Goal: Task Accomplishment & Management: Use online tool/utility

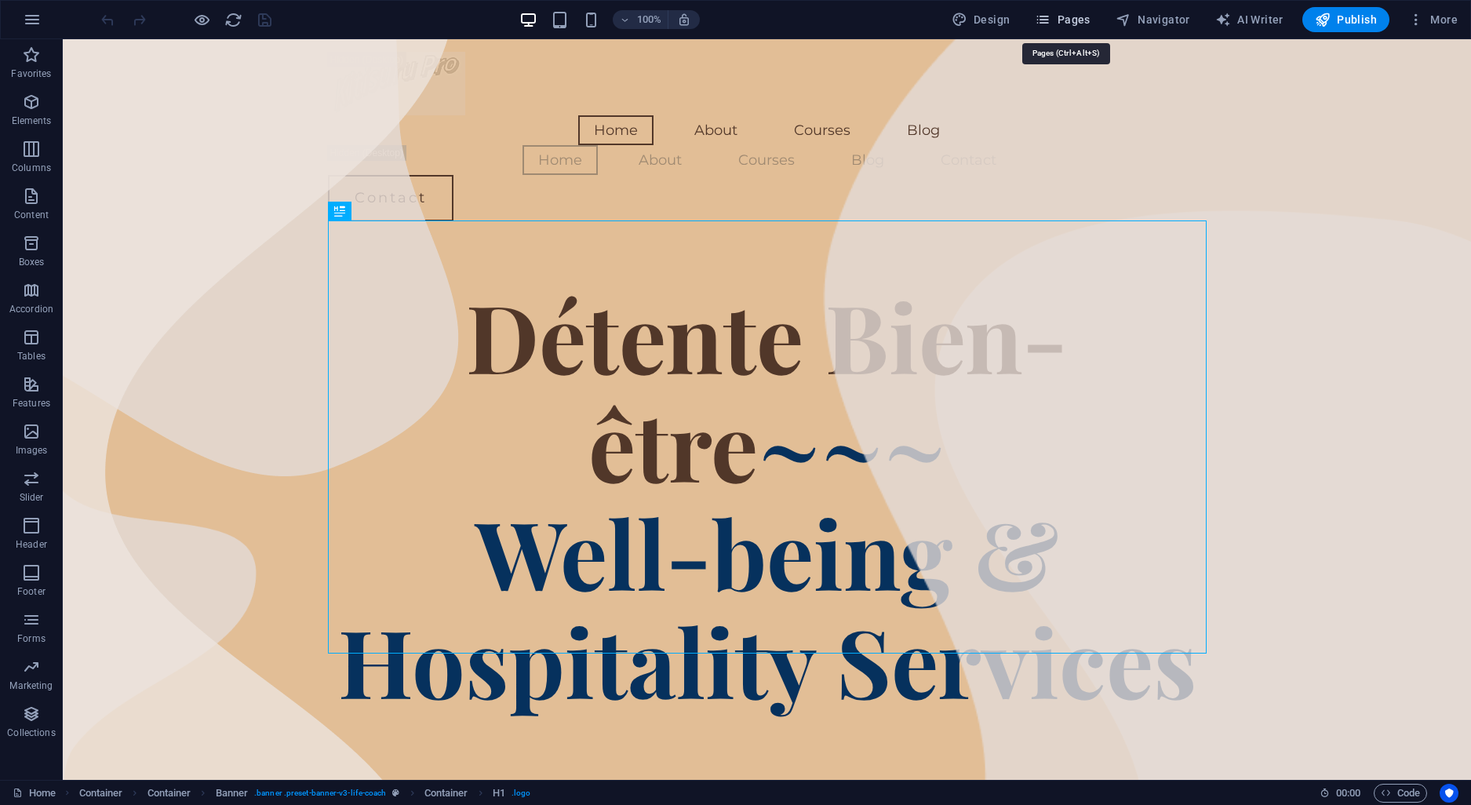
click at [1073, 20] on span "Pages" at bounding box center [1062, 20] width 55 height 16
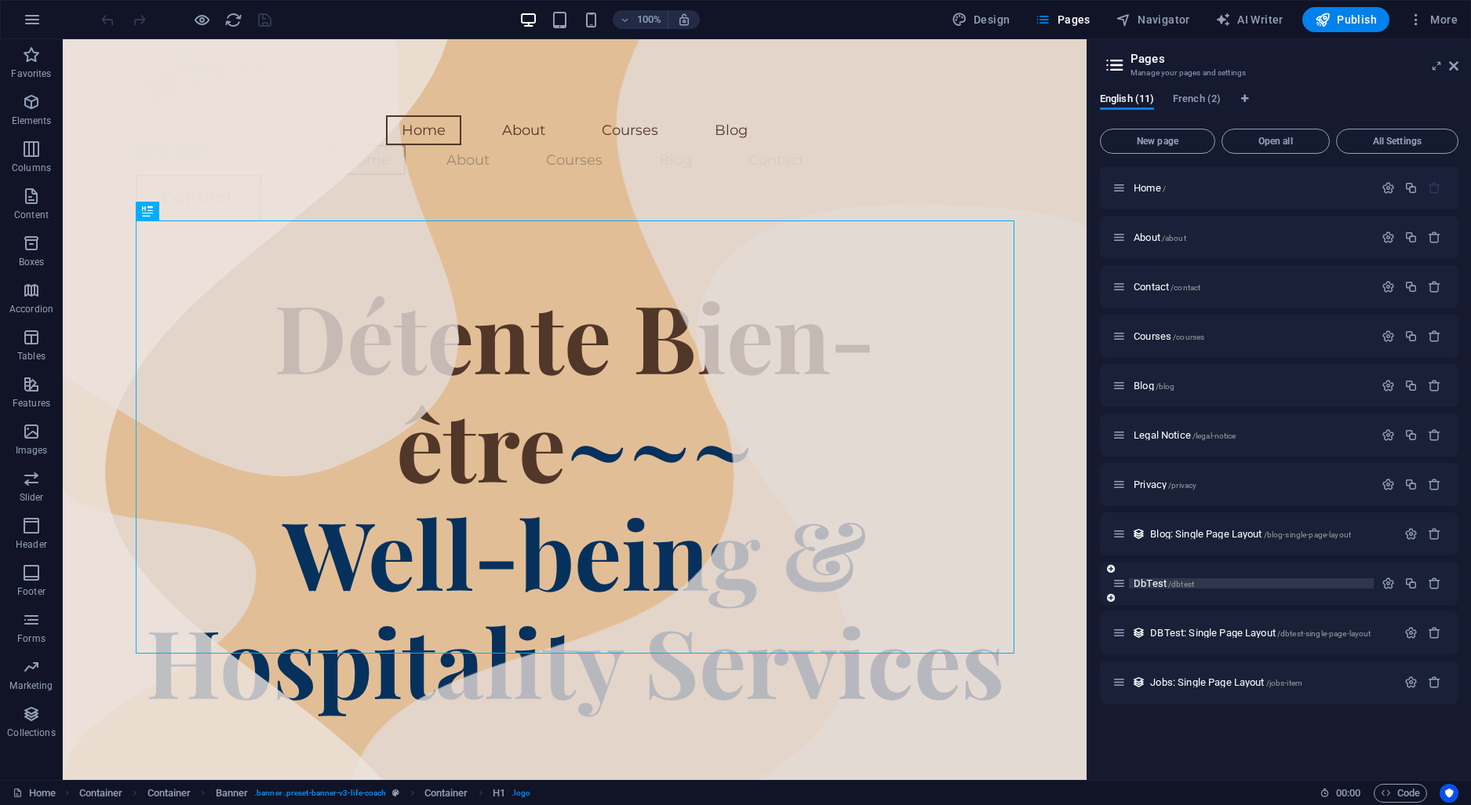
click at [1155, 587] on span "DbTest /dbtest" at bounding box center [1163, 583] width 60 height 12
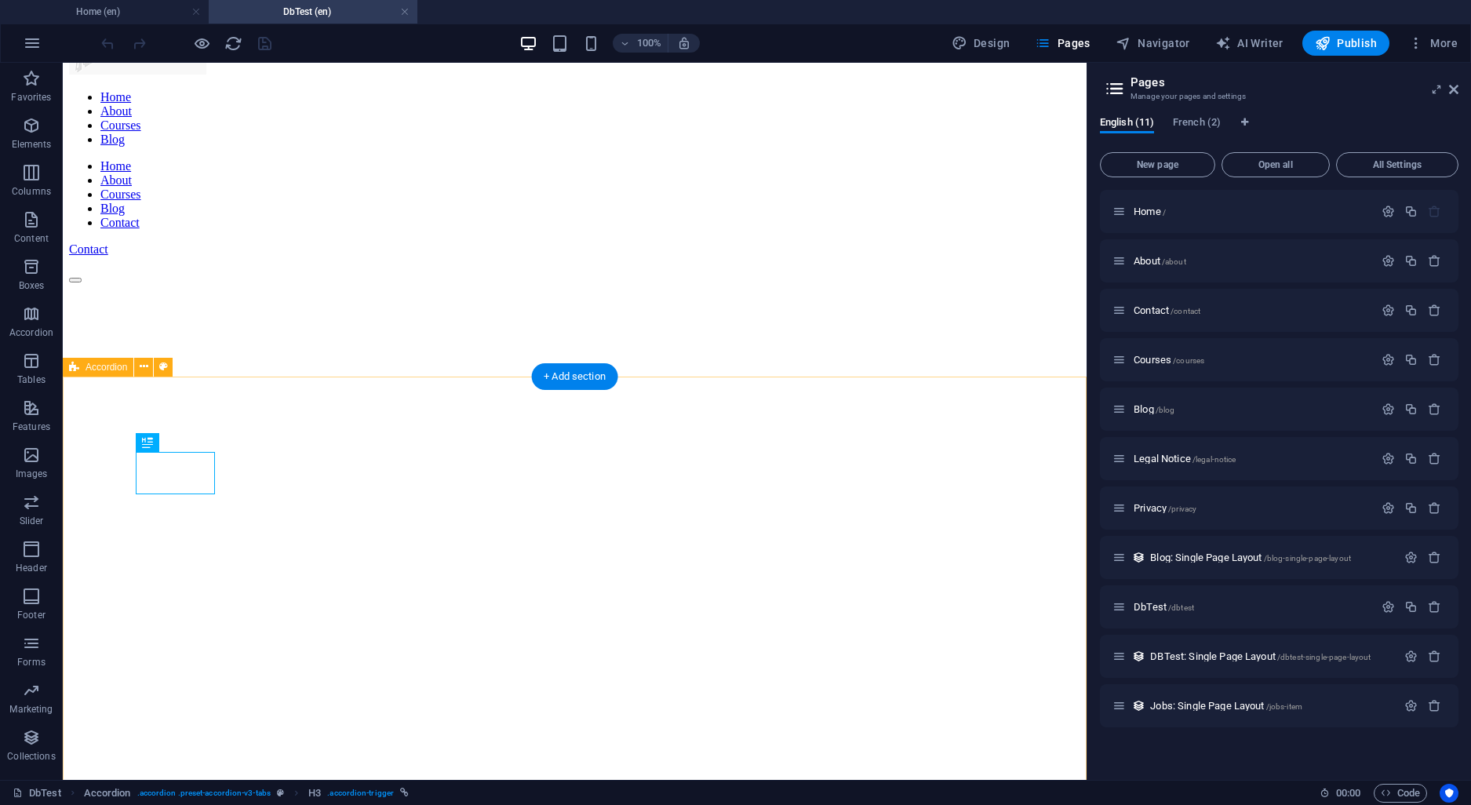
scroll to position [82, 0]
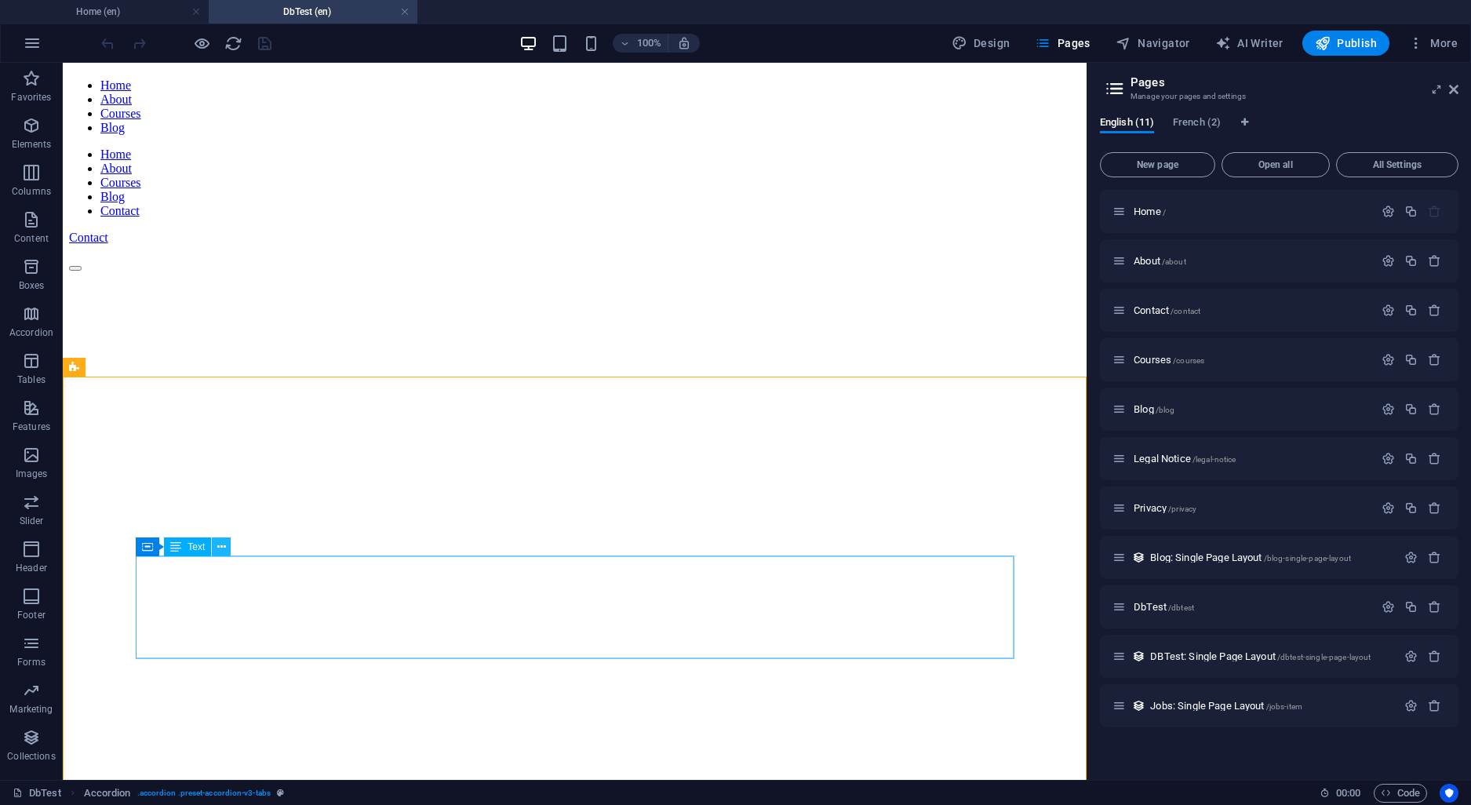
click at [224, 548] on icon at bounding box center [221, 547] width 9 height 16
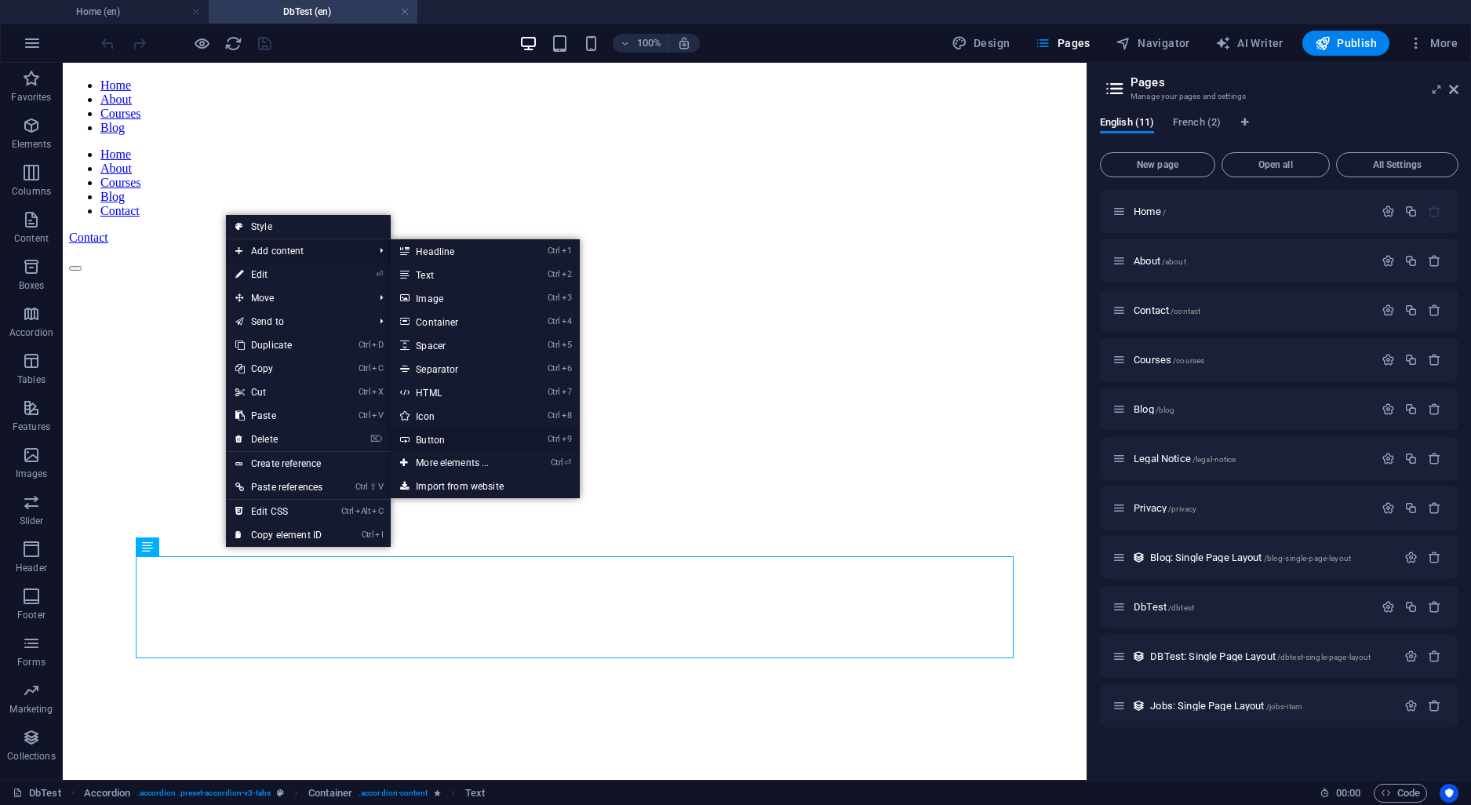
click at [435, 437] on link "Ctrl 9 Button" at bounding box center [455, 439] width 129 height 24
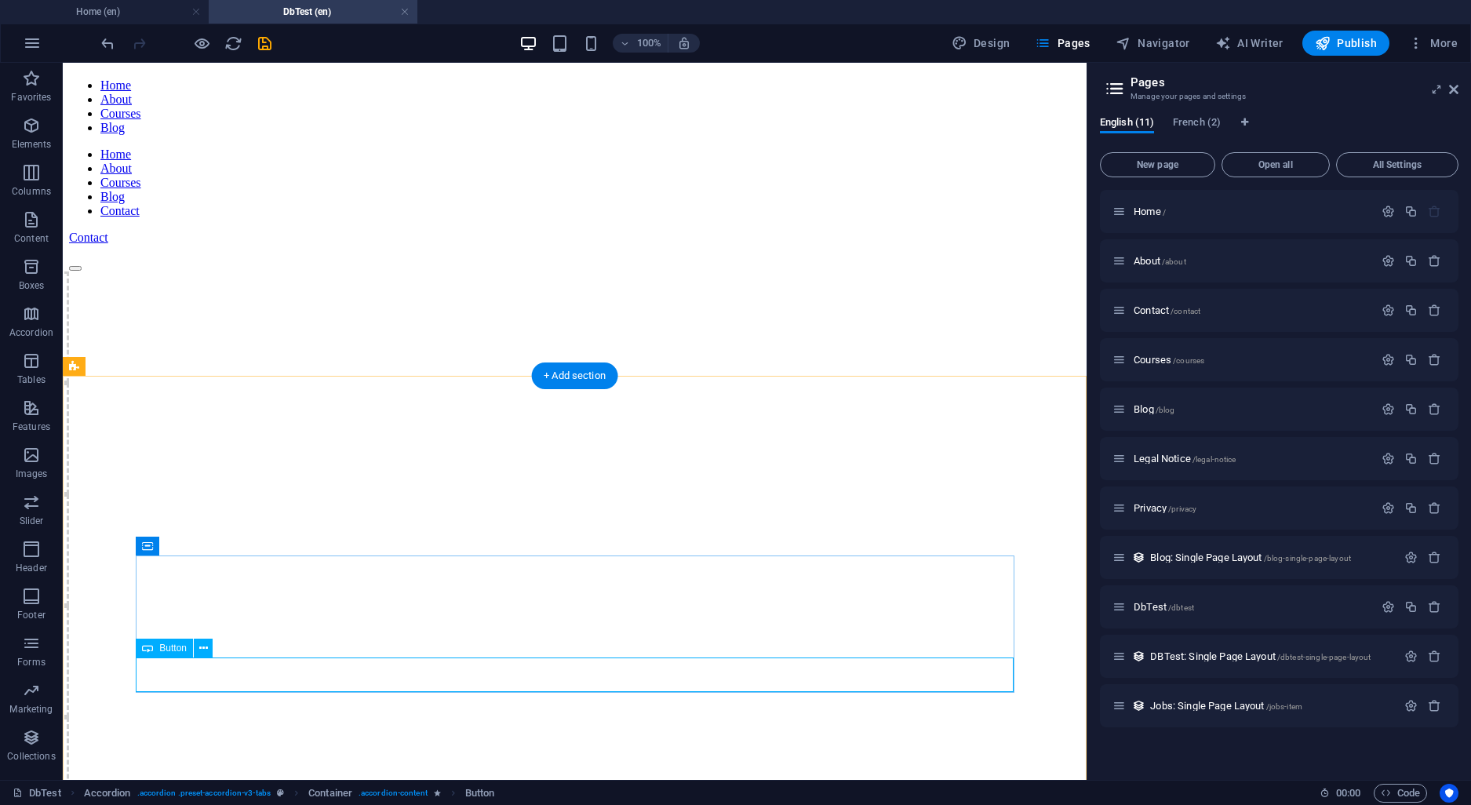
click at [206, 645] on icon at bounding box center [203, 648] width 9 height 16
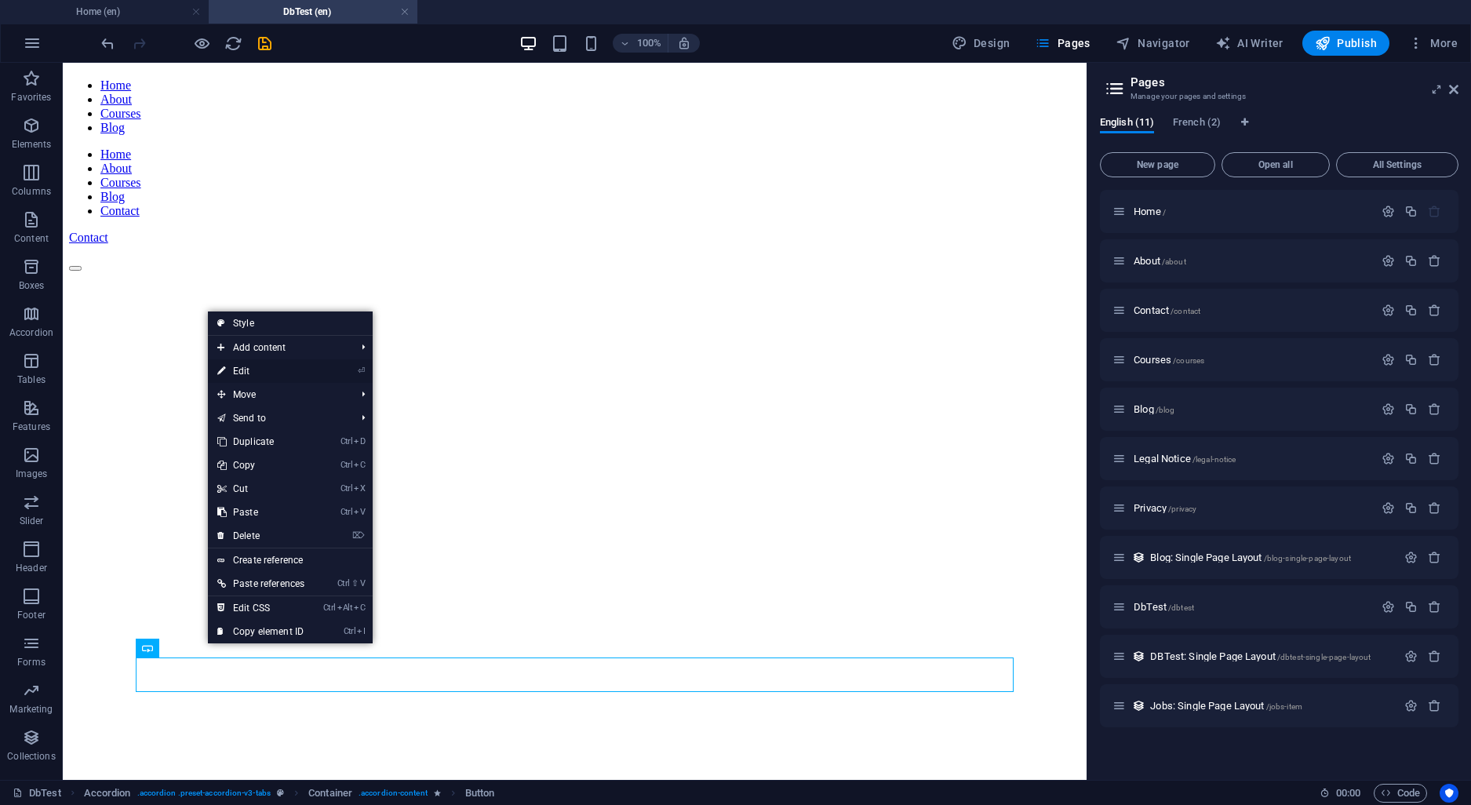
click at [247, 371] on link "⏎ Edit" at bounding box center [261, 371] width 106 height 24
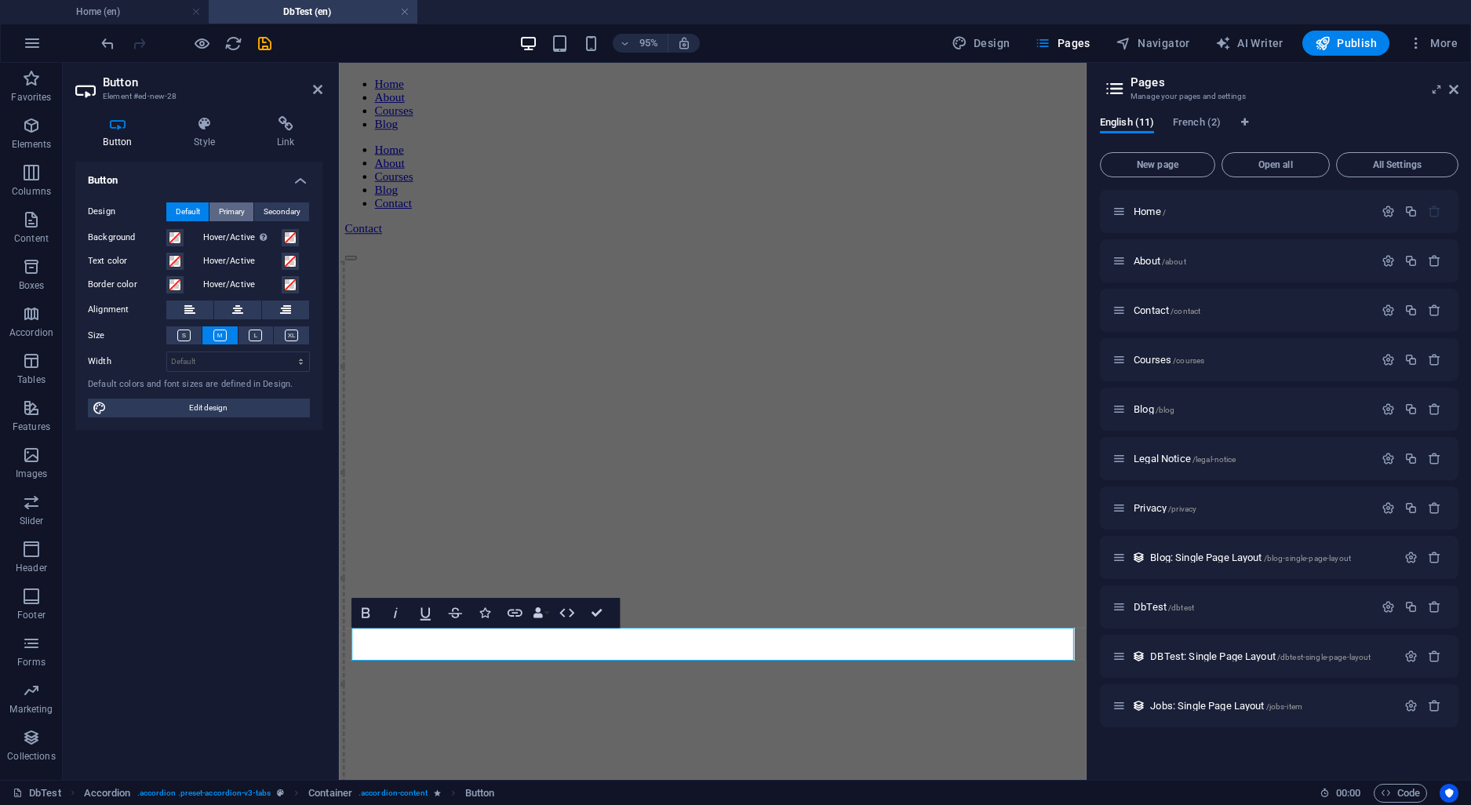
click at [231, 209] on span "Primary" at bounding box center [232, 211] width 26 height 19
click at [191, 216] on span "Default" at bounding box center [188, 211] width 24 height 19
click at [180, 239] on span at bounding box center [175, 237] width 13 height 13
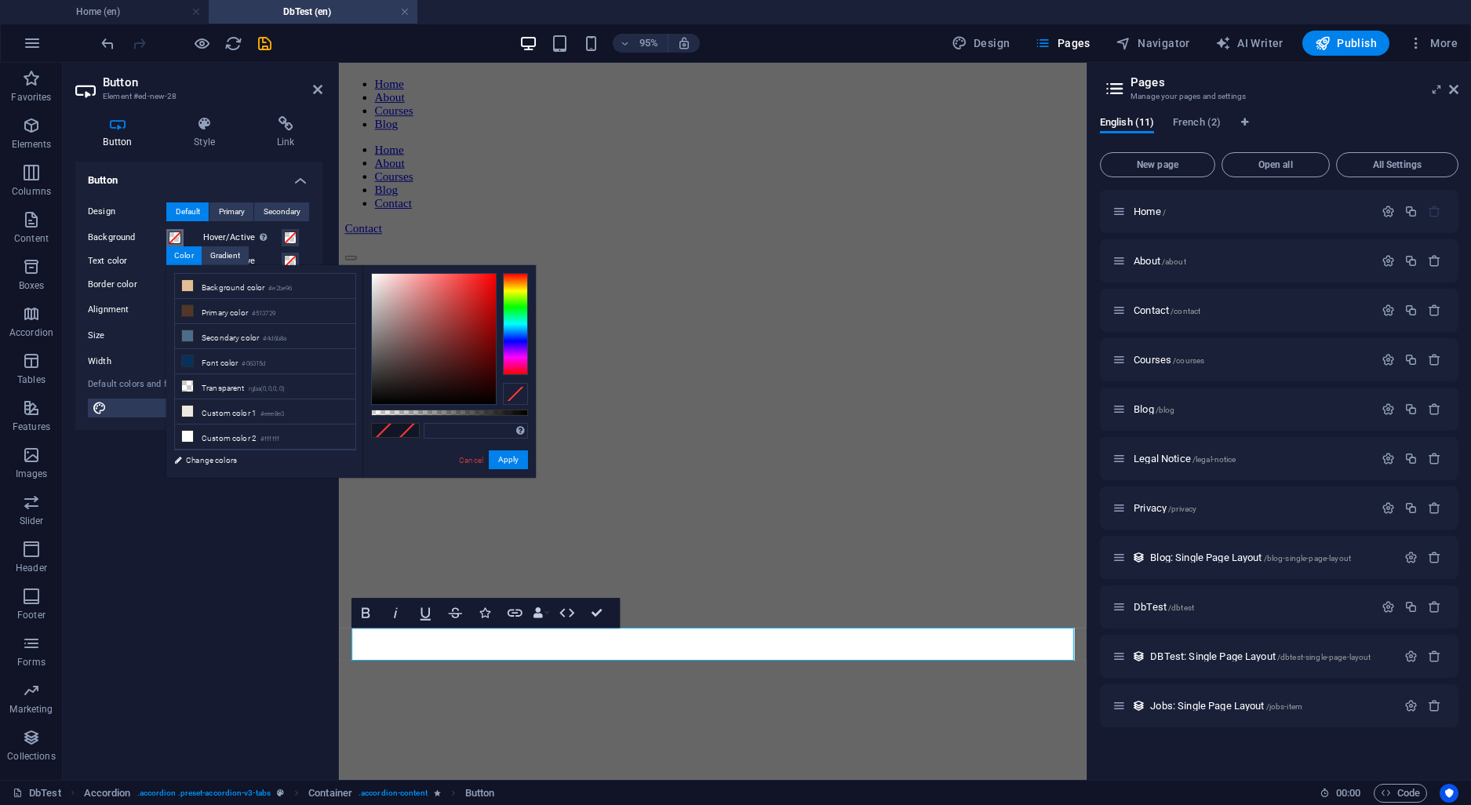
click at [177, 243] on span at bounding box center [175, 237] width 13 height 13
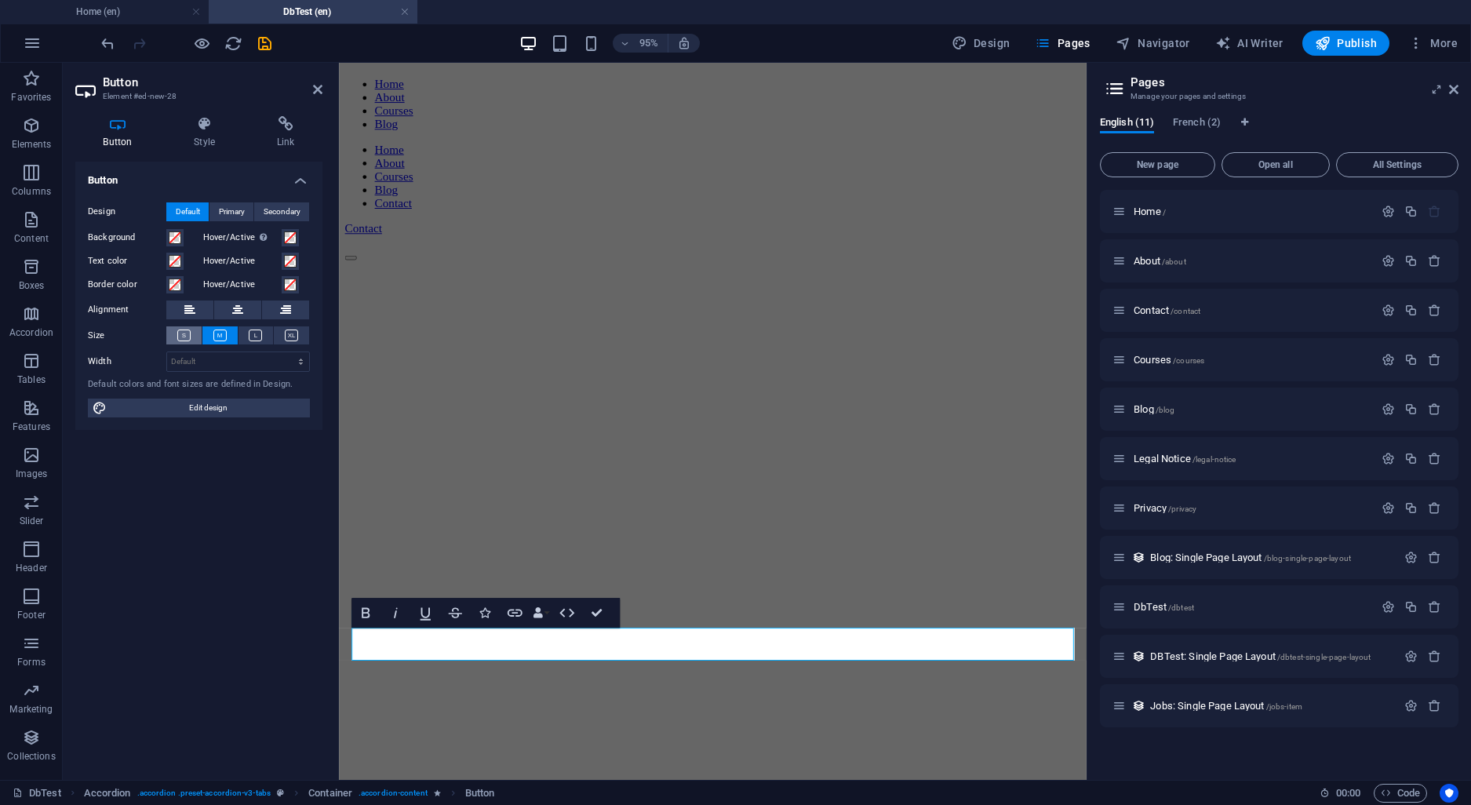
click at [187, 328] on button at bounding box center [183, 335] width 35 height 18
click at [220, 336] on icon at bounding box center [219, 335] width 13 height 12
click at [258, 336] on icon at bounding box center [255, 335] width 13 height 12
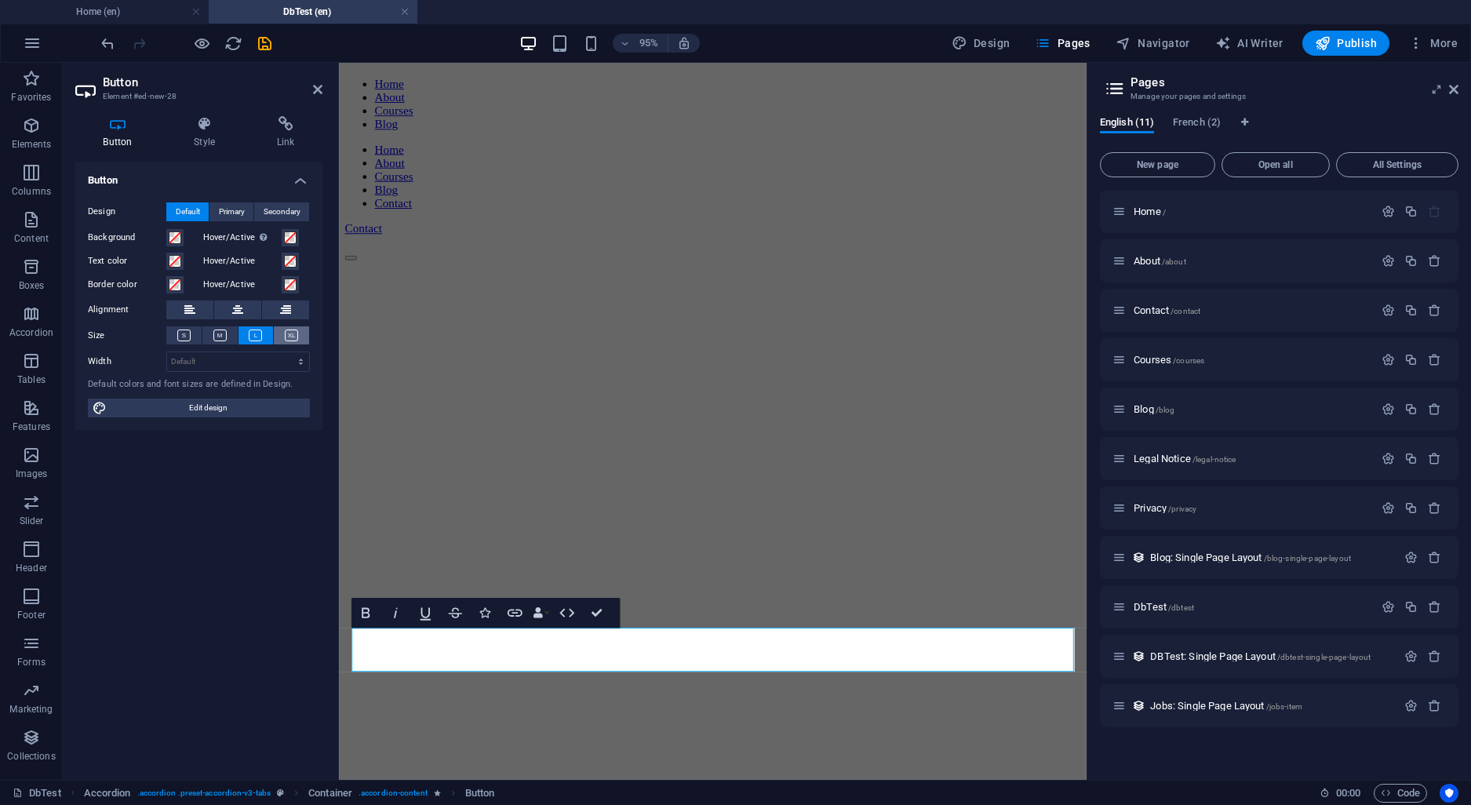
click at [289, 330] on icon at bounding box center [291, 335] width 13 height 12
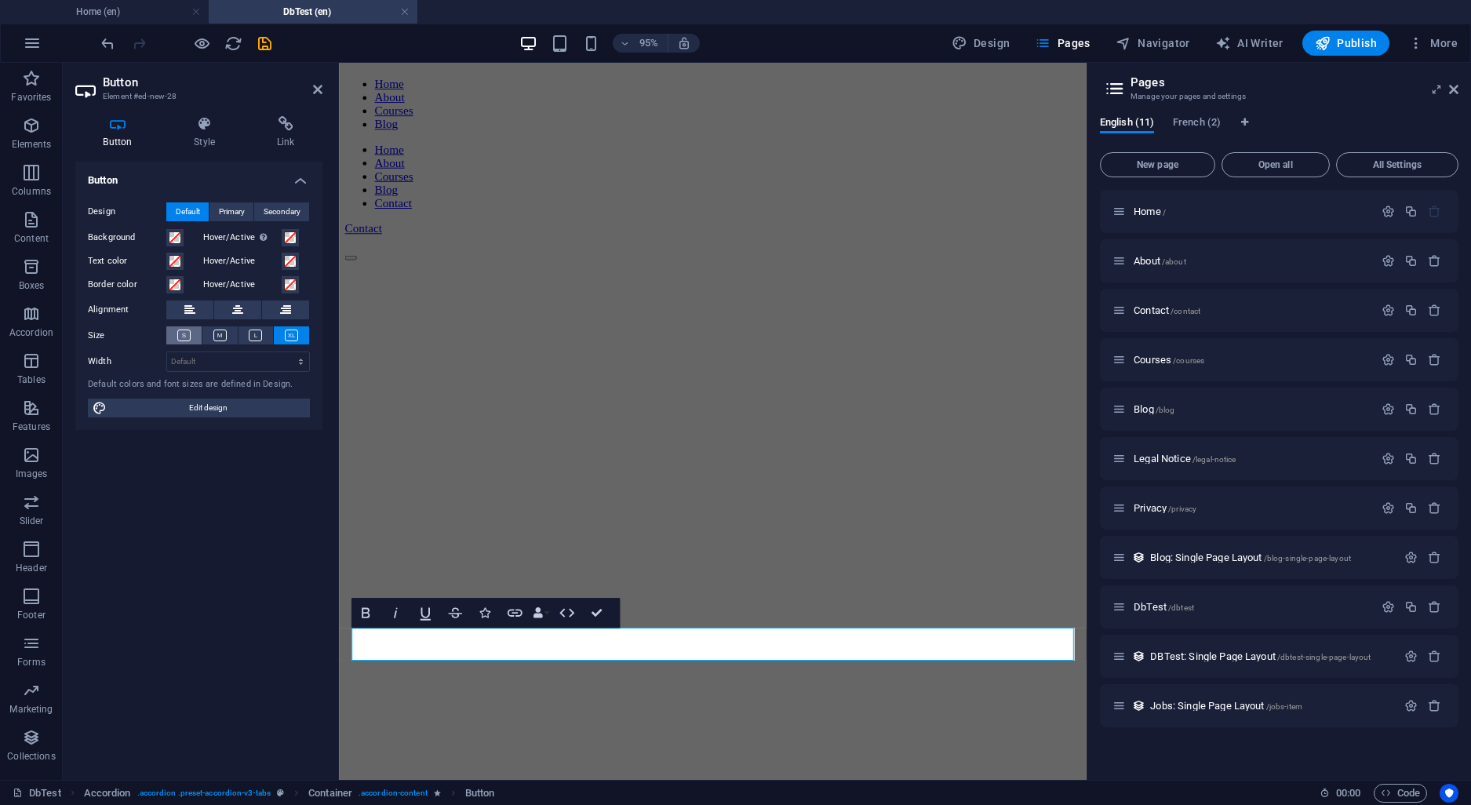
click at [178, 336] on icon at bounding box center [183, 335] width 13 height 12
click at [167, 352] on select "Default px rem % em vh vw" at bounding box center [238, 361] width 142 height 19
select select "px"
click option "px" at bounding box center [0, 0] width 0 height 0
drag, startPoint x: 226, startPoint y: 358, endPoint x: 121, endPoint y: 358, distance: 105.1
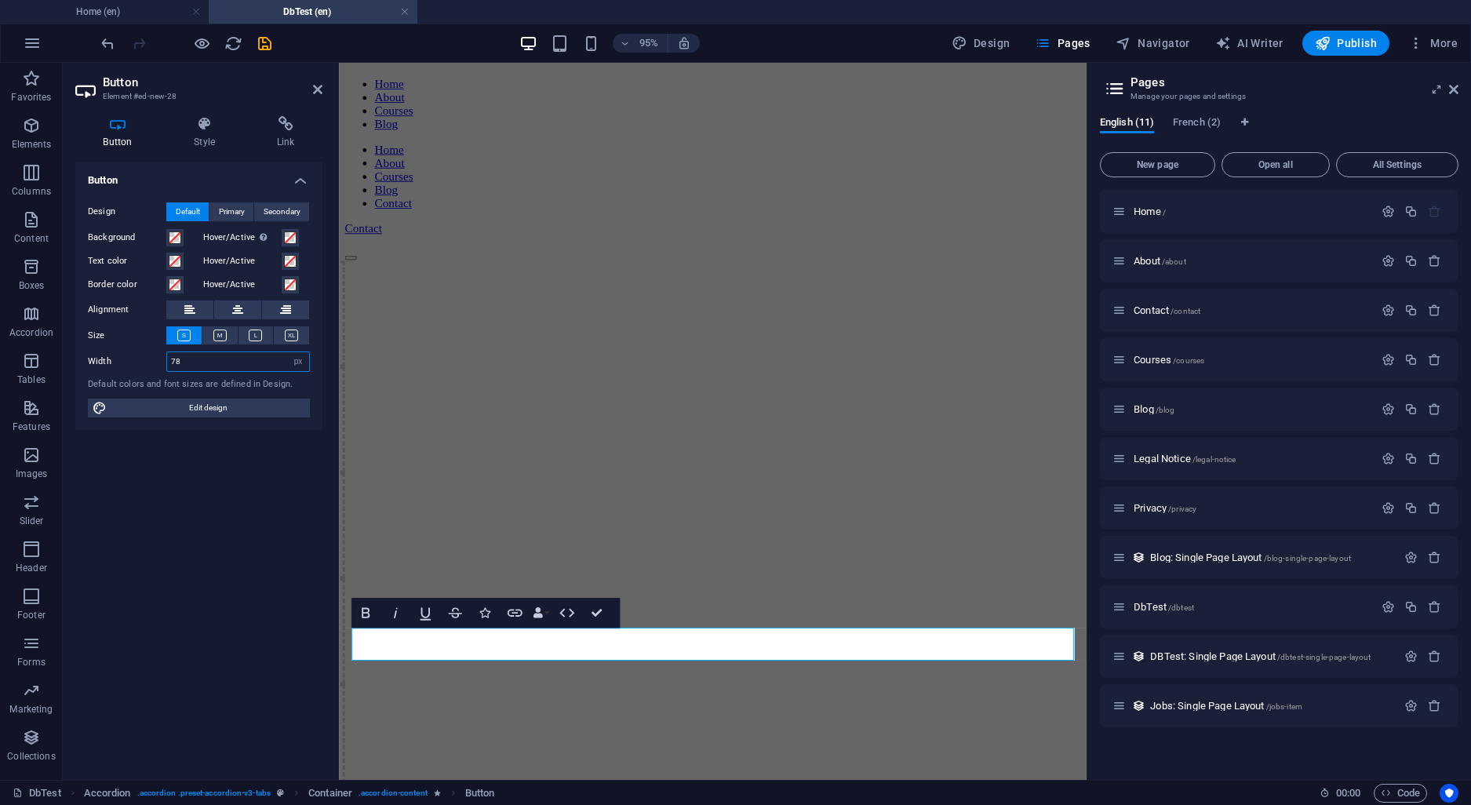
click at [167, 358] on input "78" at bounding box center [238, 361] width 142 height 19
type input "50"
click at [156, 404] on span "Edit design" at bounding box center [208, 407] width 194 height 19
select select "px"
select select "400"
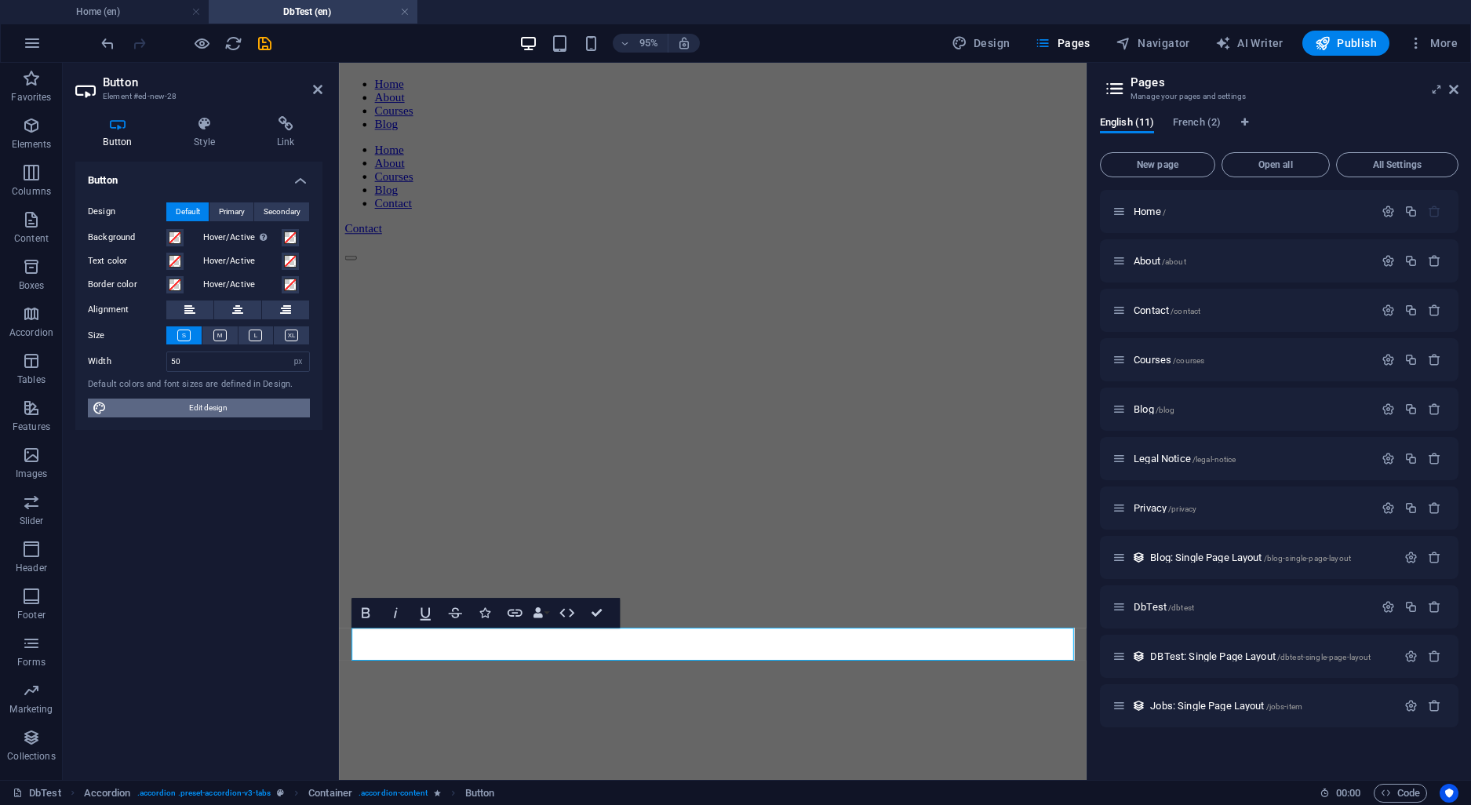
select select "px"
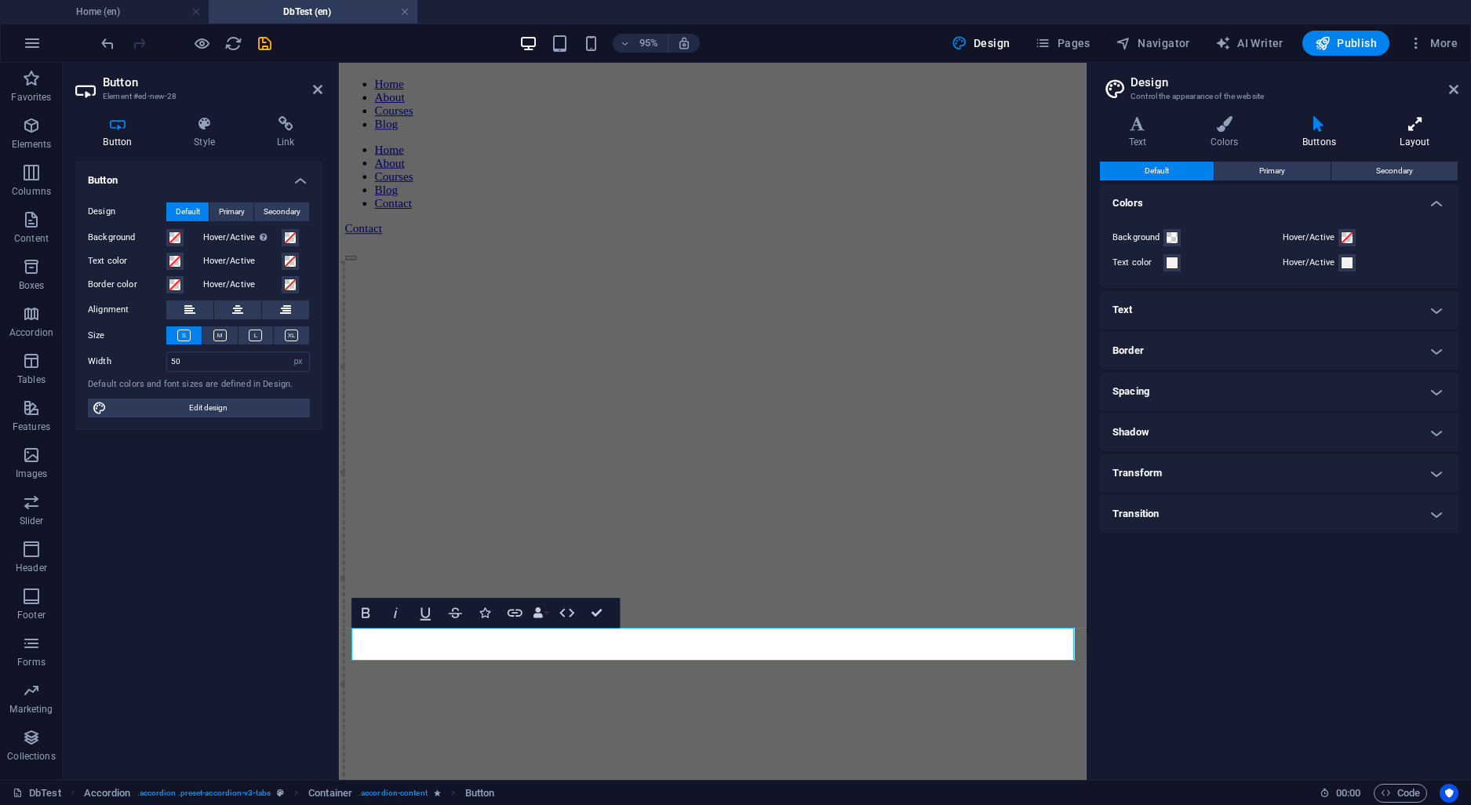
click at [1414, 131] on icon at bounding box center [1414, 124] width 87 height 16
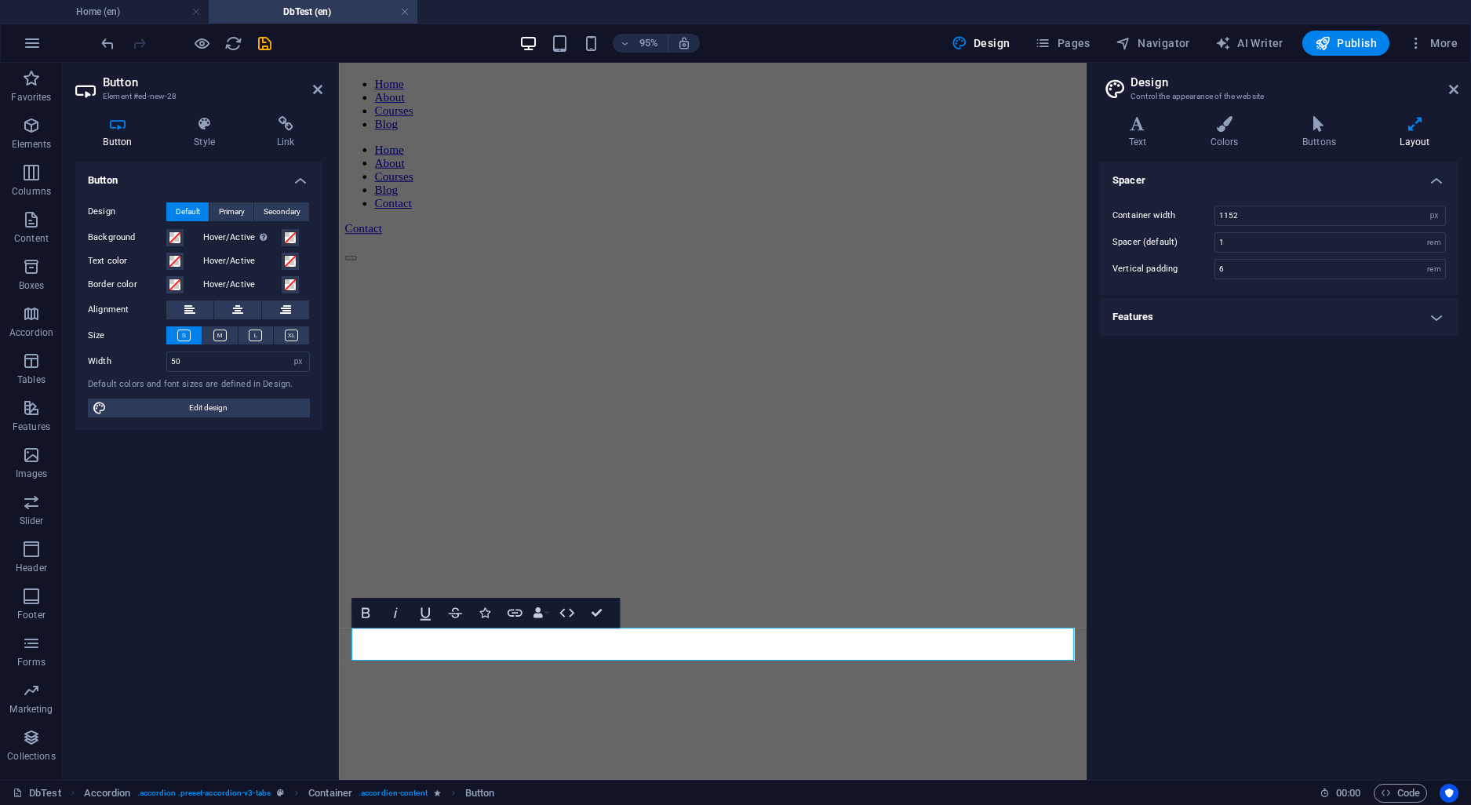
click at [1438, 322] on h4 "Features" at bounding box center [1279, 317] width 358 height 38
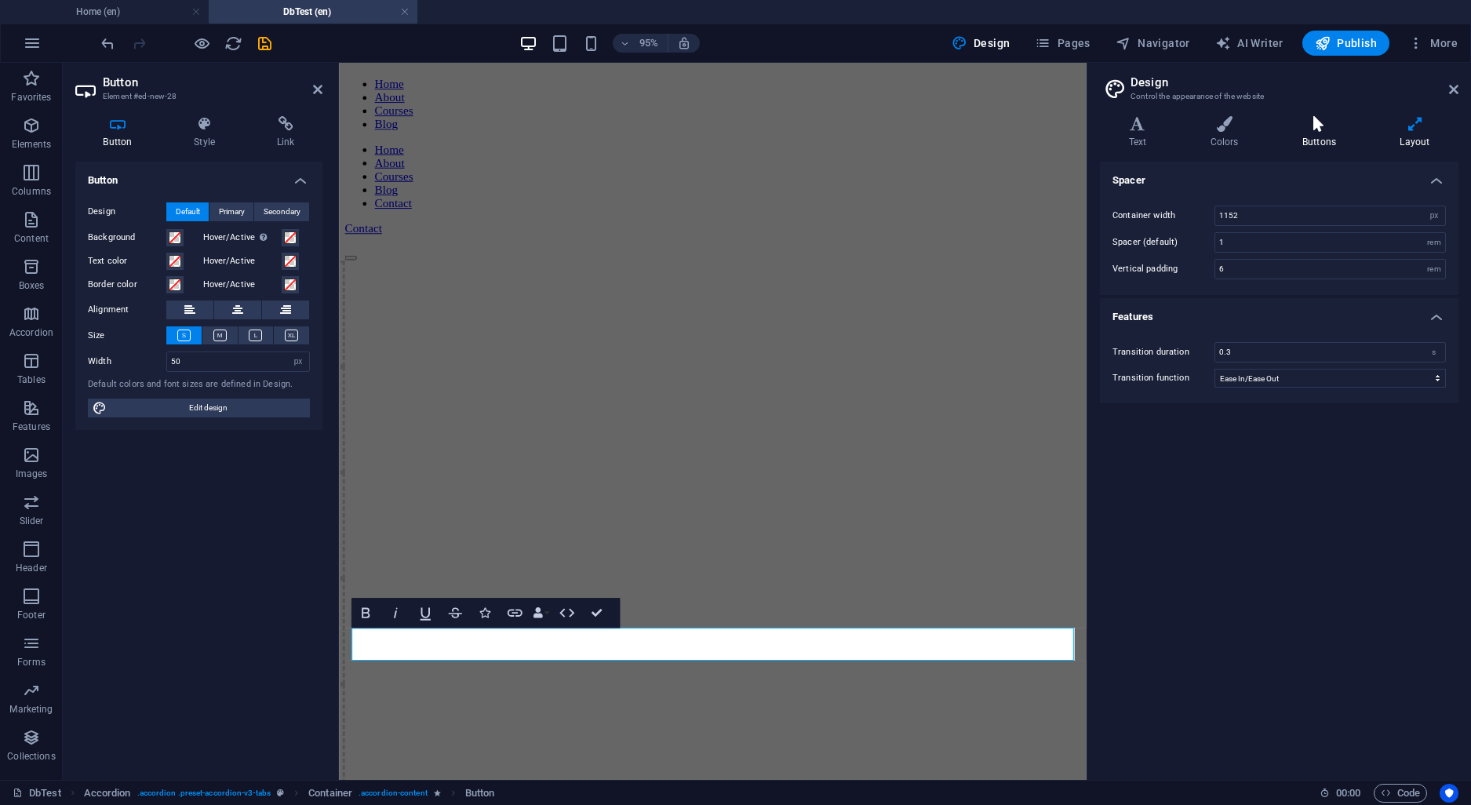
click at [1315, 132] on icon at bounding box center [1318, 124] width 91 height 16
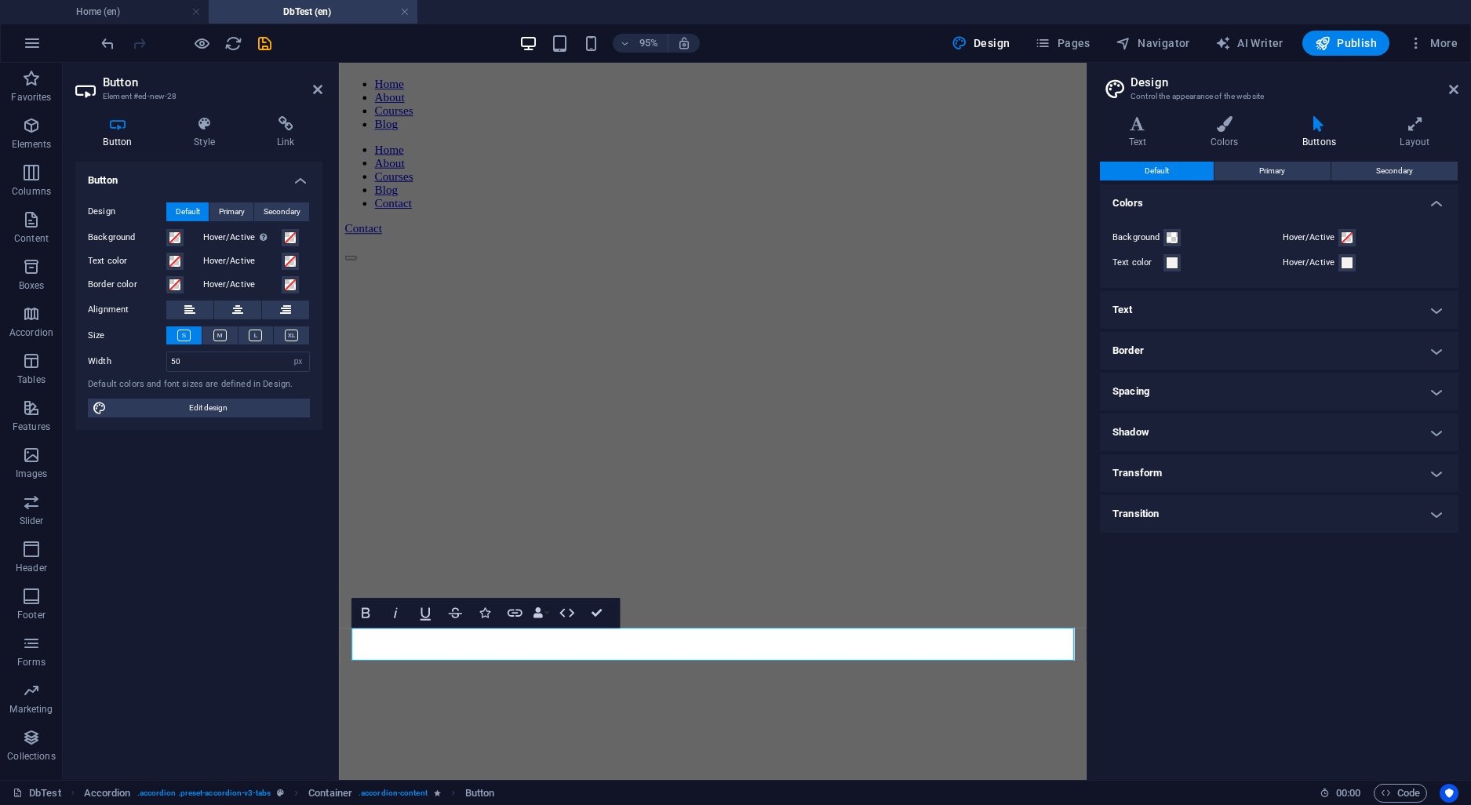
click at [1249, 477] on h4 "Transform" at bounding box center [1279, 473] width 358 height 38
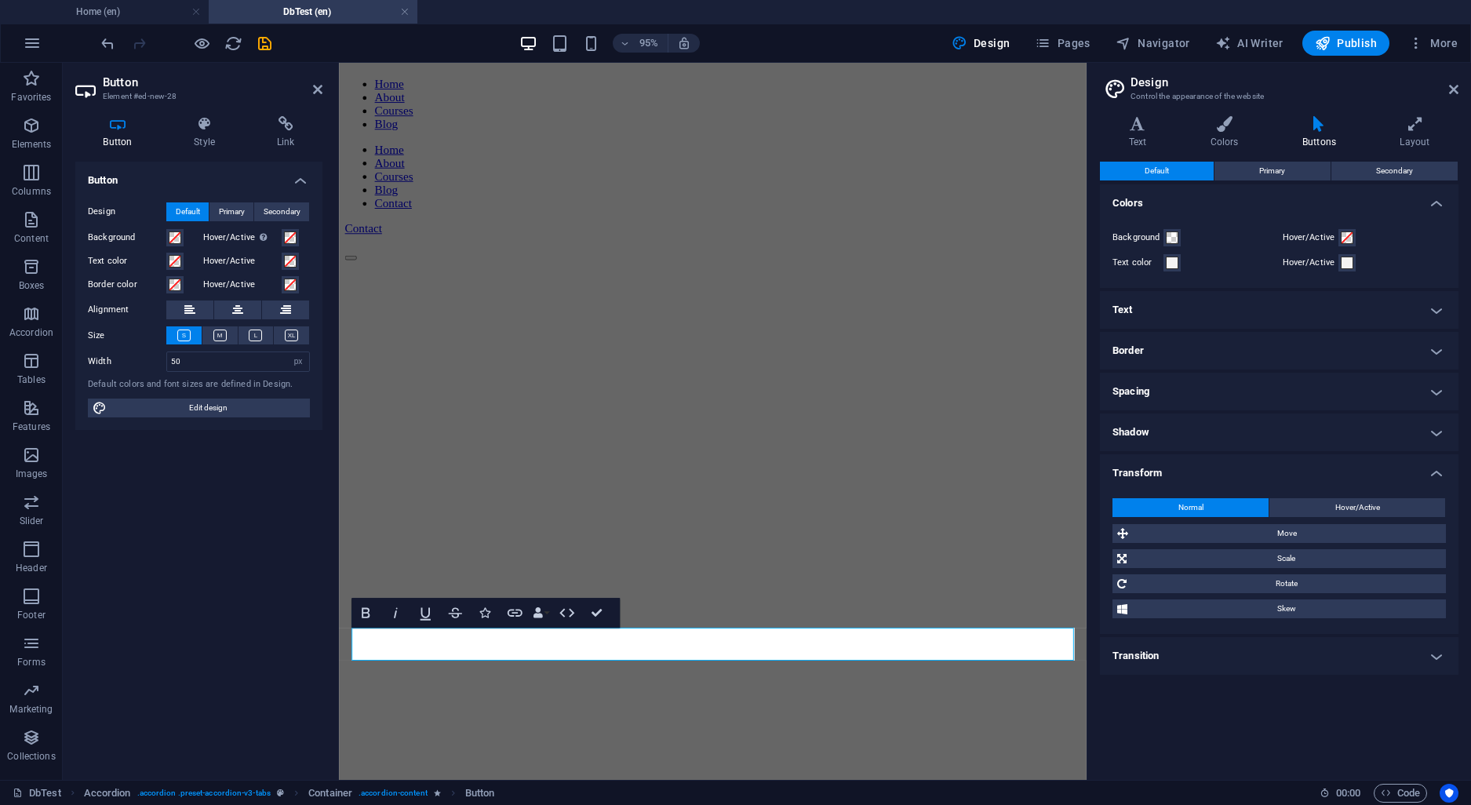
click at [1249, 477] on h4 "Transform" at bounding box center [1279, 468] width 358 height 28
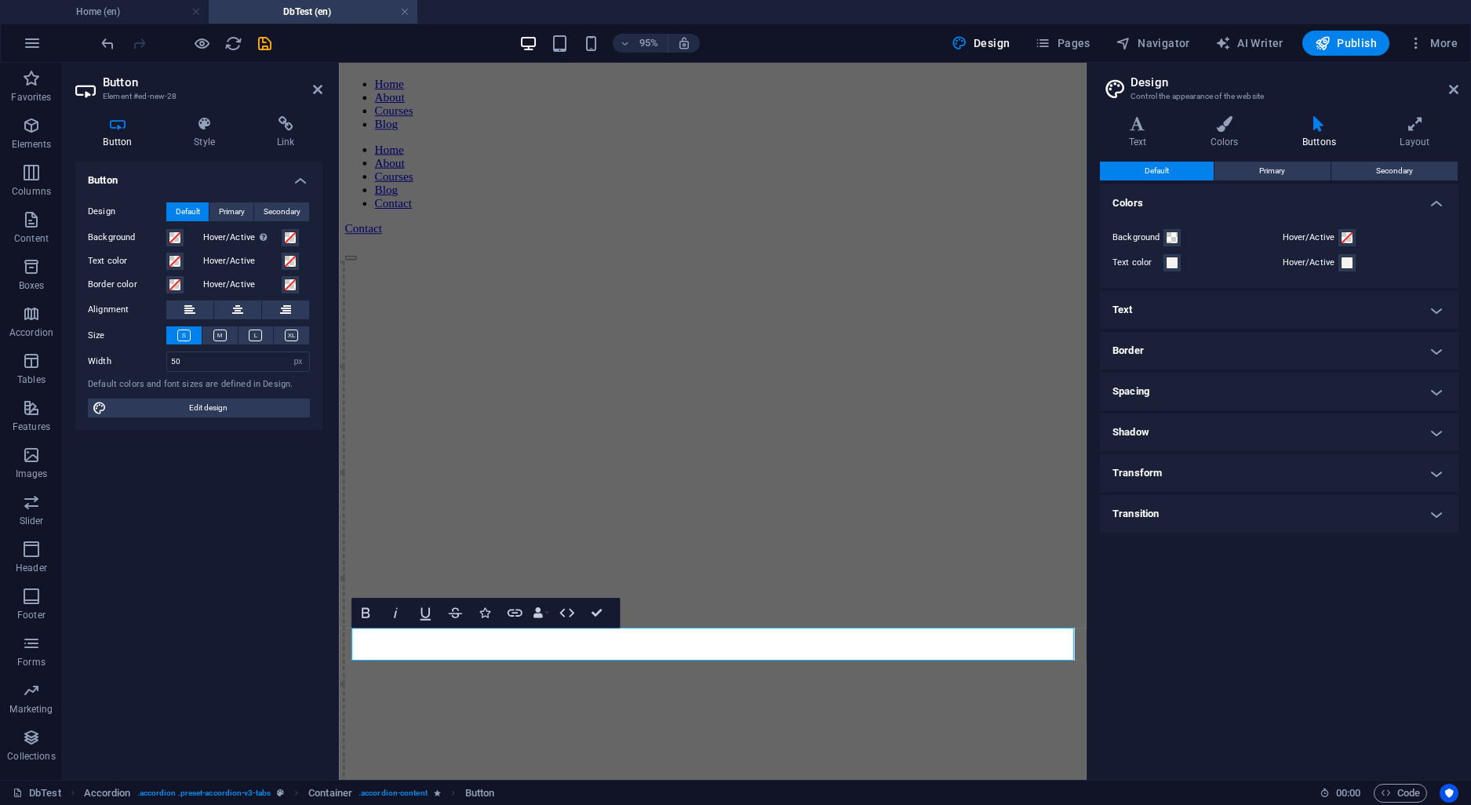
click at [1258, 508] on h4 "Transition" at bounding box center [1279, 514] width 358 height 38
click at [1258, 508] on h4 "Transition" at bounding box center [1279, 509] width 358 height 28
click at [1453, 89] on icon at bounding box center [1453, 89] width 9 height 13
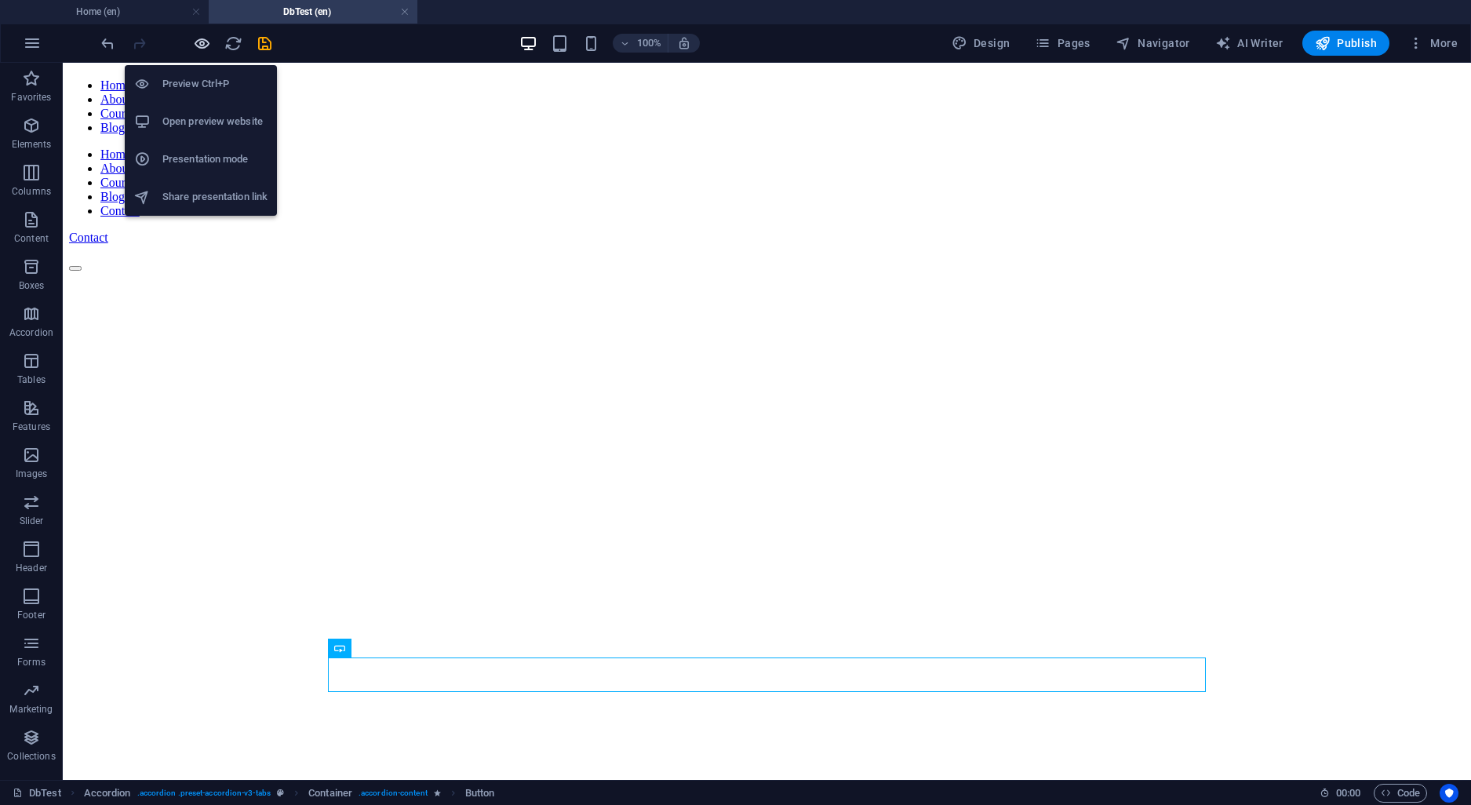
click at [205, 40] on icon "button" at bounding box center [202, 44] width 18 height 18
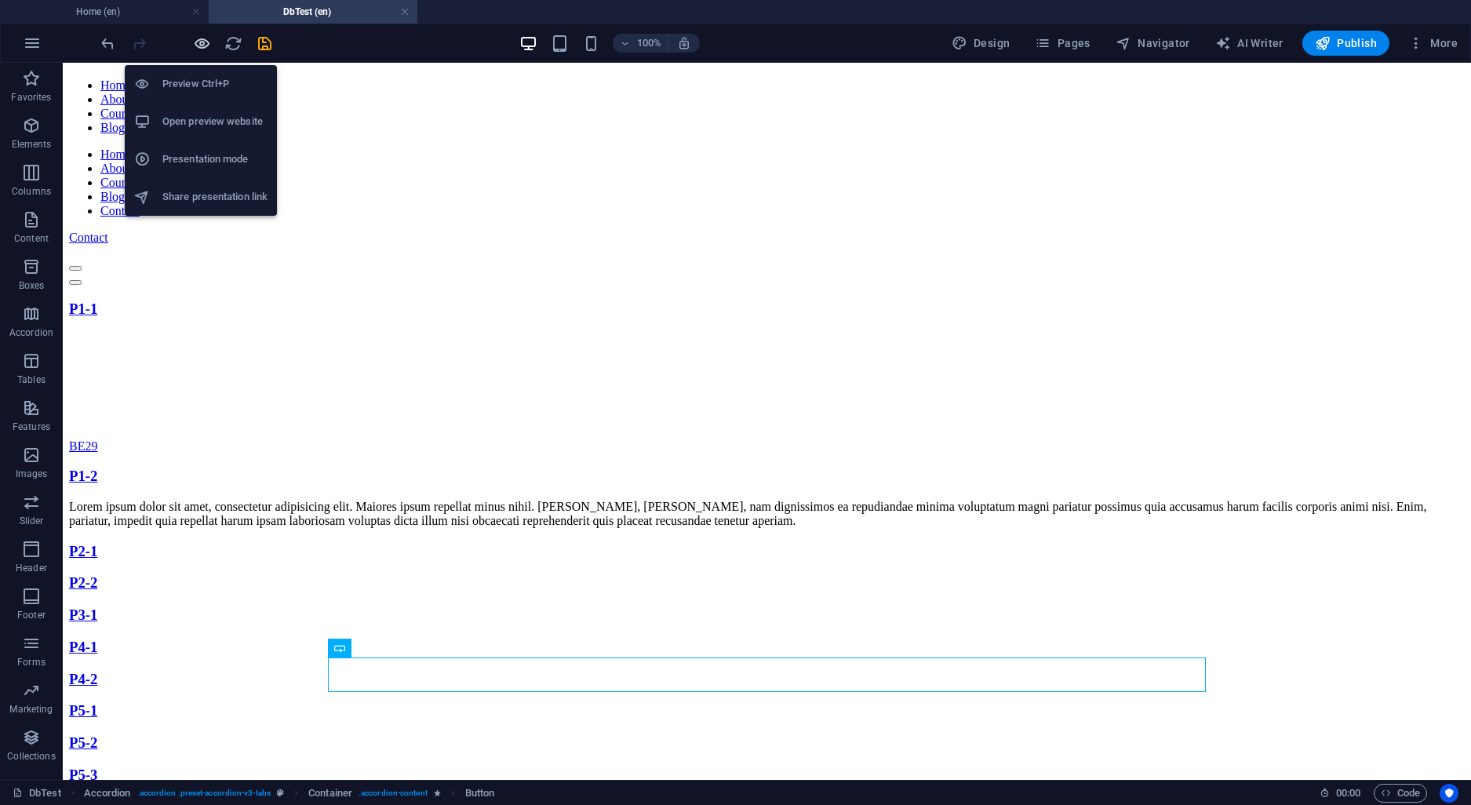
scroll to position [18, 0]
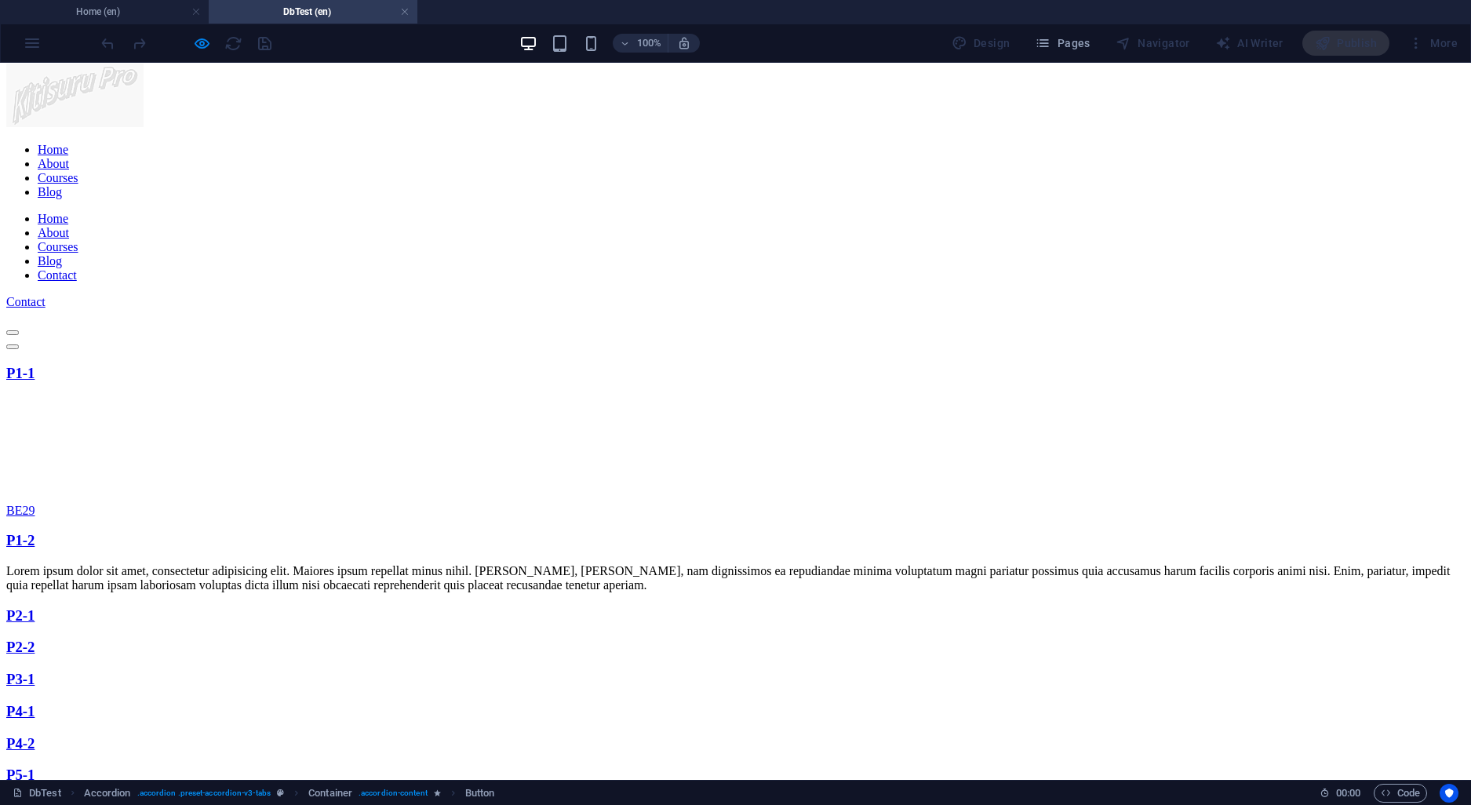
click at [35, 517] on link "BE29" at bounding box center [20, 510] width 28 height 13
click at [35, 532] on link "P1-2" at bounding box center [20, 540] width 28 height 16
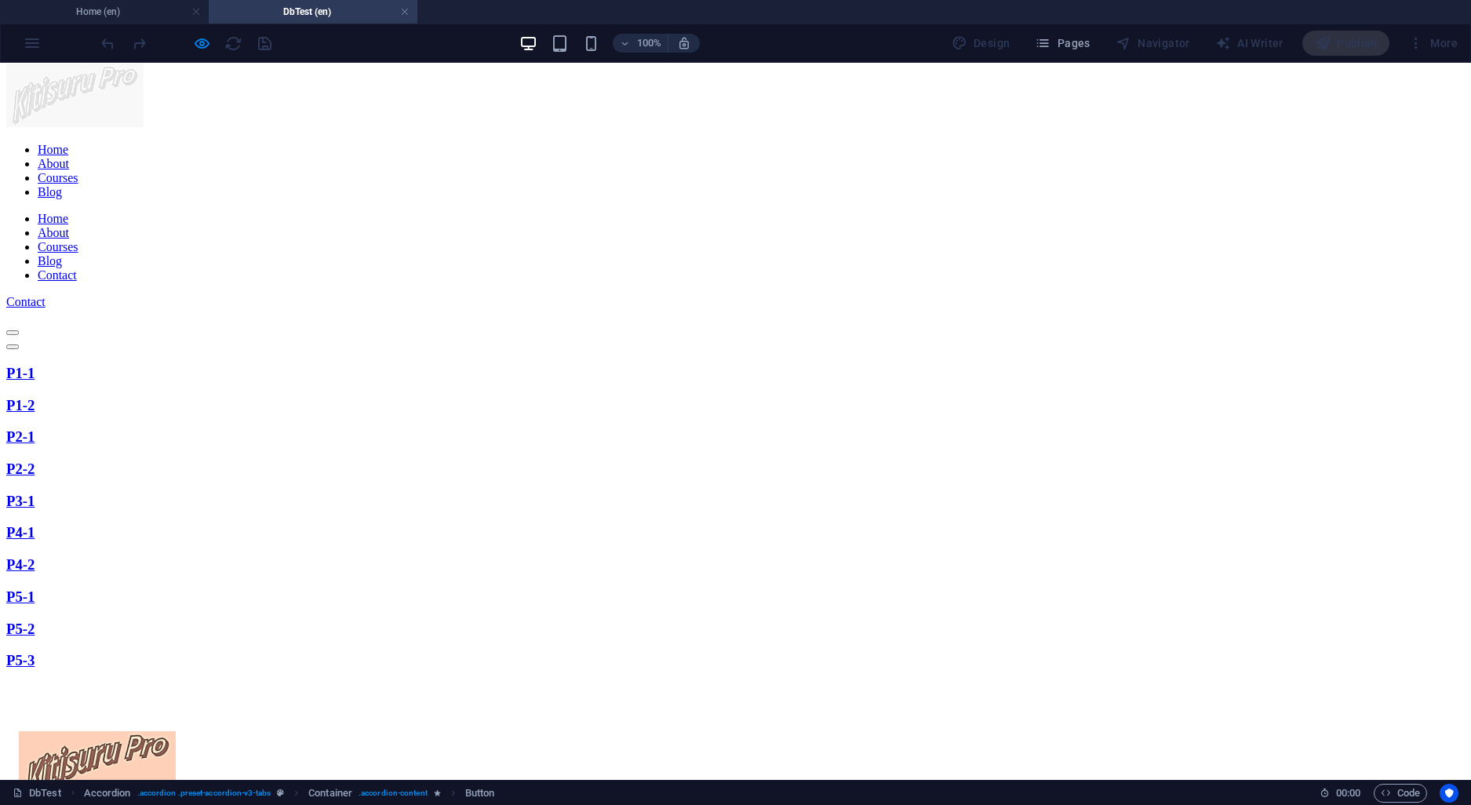
click at [35, 365] on link "P1-1" at bounding box center [20, 373] width 28 height 16
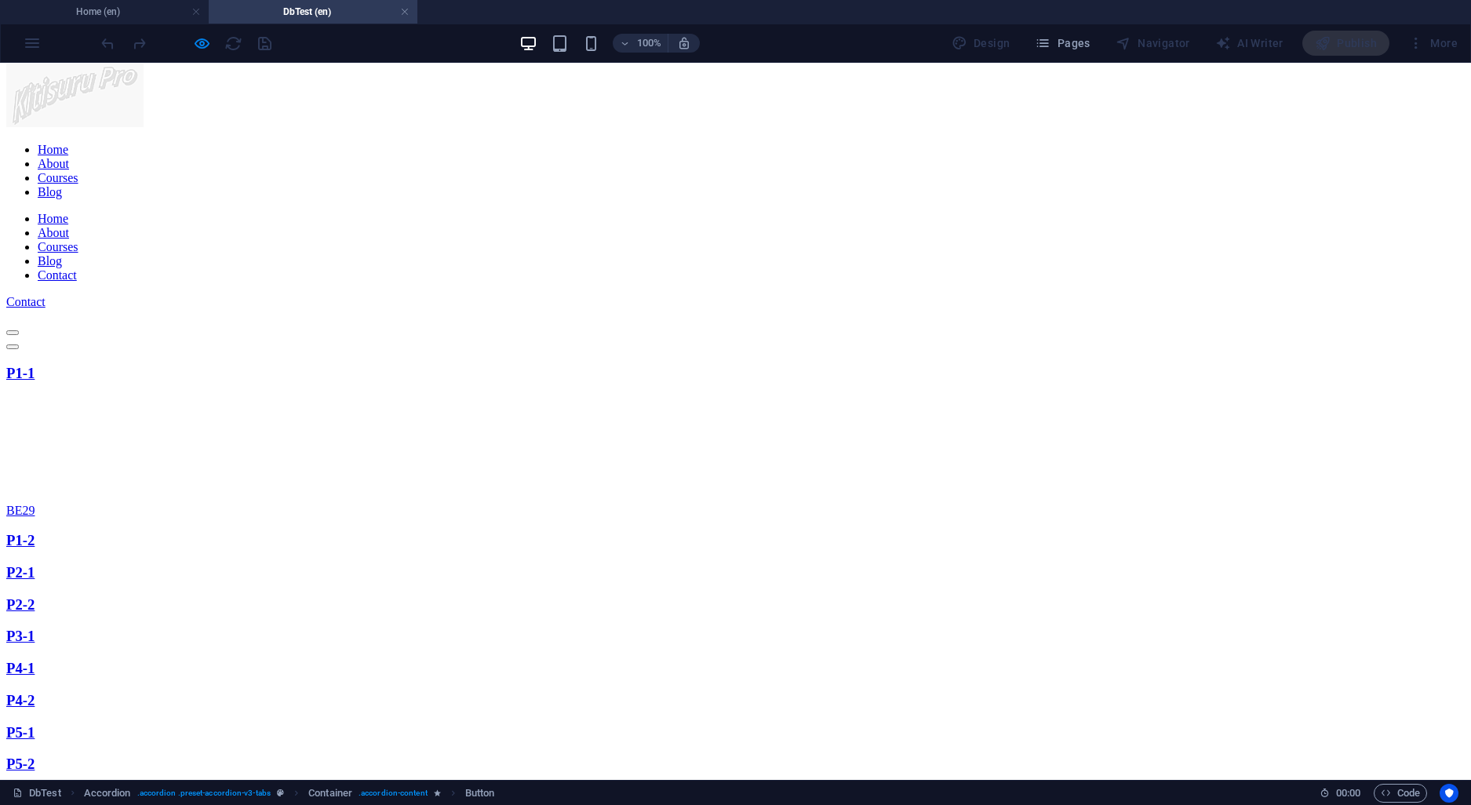
click at [35, 532] on link "P1-2" at bounding box center [20, 540] width 28 height 16
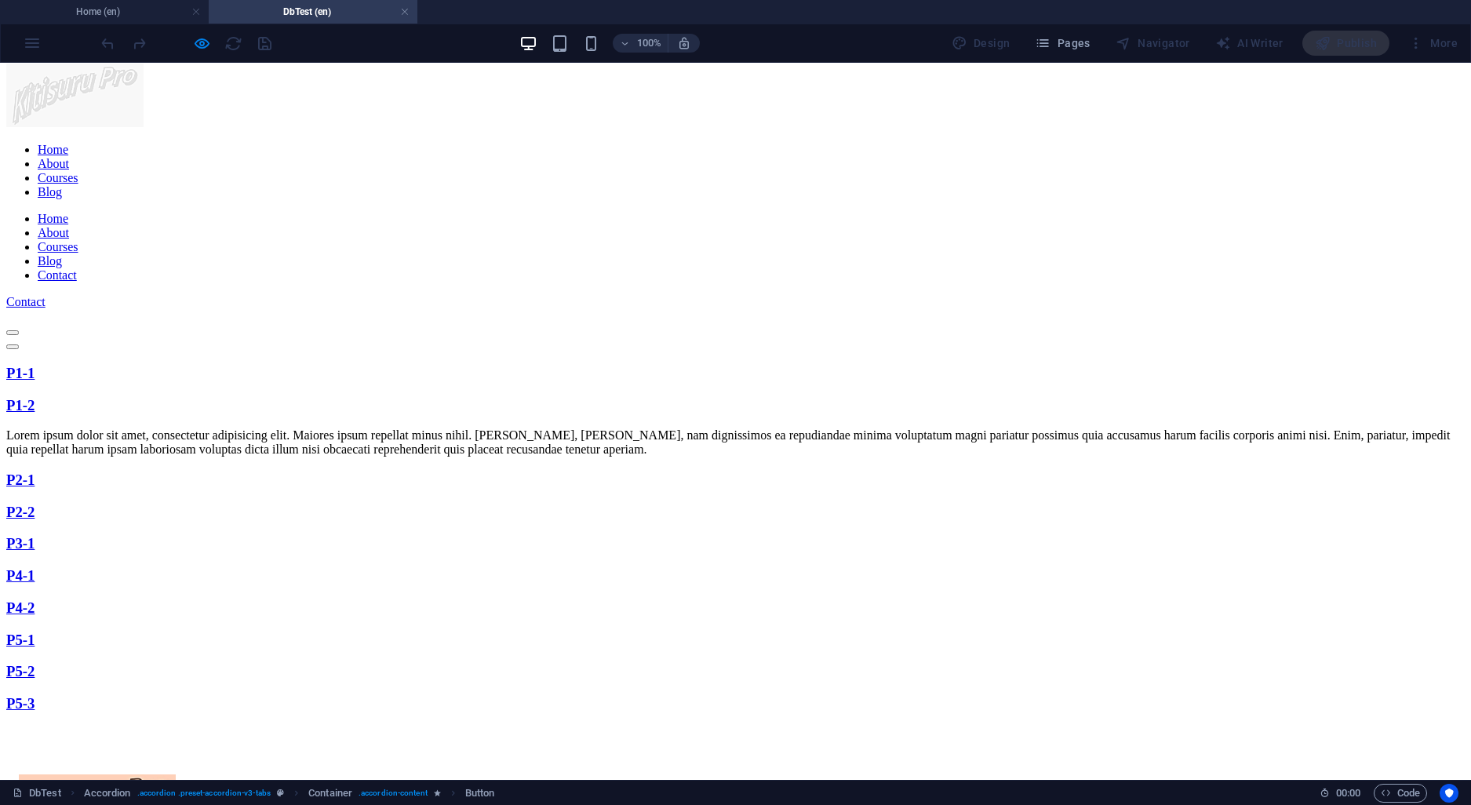
click at [35, 397] on link "P1-2" at bounding box center [20, 405] width 28 height 16
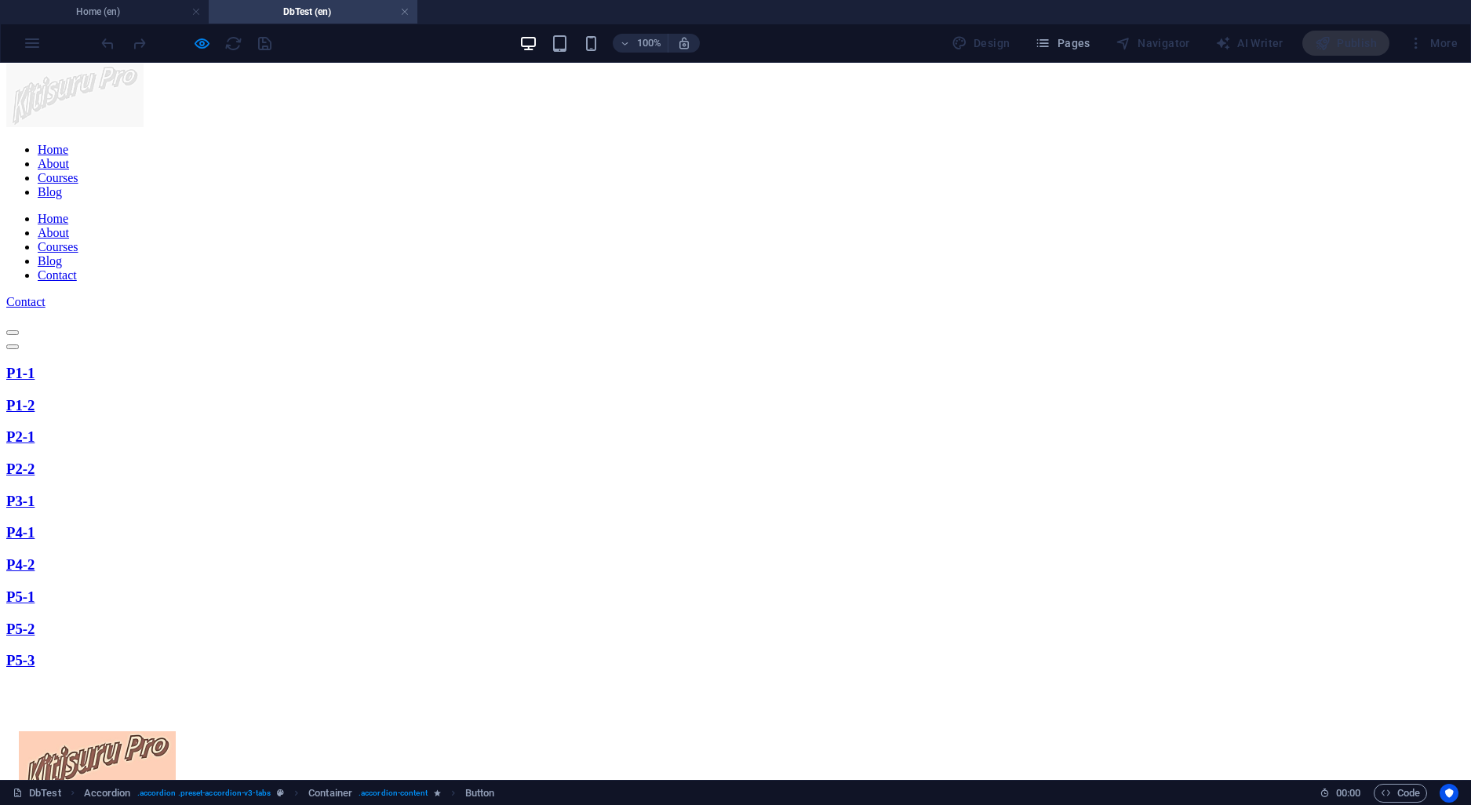
click at [35, 428] on link "P2-1" at bounding box center [20, 436] width 28 height 16
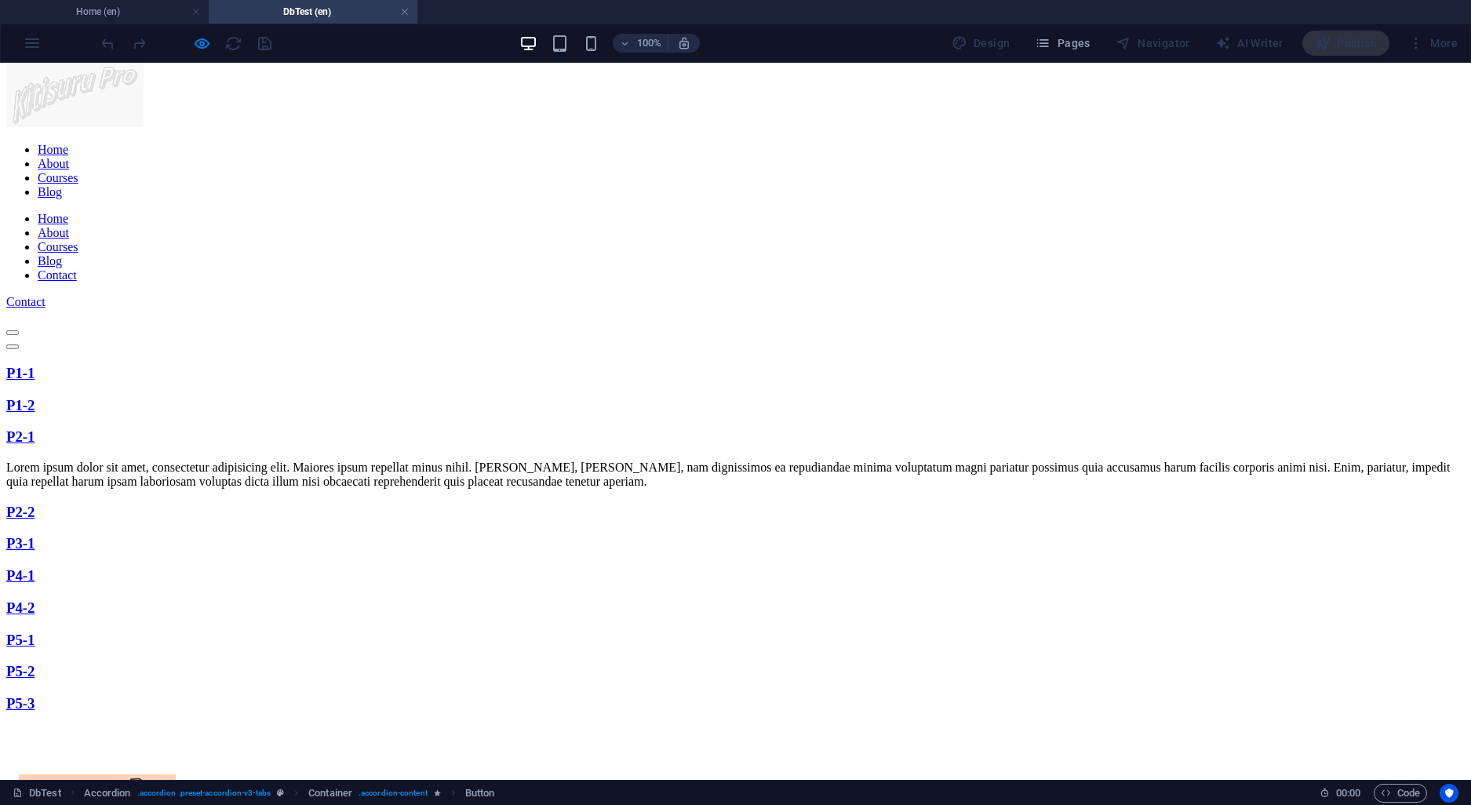
click at [35, 504] on link "P2-2" at bounding box center [20, 512] width 28 height 16
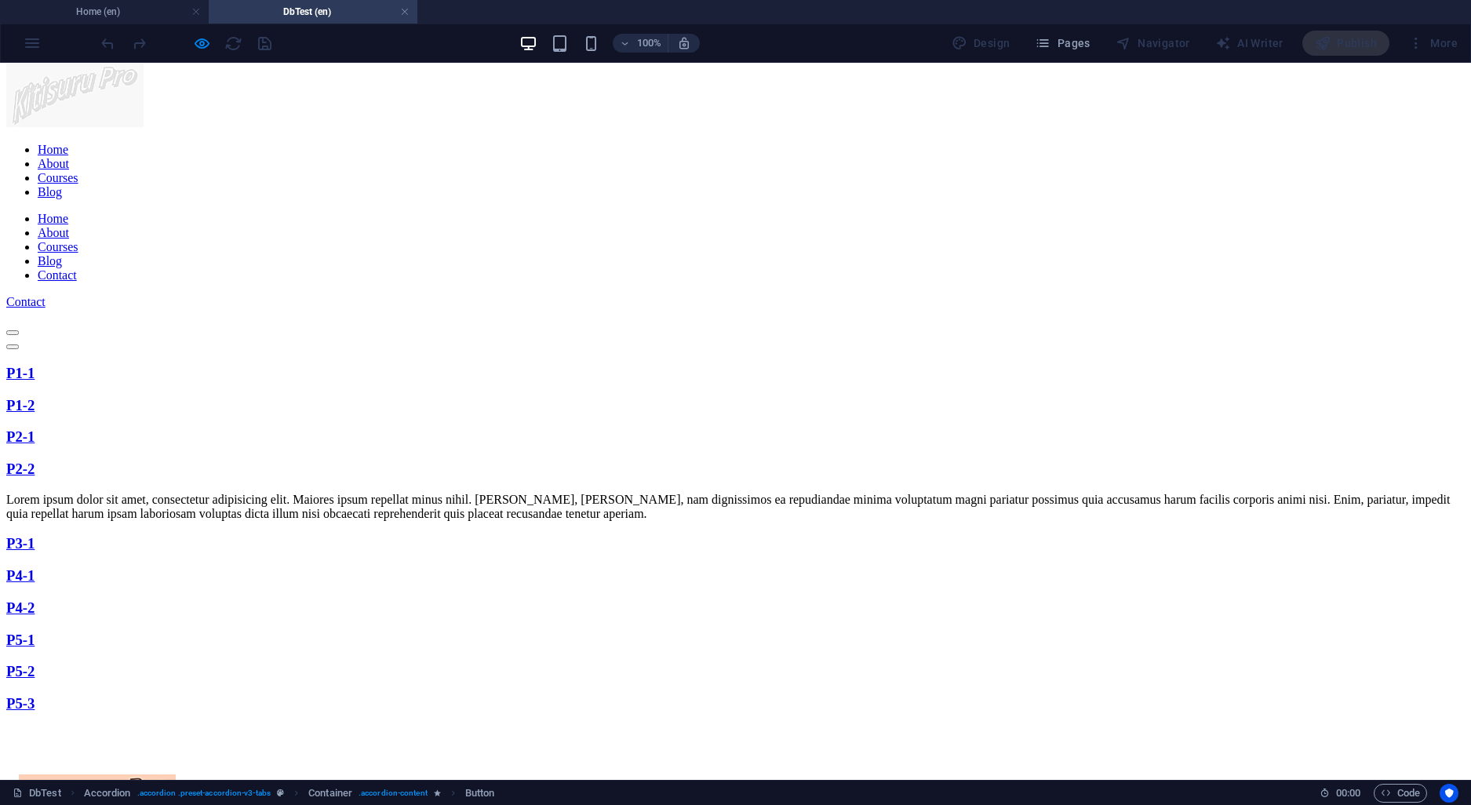
click at [35, 535] on link "P3-1" at bounding box center [20, 543] width 28 height 16
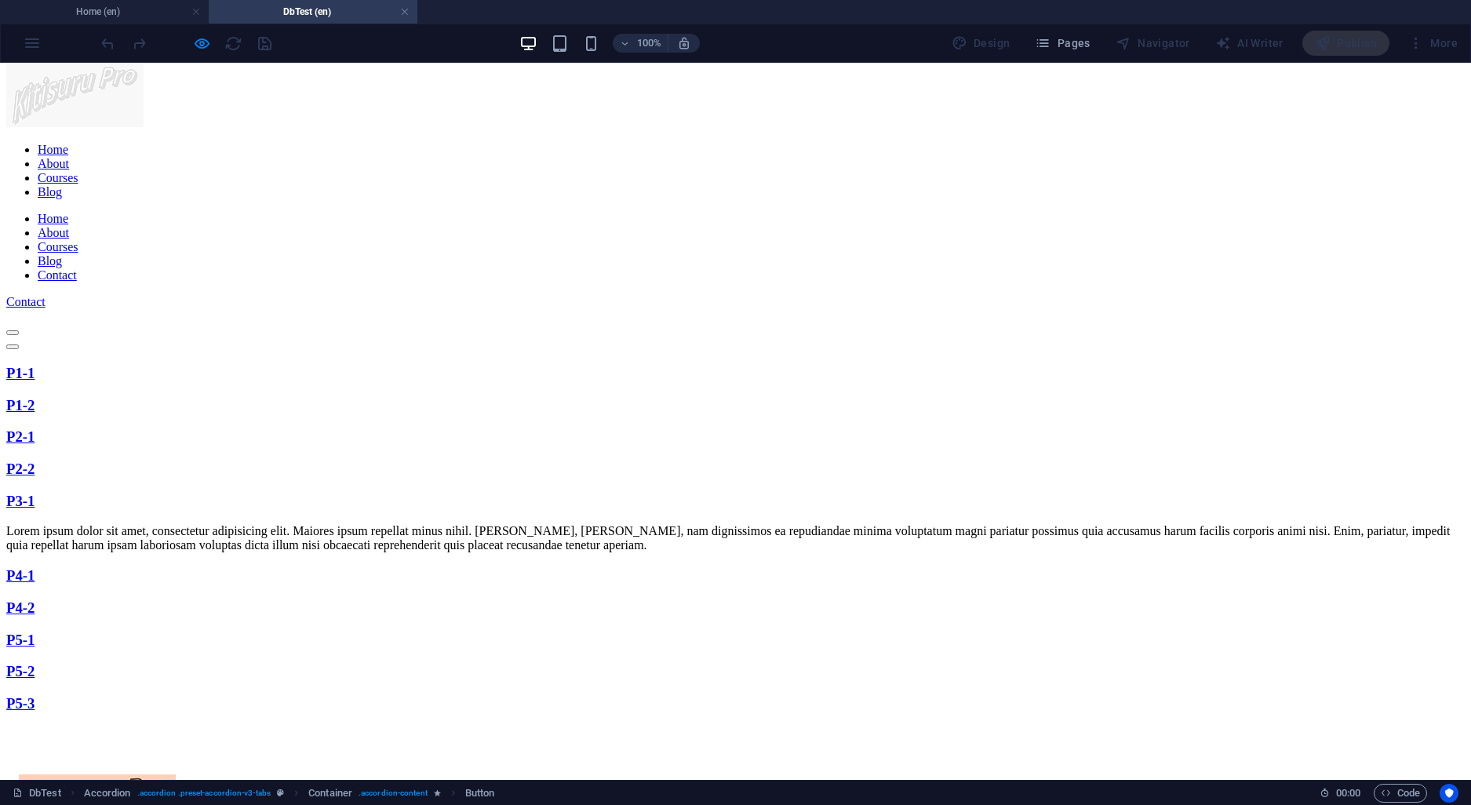
click at [35, 567] on link "P4-1" at bounding box center [20, 575] width 28 height 16
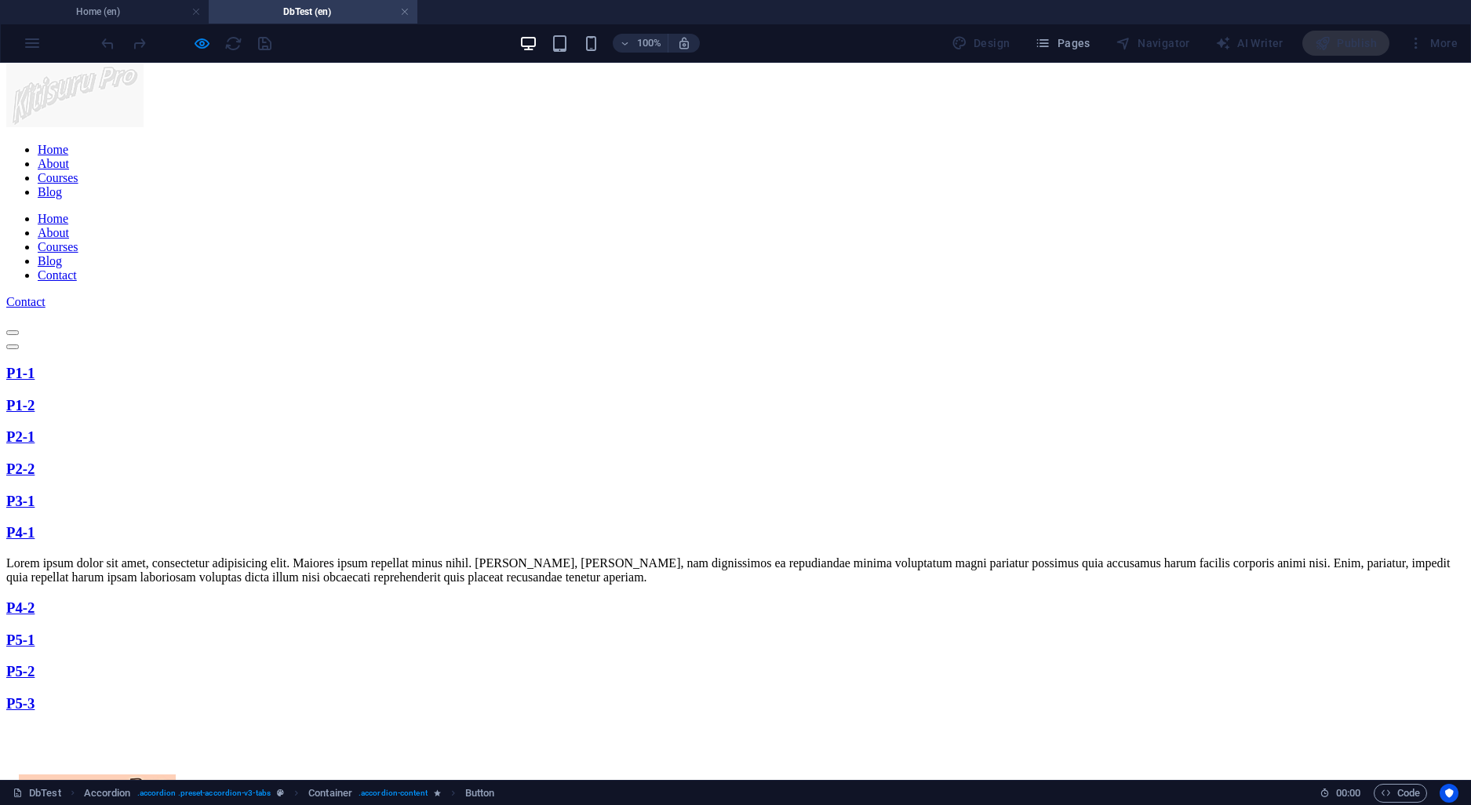
drag, startPoint x: 853, startPoint y: 367, endPoint x: 875, endPoint y: 355, distance: 24.9
click at [35, 599] on link "P4-2" at bounding box center [20, 607] width 28 height 16
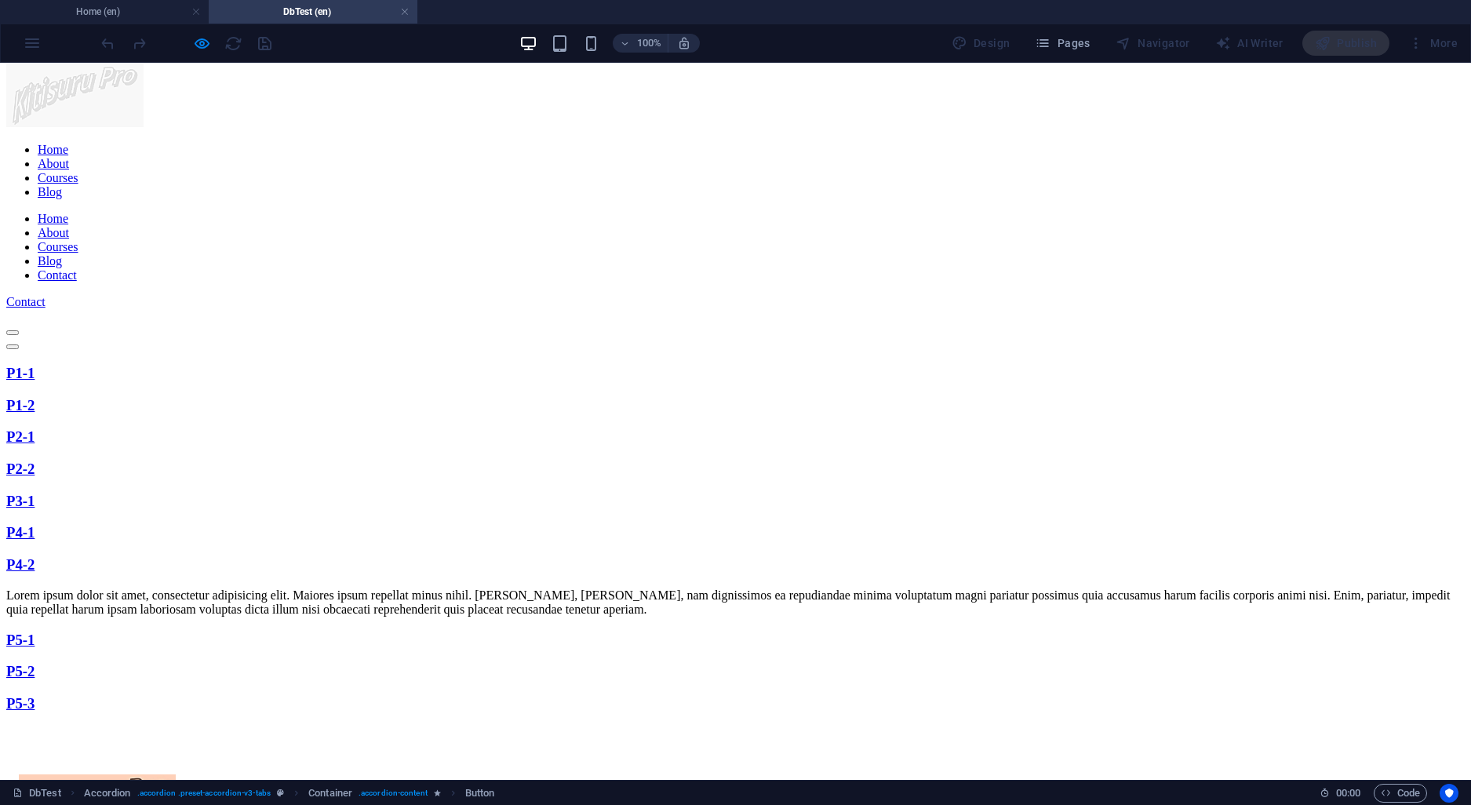
click at [35, 631] on strong "P5-1" at bounding box center [20, 639] width 28 height 16
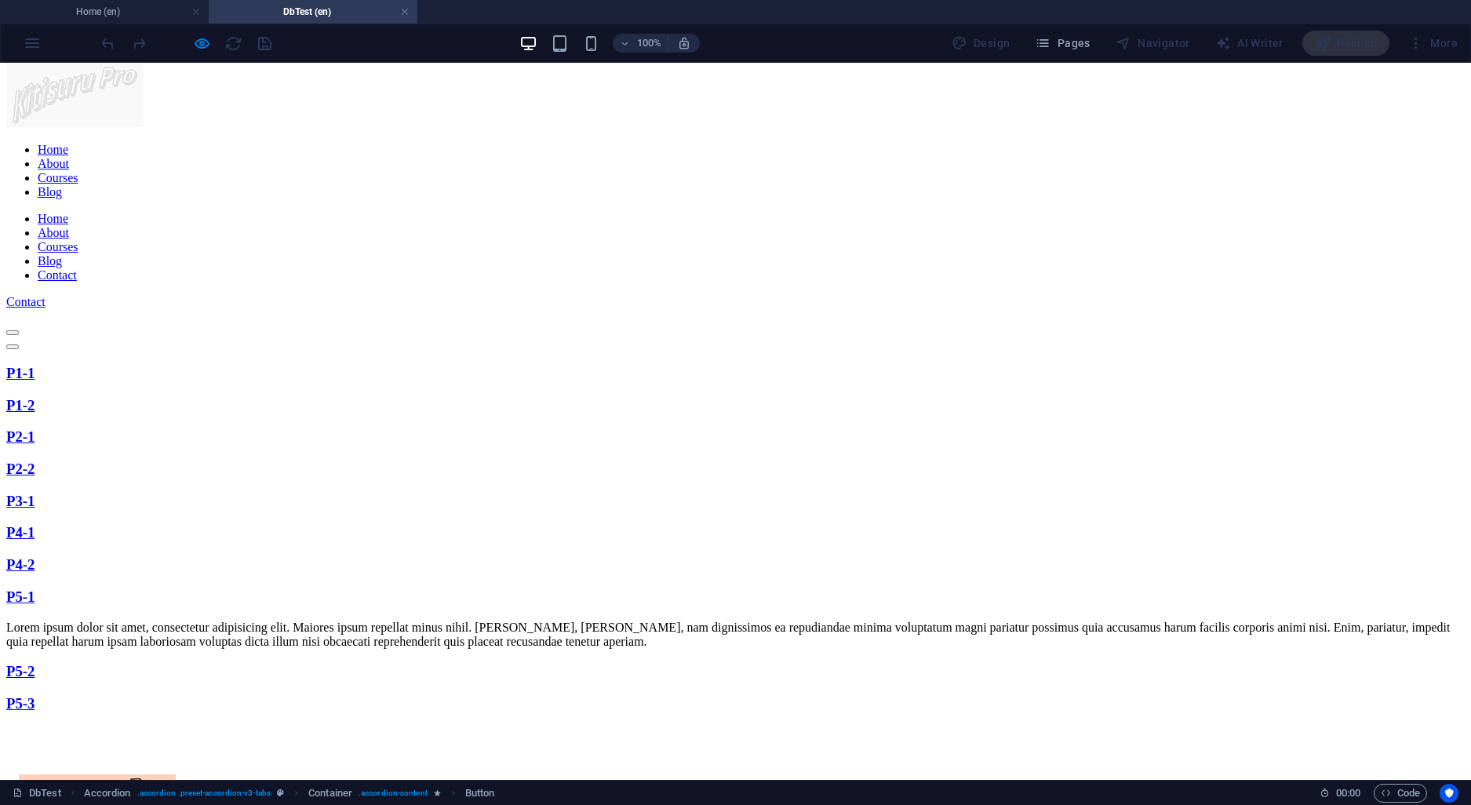
click at [35, 369] on link "P1-1" at bounding box center [20, 373] width 28 height 16
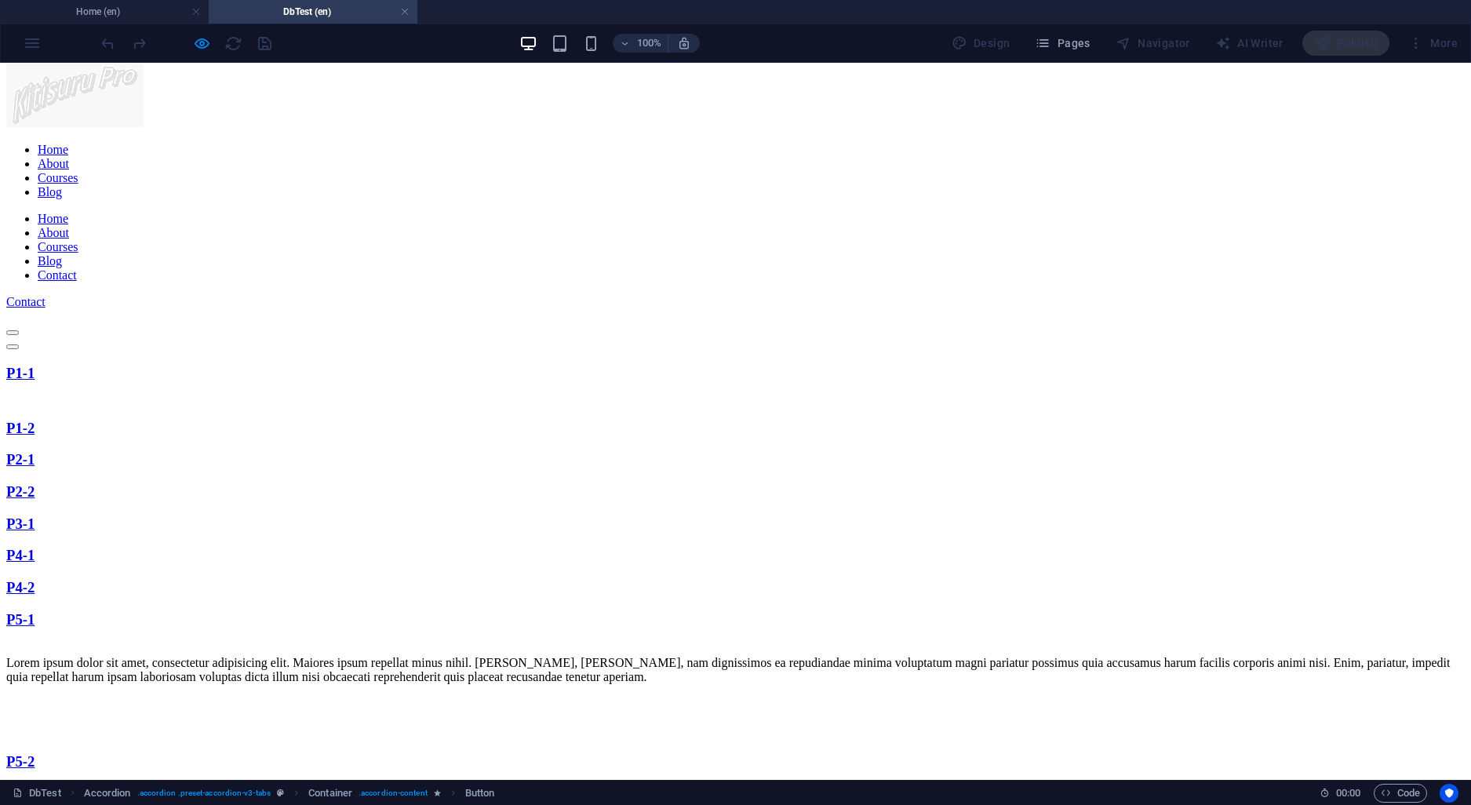
click at [35, 369] on link "P1-1" at bounding box center [20, 373] width 28 height 16
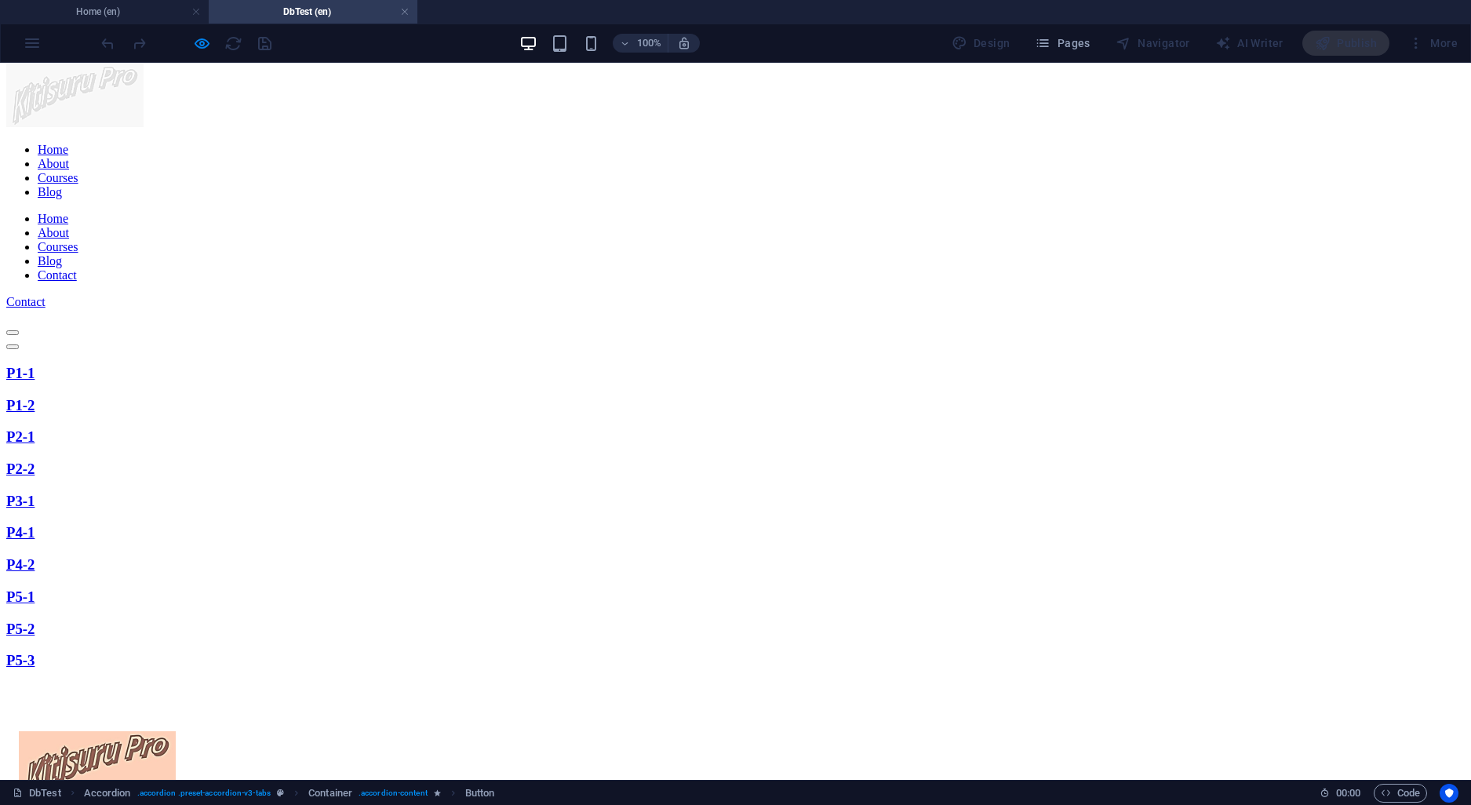
click at [35, 365] on link "P1-1" at bounding box center [20, 373] width 28 height 16
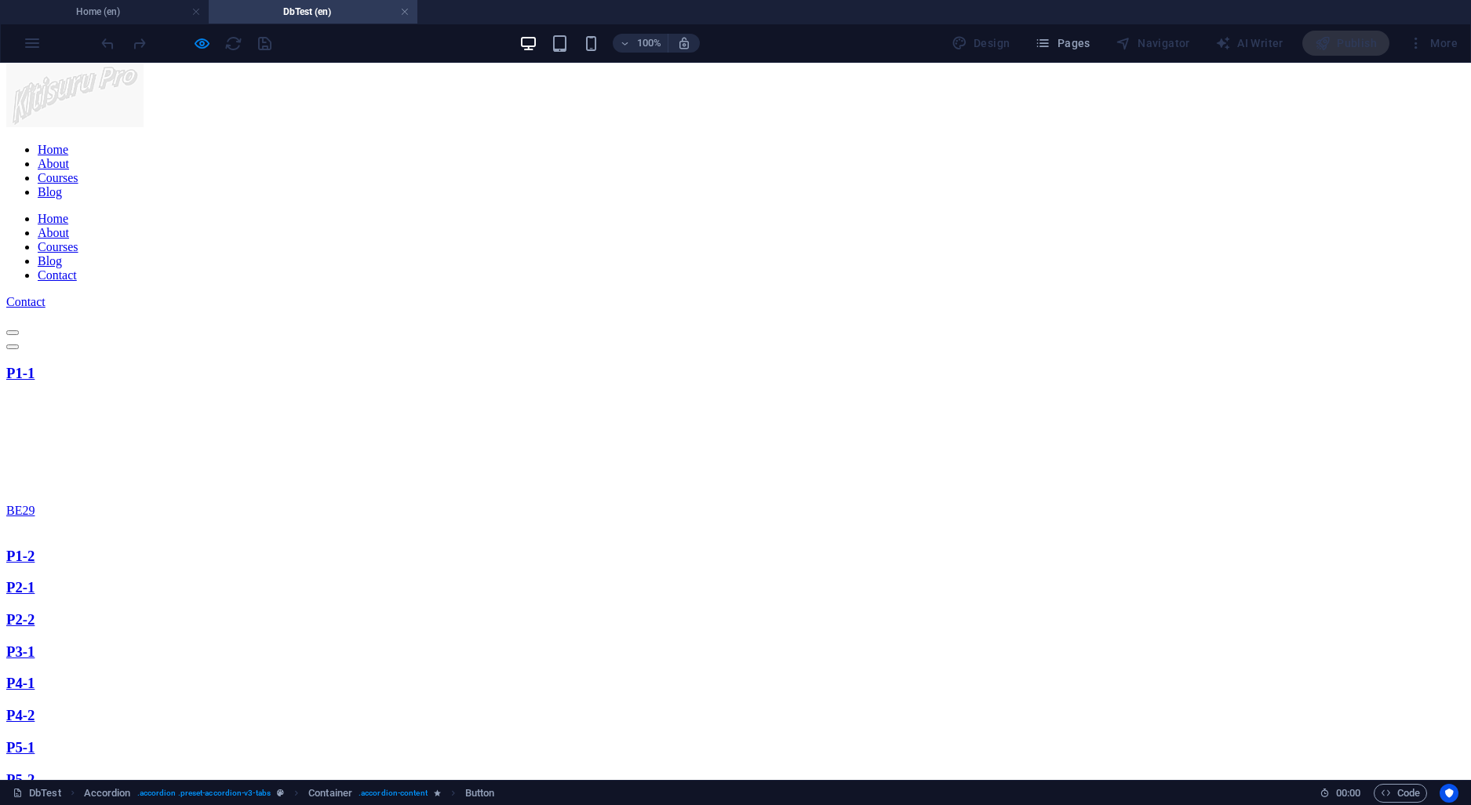
click at [35, 547] on link "P1-2" at bounding box center [20, 555] width 28 height 16
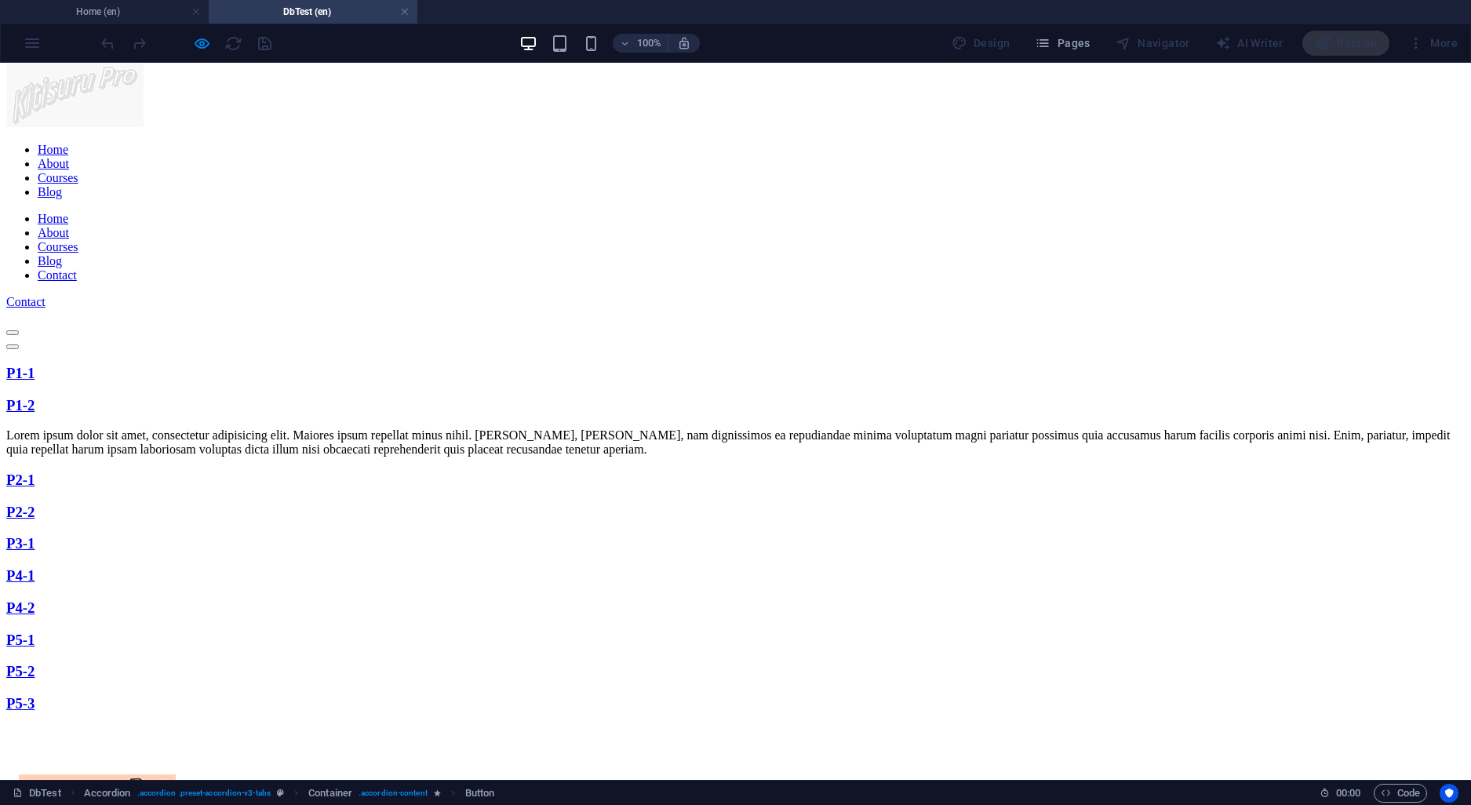
click at [340, 383] on div "P1-1 BE29 P1-2 Lorem ipsum dolor sit amet, consectetur adipisicing elit. Maiore…" at bounding box center [735, 538] width 1458 height 347
click at [35, 365] on strong "P1-1" at bounding box center [20, 373] width 28 height 16
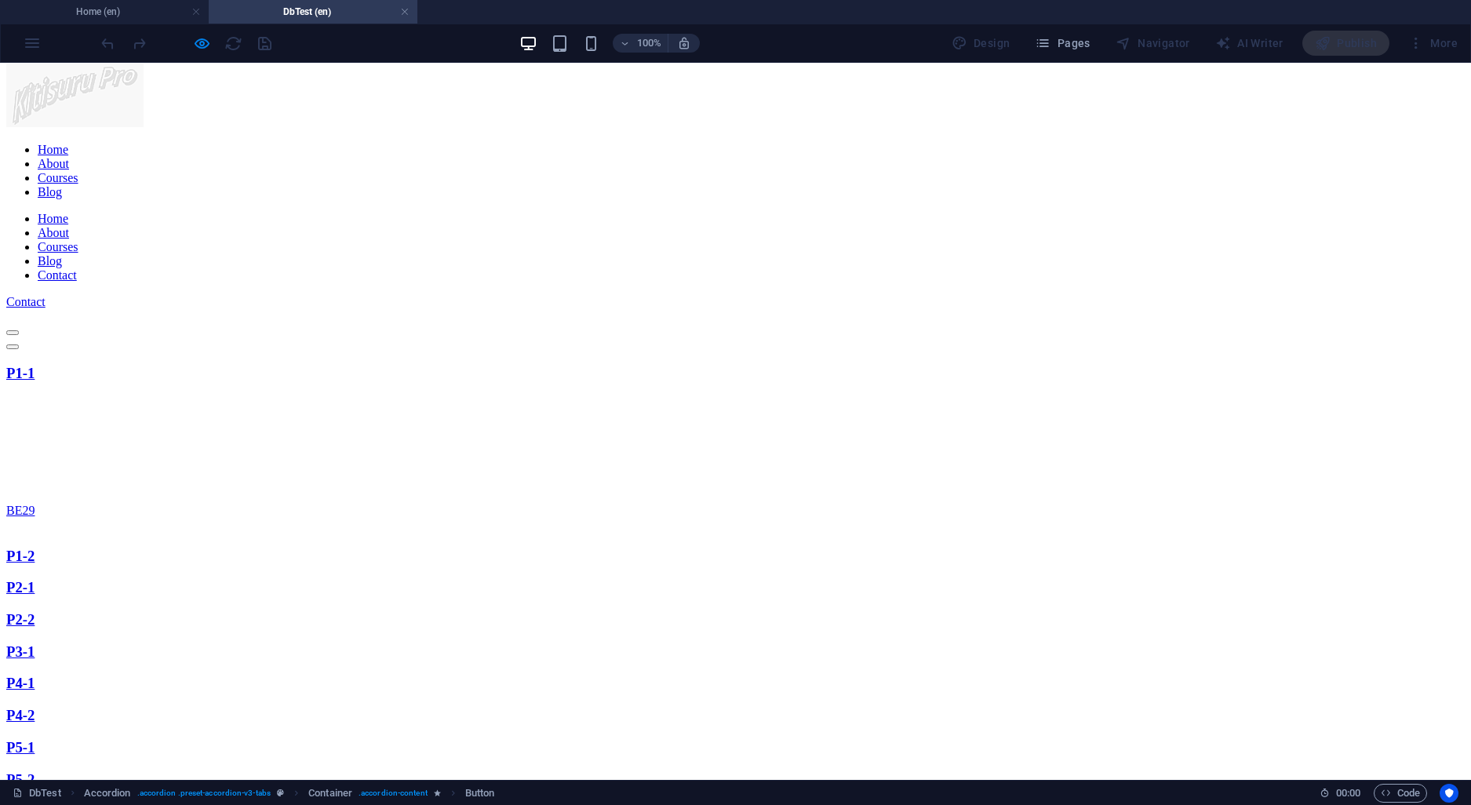
click at [35, 365] on link "P1-1" at bounding box center [20, 373] width 28 height 16
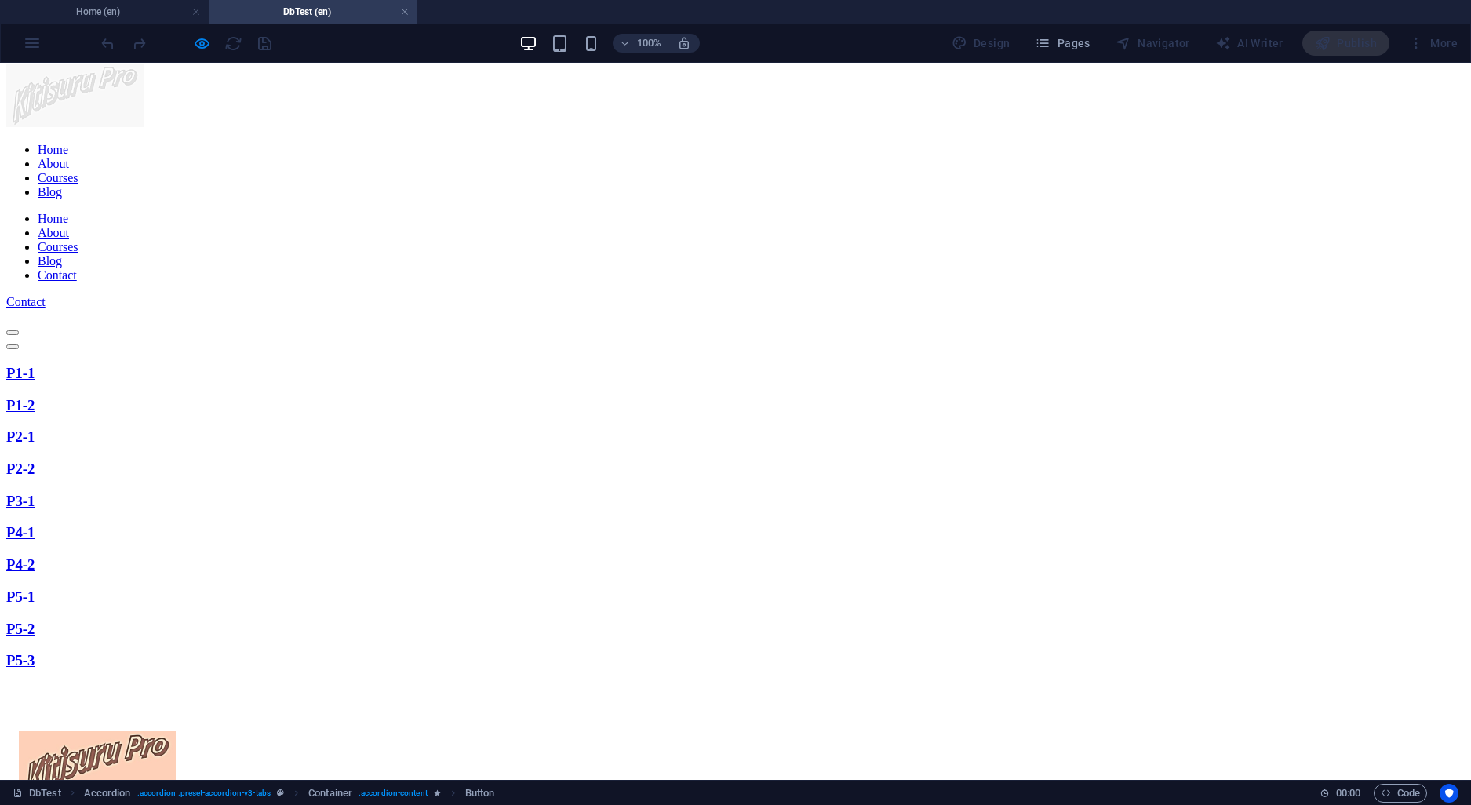
click at [35, 428] on link "P2-1" at bounding box center [20, 436] width 28 height 16
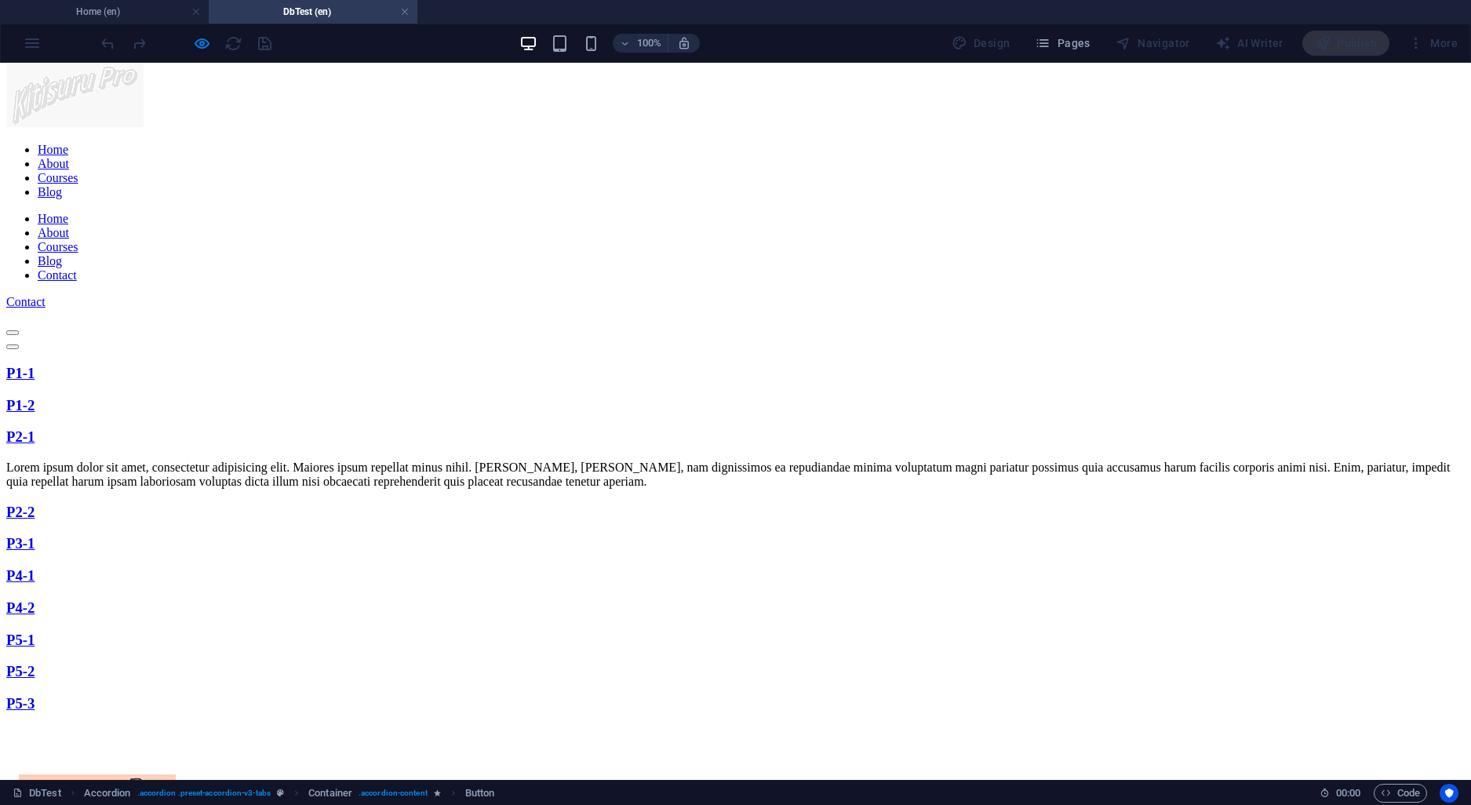
click at [35, 365] on strong "P1-1" at bounding box center [20, 373] width 28 height 16
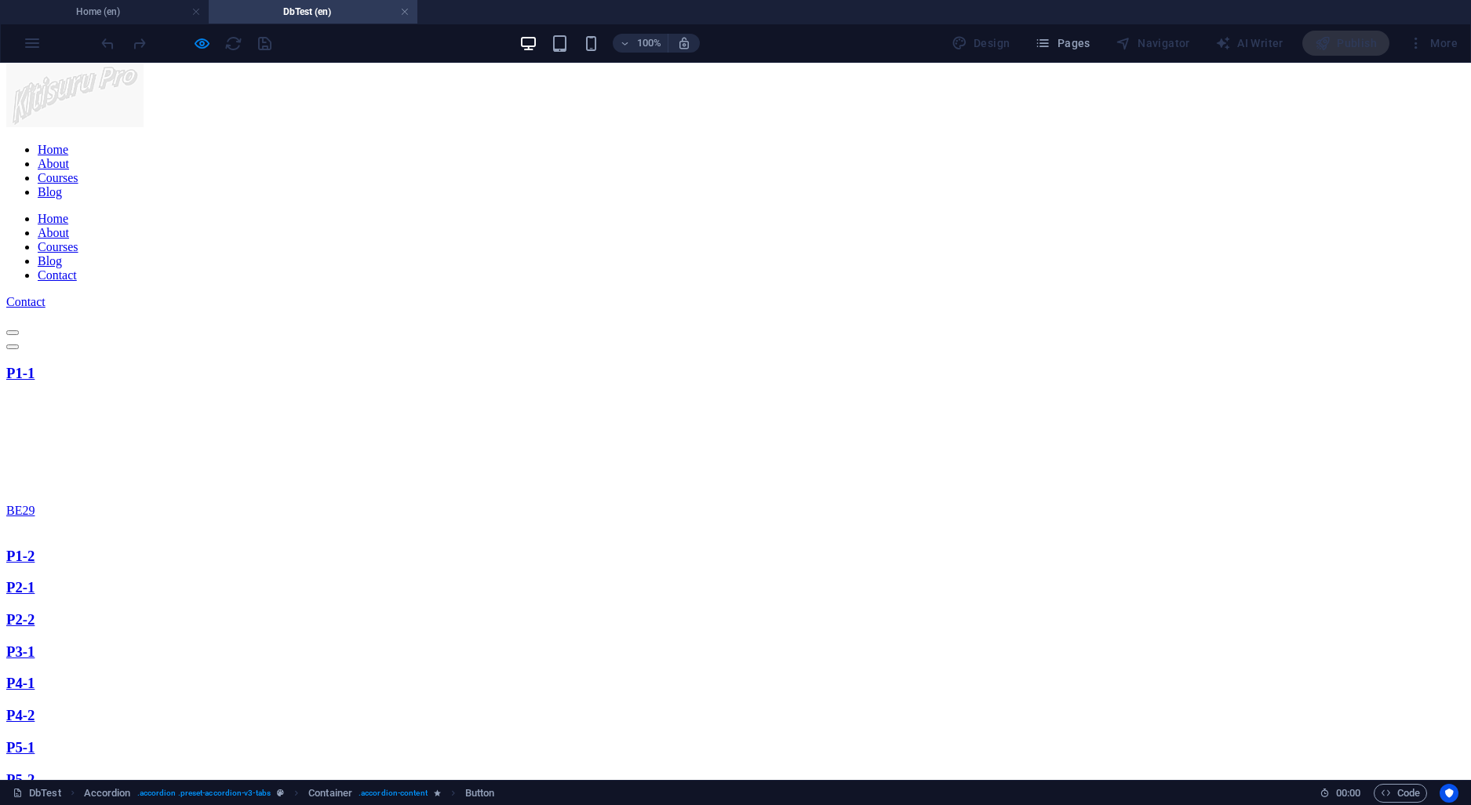
click at [35, 611] on strong "P2-2" at bounding box center [20, 619] width 28 height 16
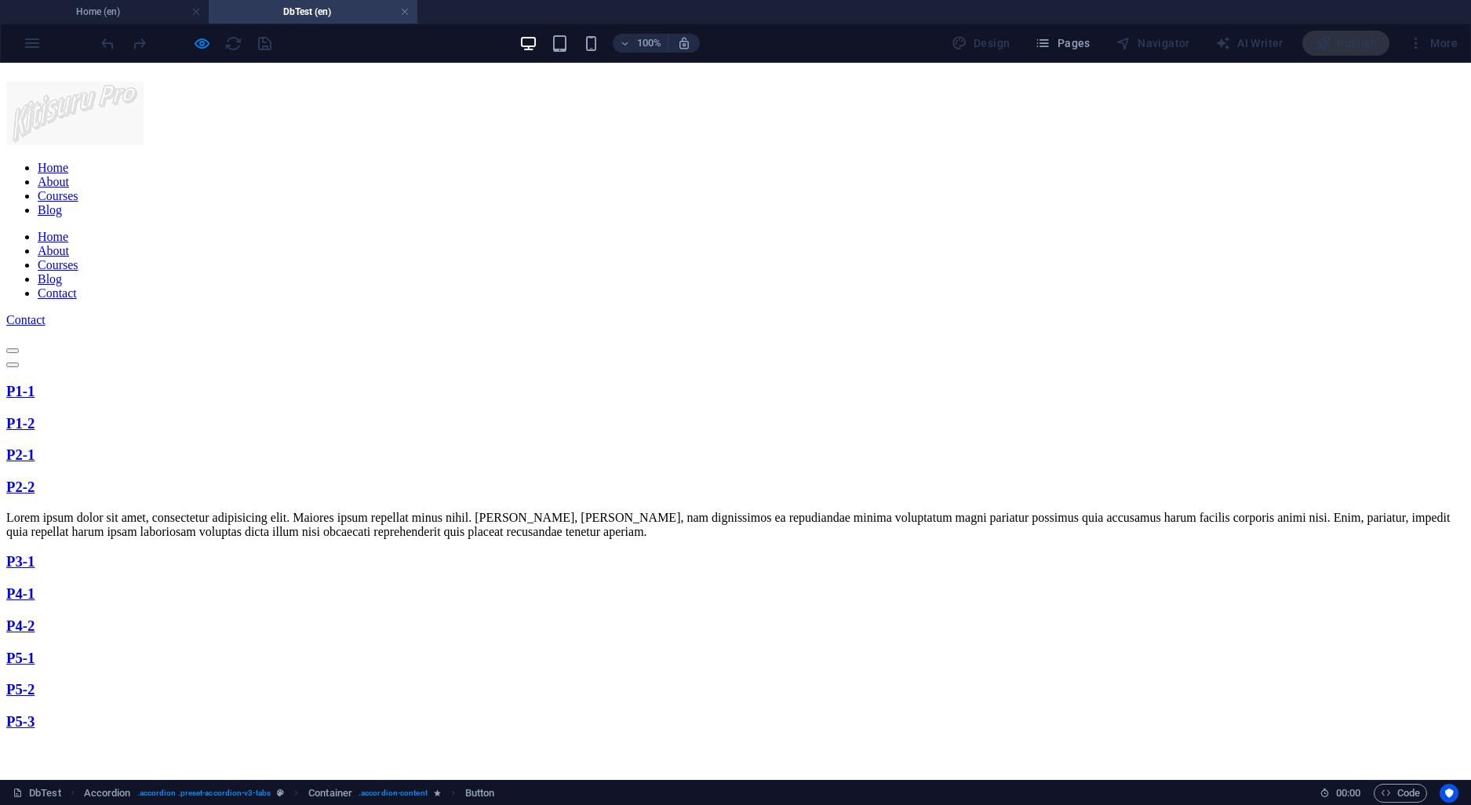
scroll to position [0, 0]
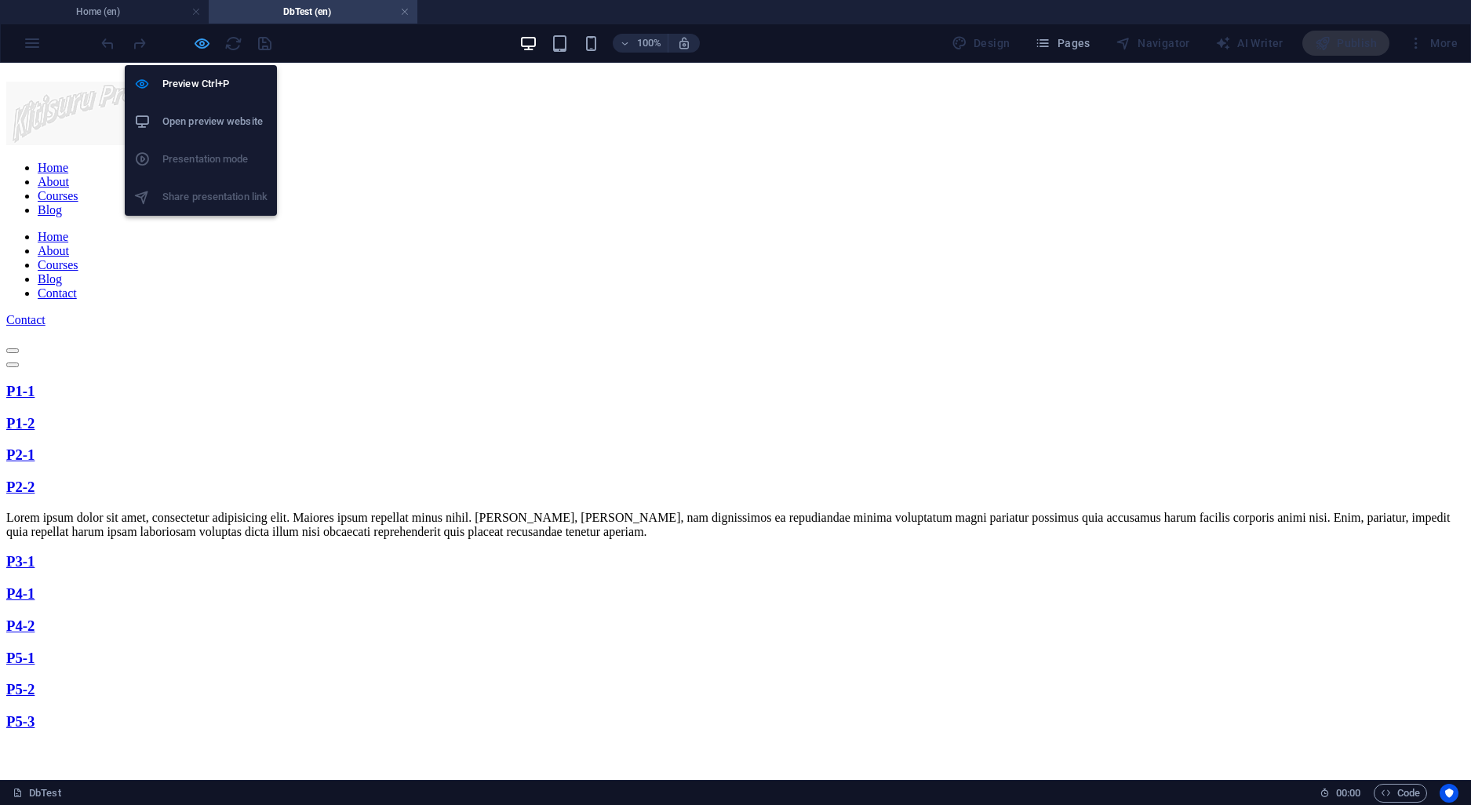
click at [203, 51] on icon "button" at bounding box center [202, 44] width 18 height 18
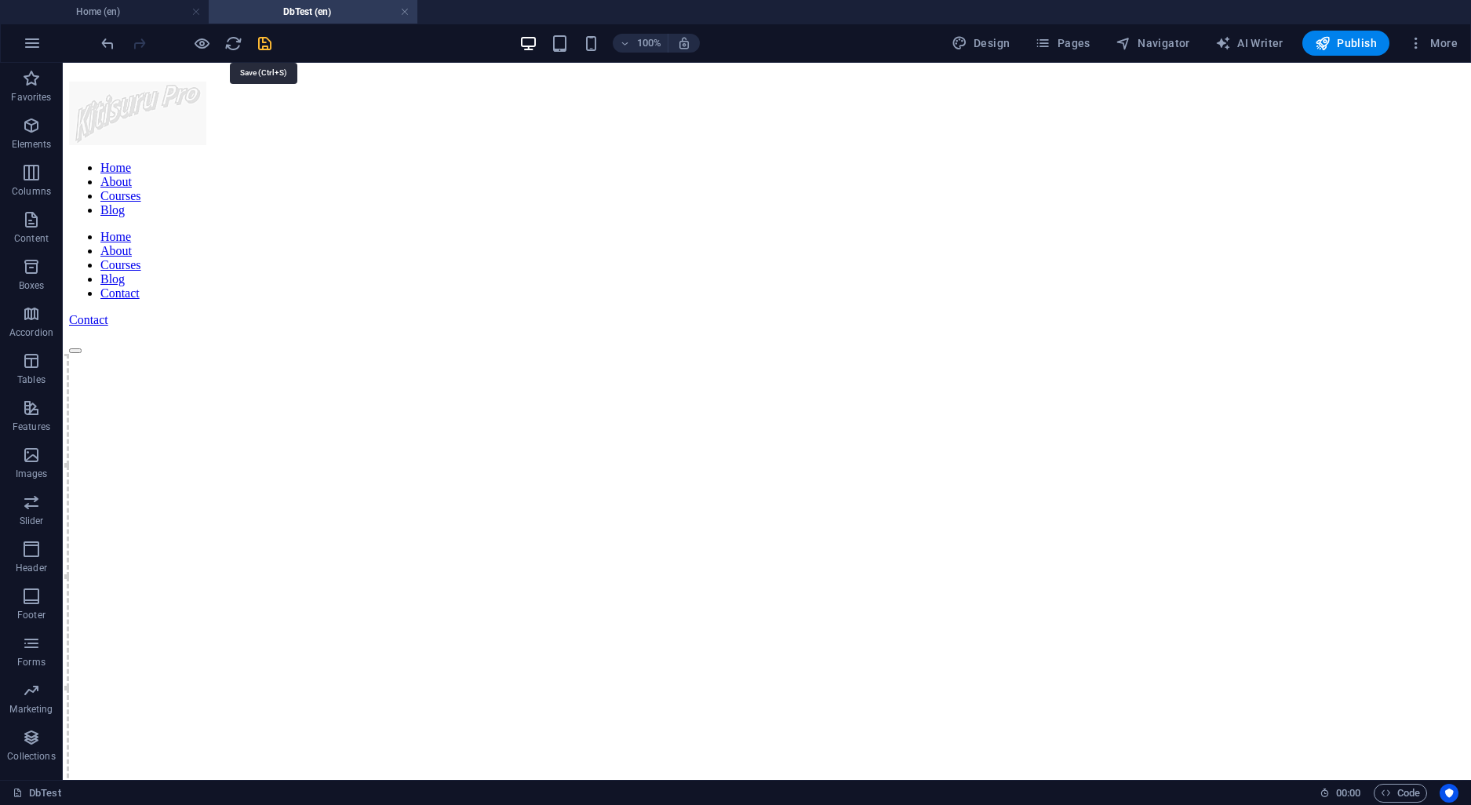
click at [268, 38] on icon "save" at bounding box center [265, 44] width 18 height 18
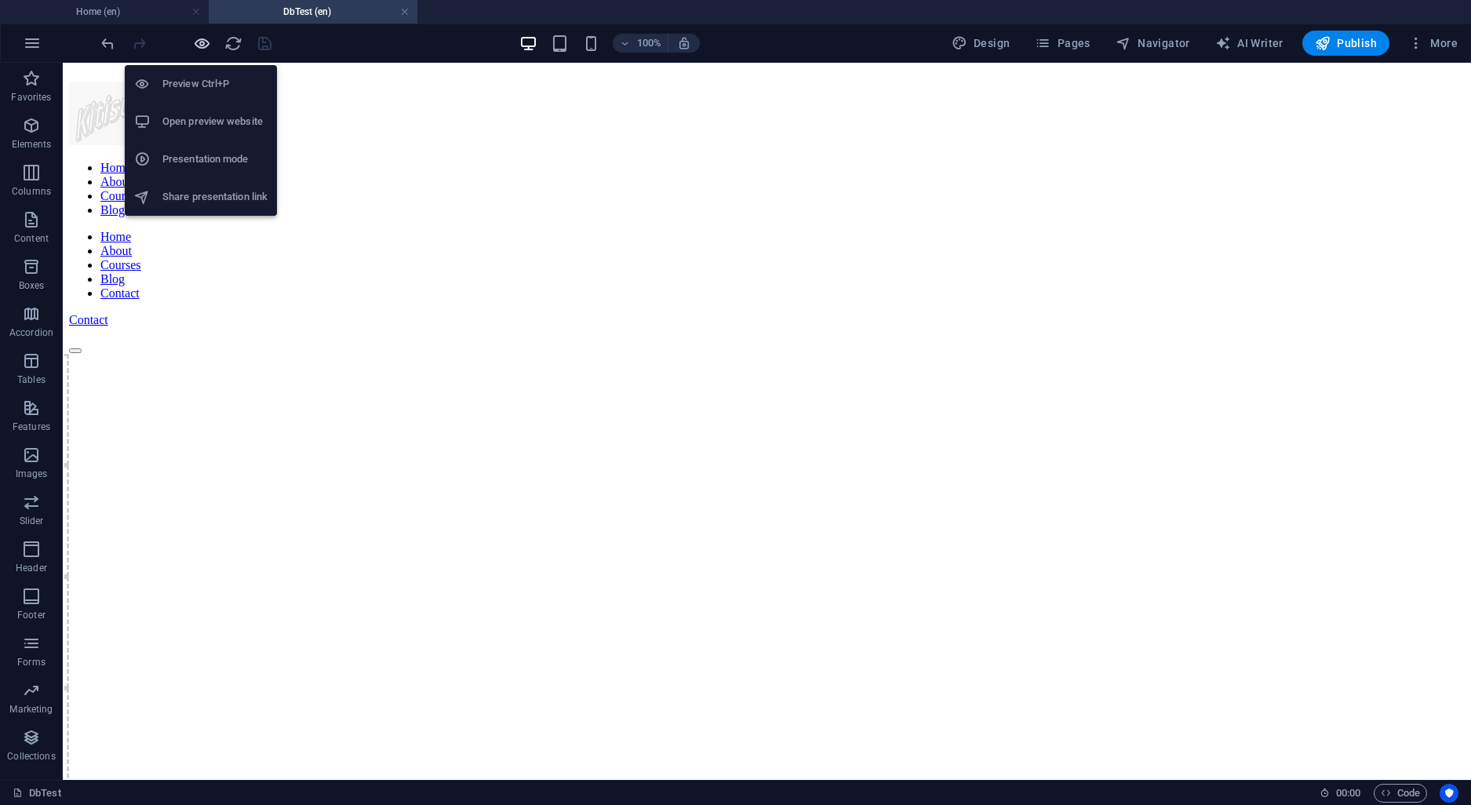
click at [198, 50] on icon "button" at bounding box center [202, 44] width 18 height 18
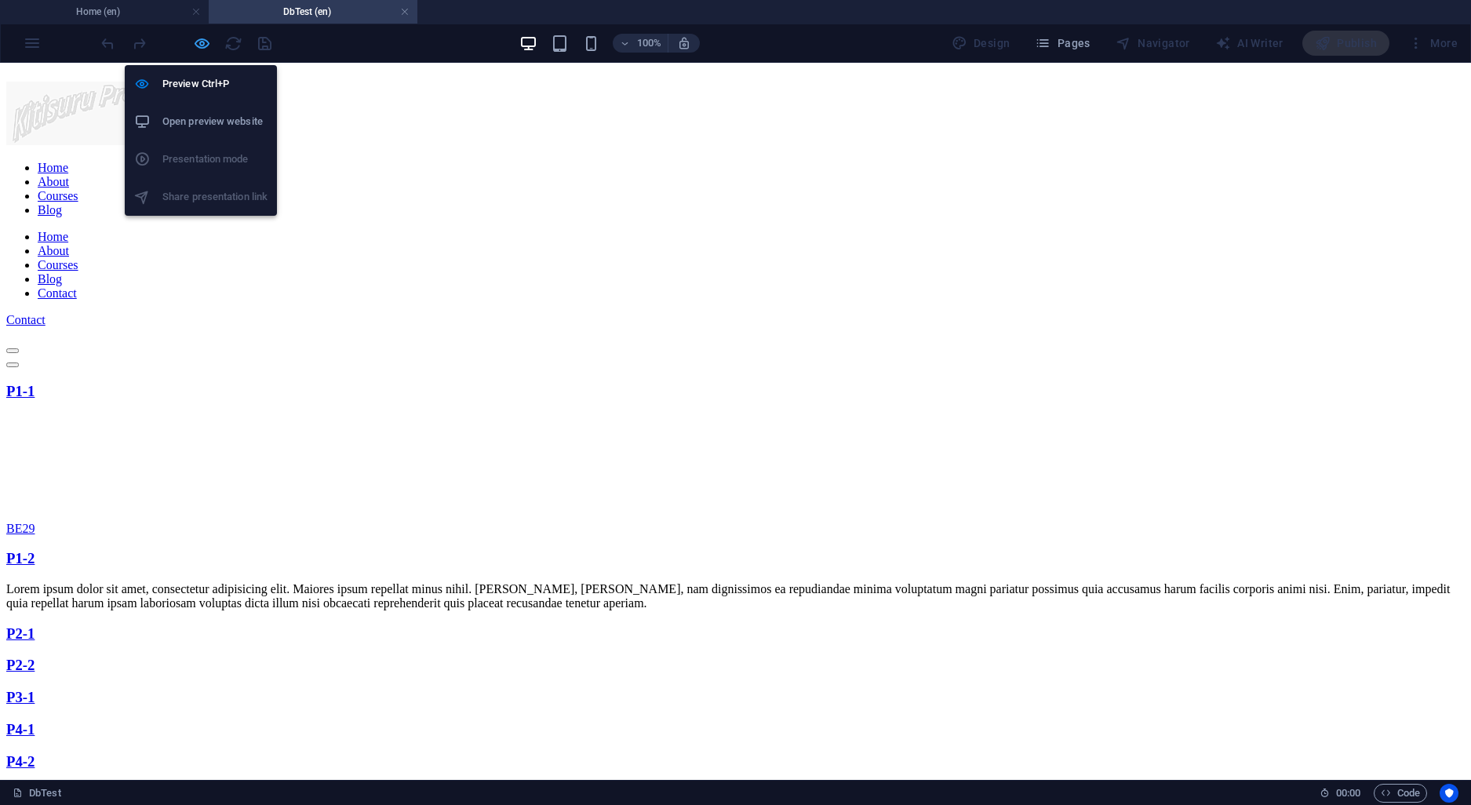
click at [198, 51] on icon "button" at bounding box center [202, 44] width 18 height 18
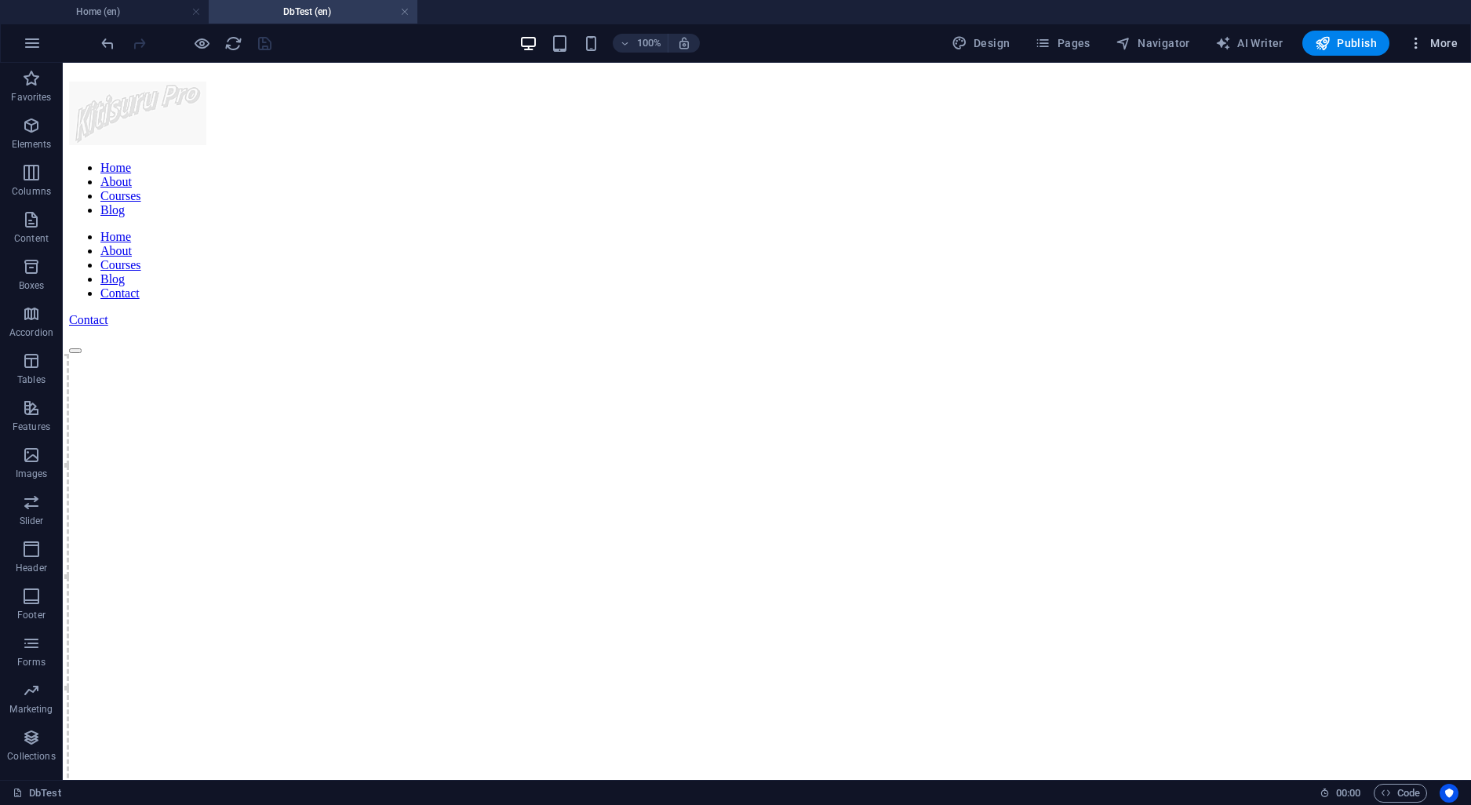
click at [1424, 44] on icon "button" at bounding box center [1416, 43] width 16 height 16
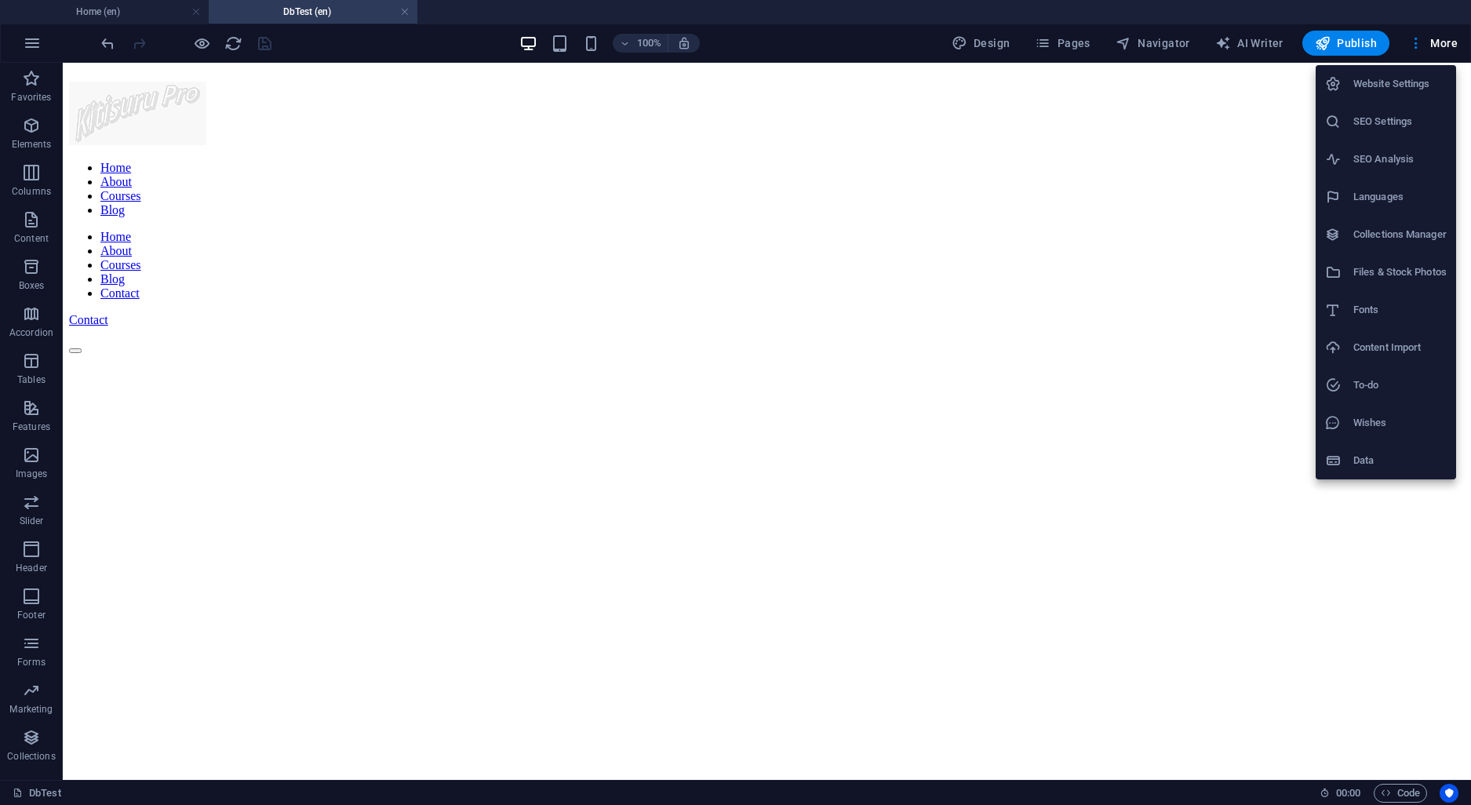
click at [1387, 81] on h6 "Website Settings" at bounding box center [1399, 84] width 93 height 19
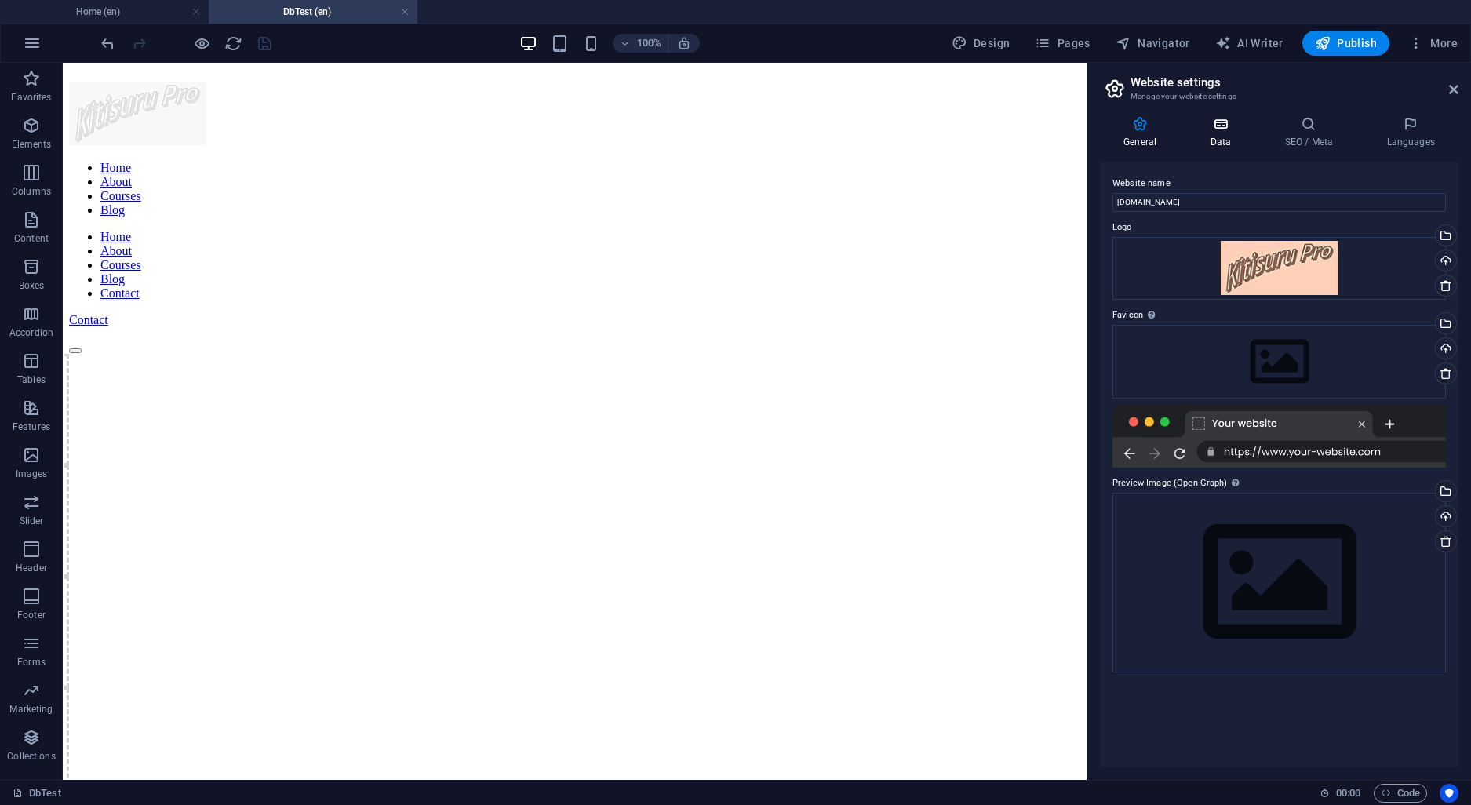
click at [1226, 120] on icon at bounding box center [1220, 124] width 68 height 16
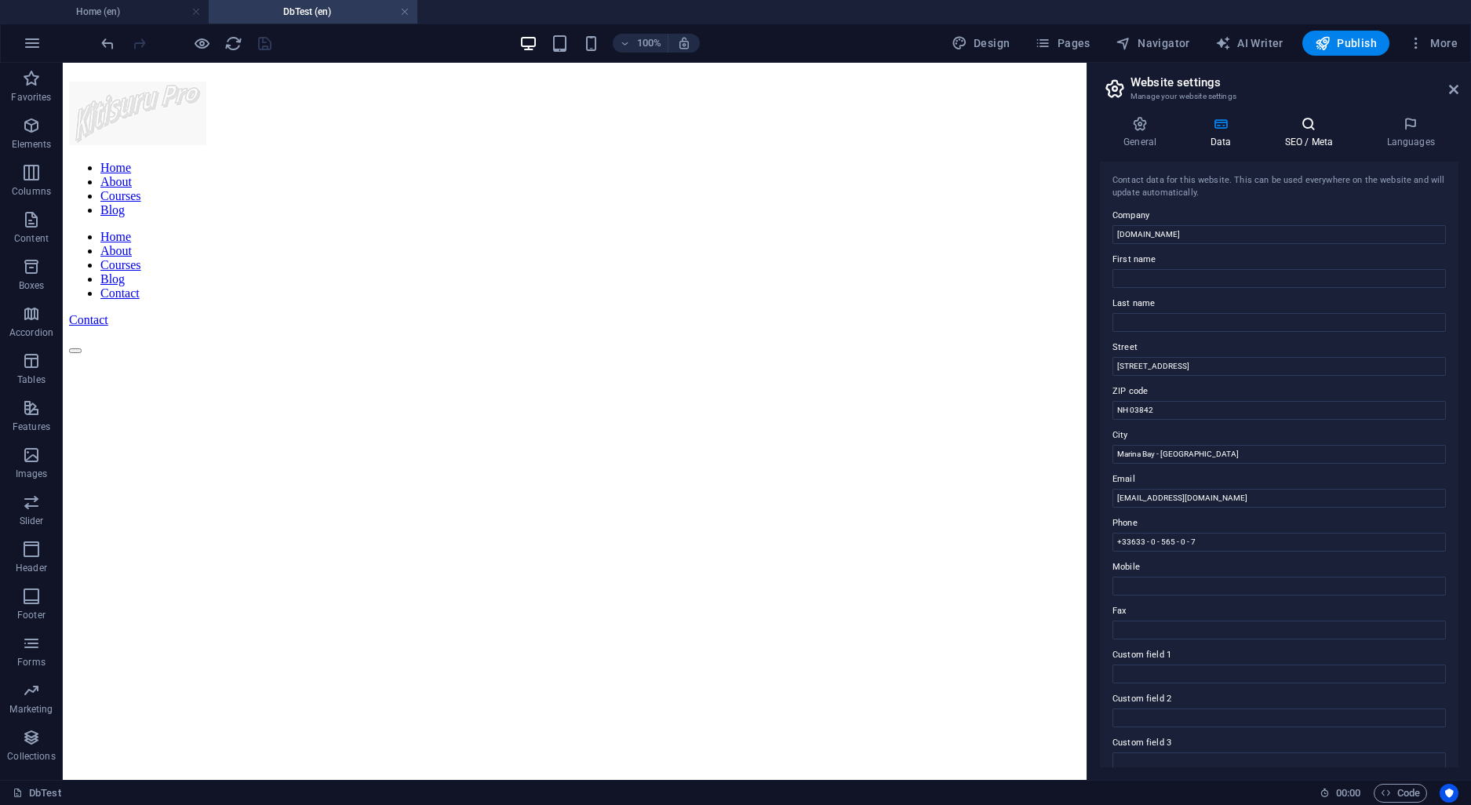
click at [1309, 126] on icon at bounding box center [1308, 124] width 96 height 16
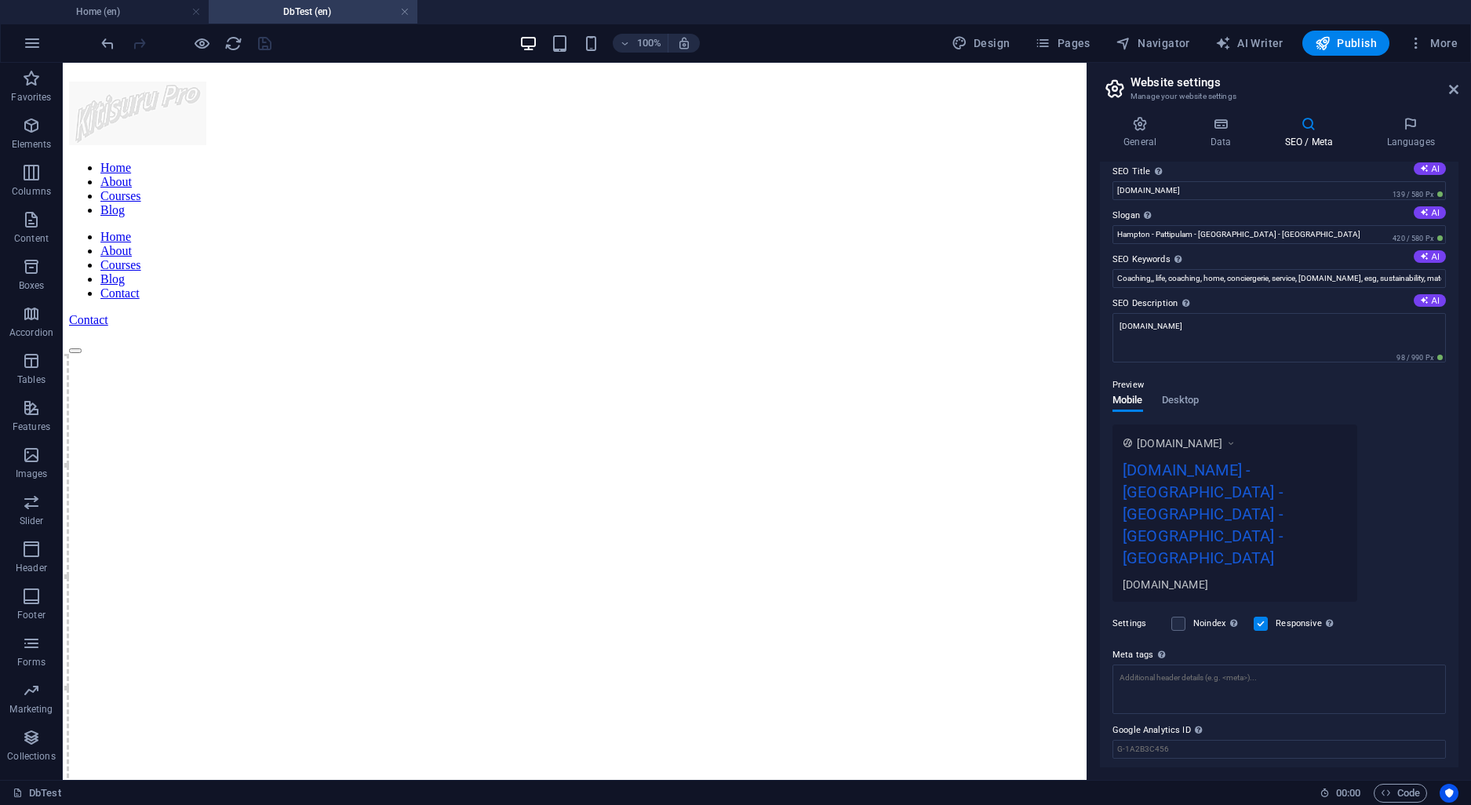
scroll to position [15, 0]
click at [1406, 125] on icon at bounding box center [1410, 124] width 96 height 16
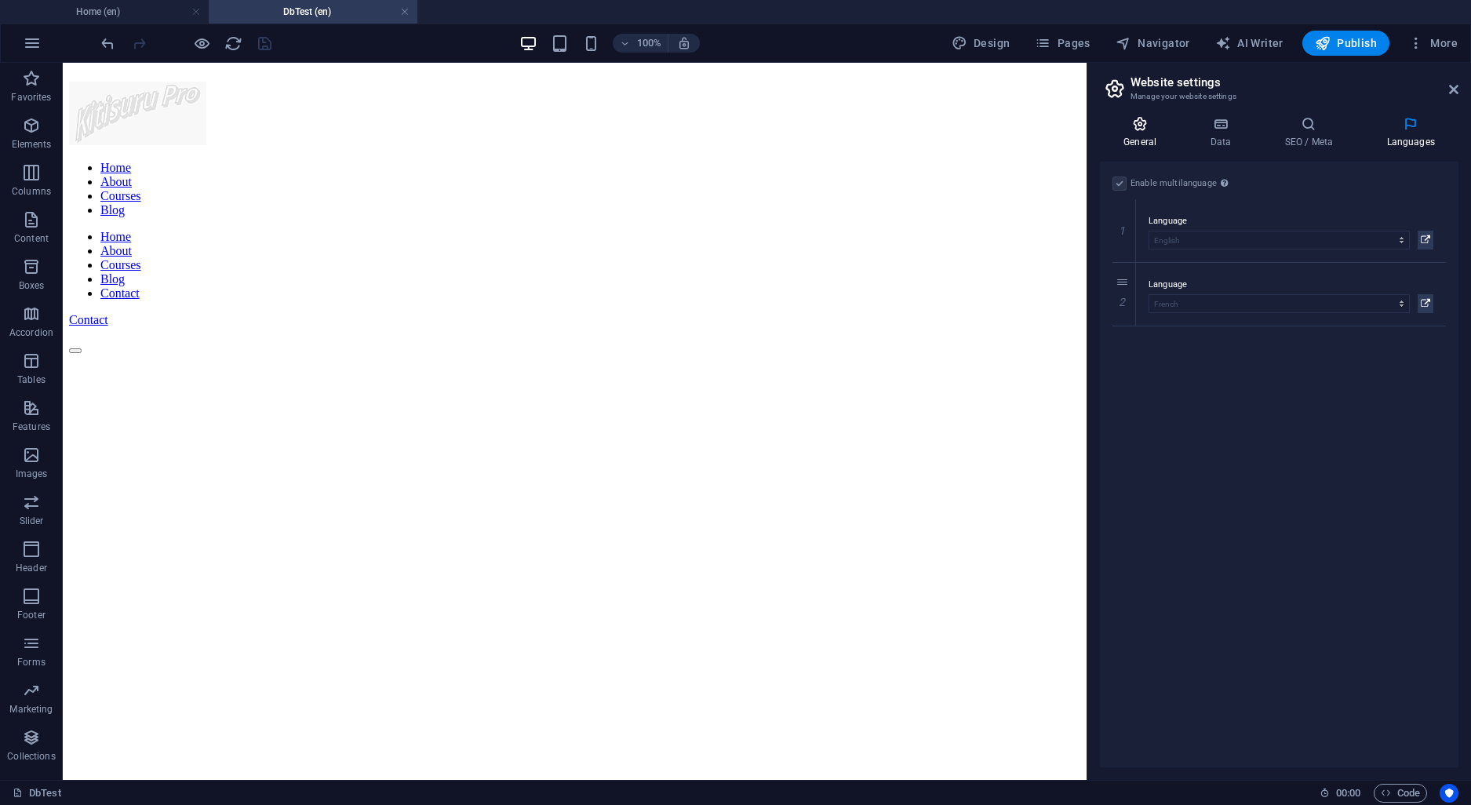
drag, startPoint x: 1140, startPoint y: 119, endPoint x: 1115, endPoint y: 139, distance: 31.2
click at [1140, 118] on icon at bounding box center [1140, 124] width 80 height 16
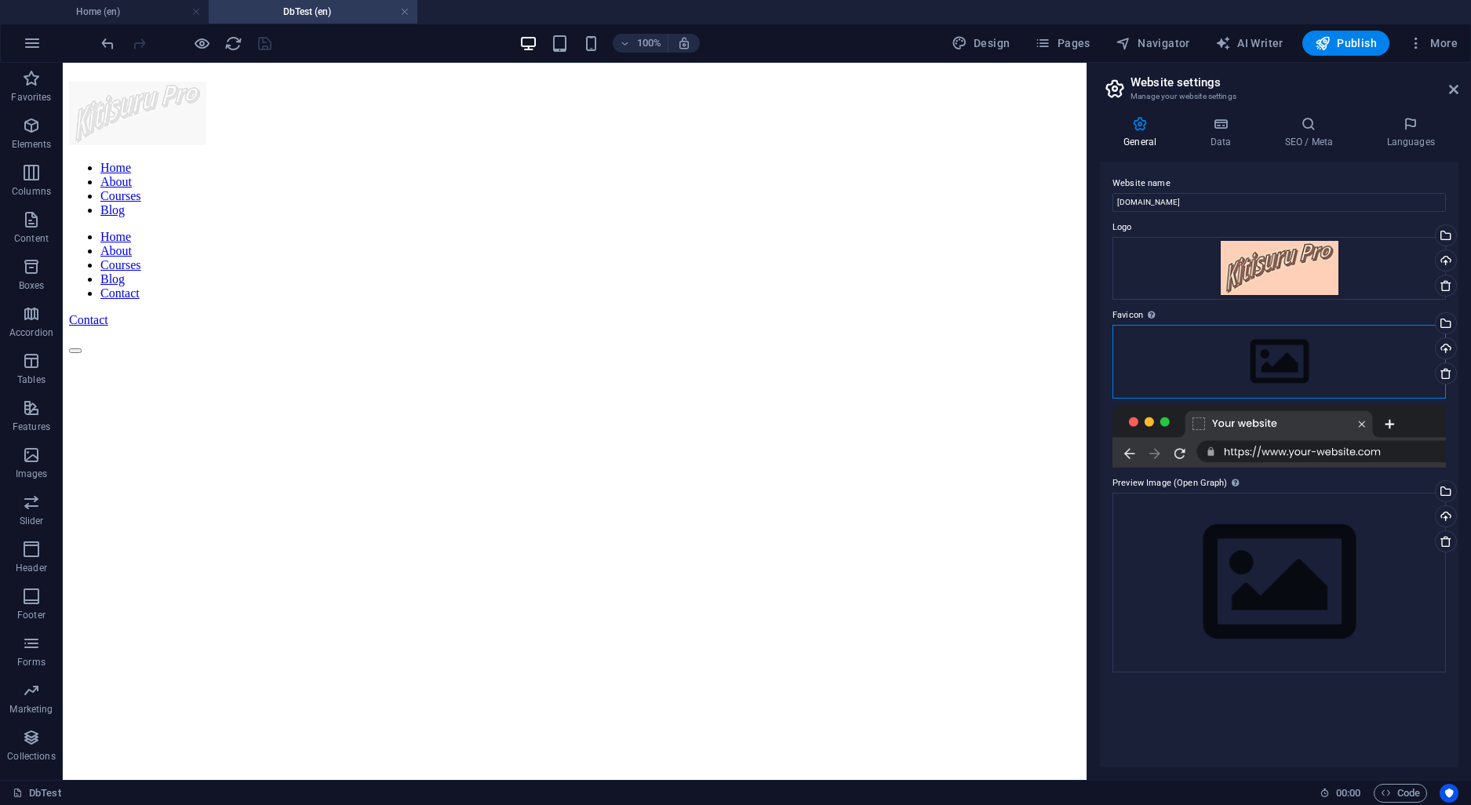
click at [1281, 345] on div "Drag files here, click to choose files or select files from Files or our free s…" at bounding box center [1278, 362] width 333 height 74
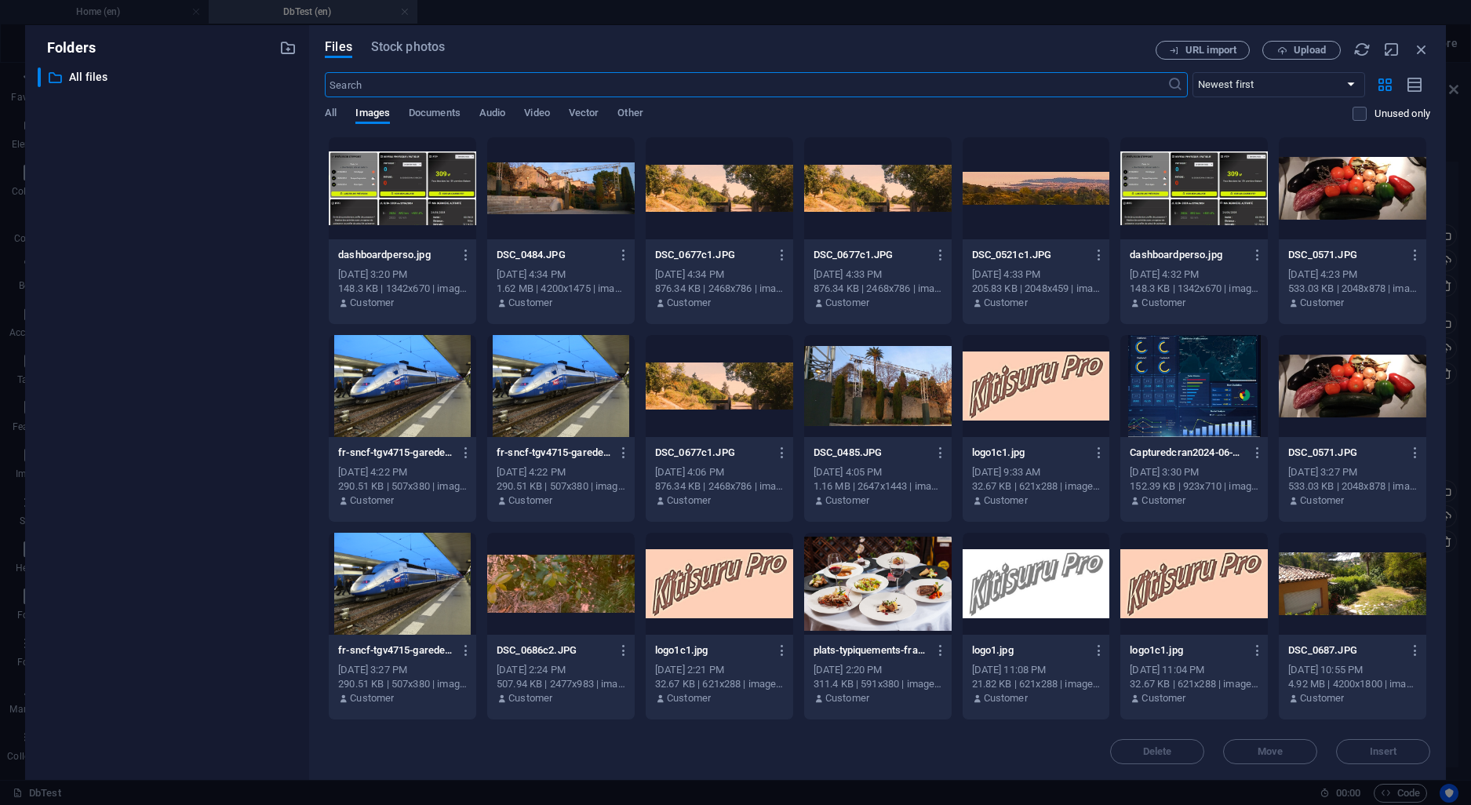
click at [1054, 374] on div at bounding box center [1035, 386] width 147 height 102
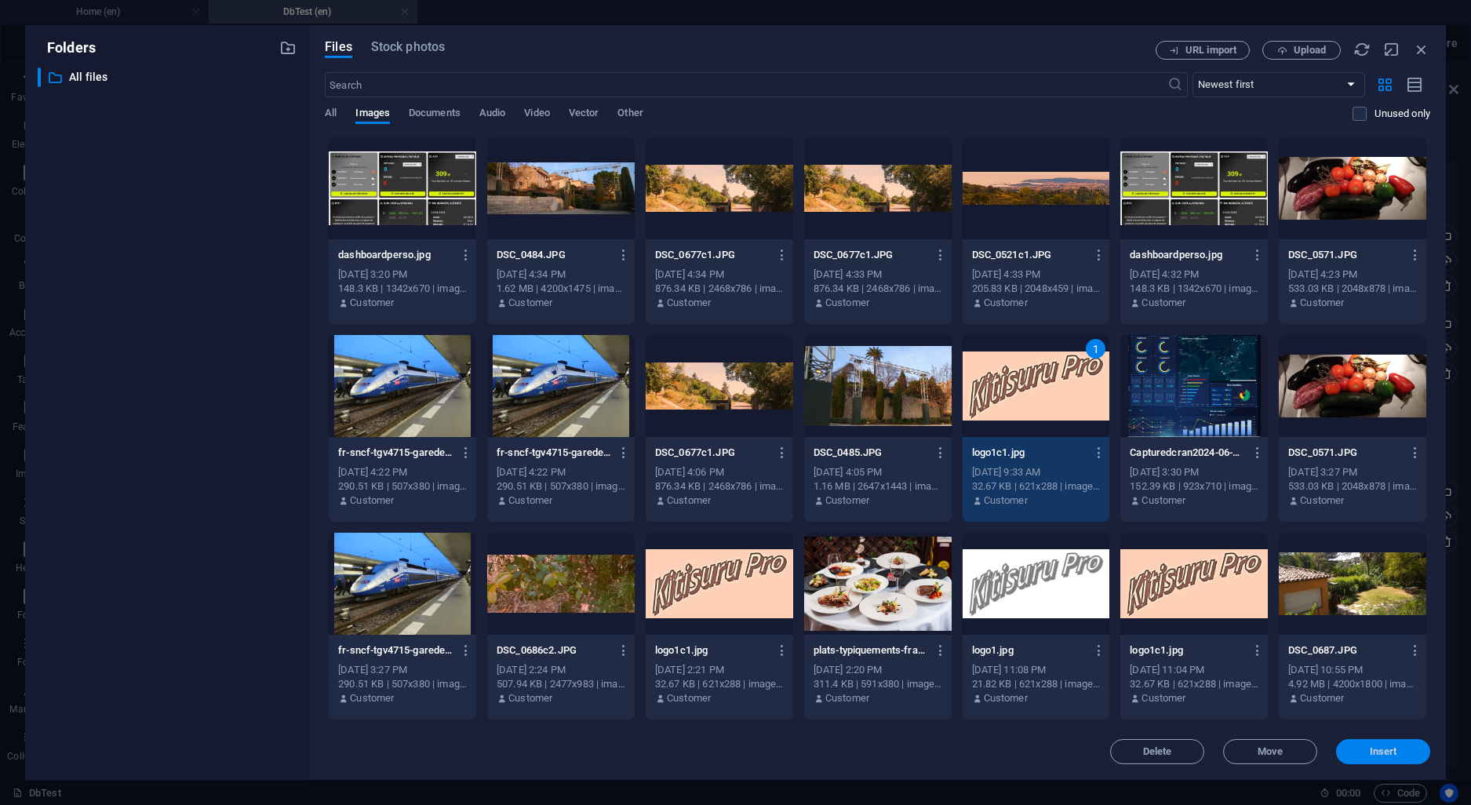
click at [1359, 743] on button "Insert" at bounding box center [1383, 751] width 94 height 25
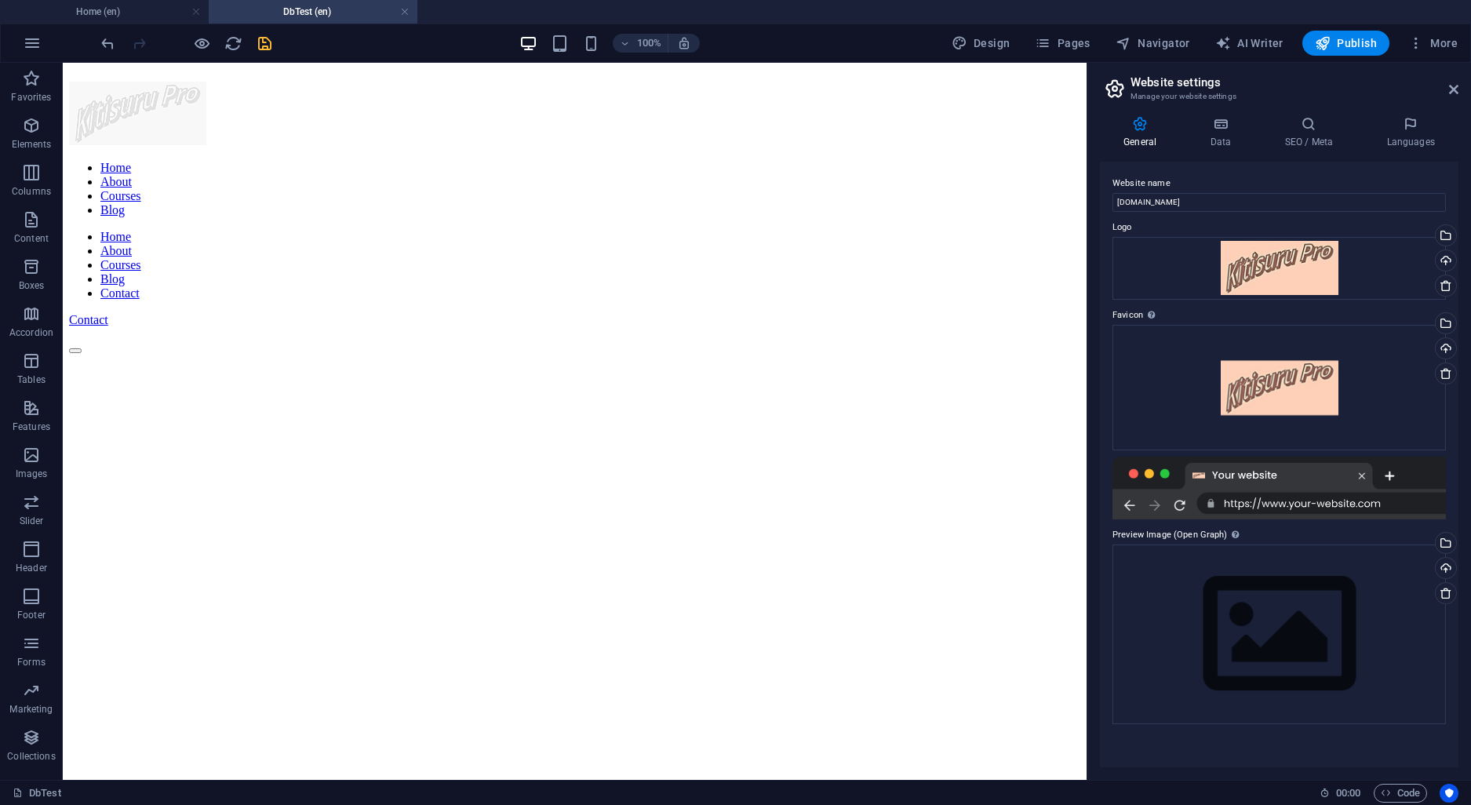
click at [1144, 77] on h2 "Website settings" at bounding box center [1294, 82] width 328 height 14
click at [266, 45] on icon "save" at bounding box center [265, 44] width 18 height 18
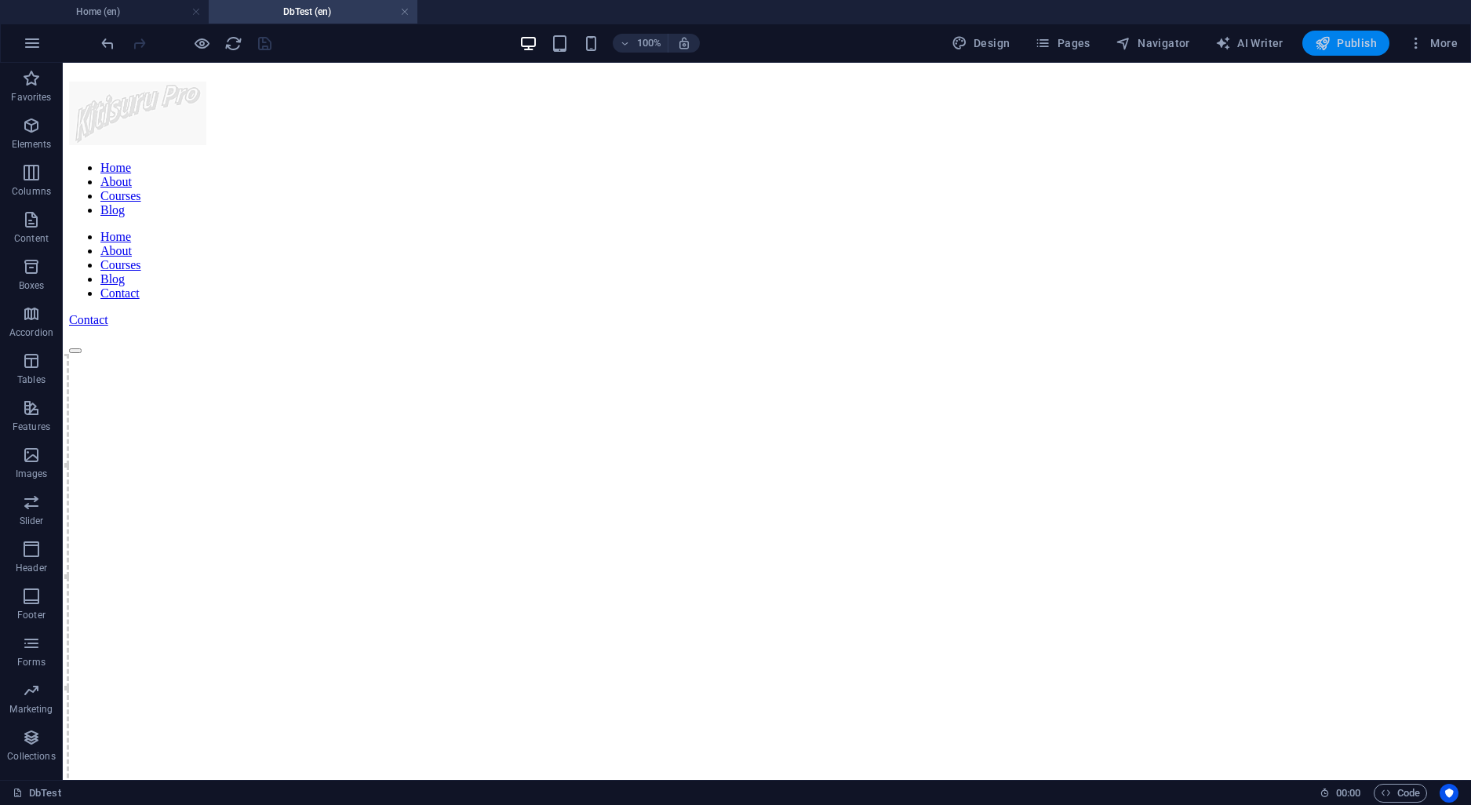
click at [1350, 44] on span "Publish" at bounding box center [1346, 43] width 62 height 16
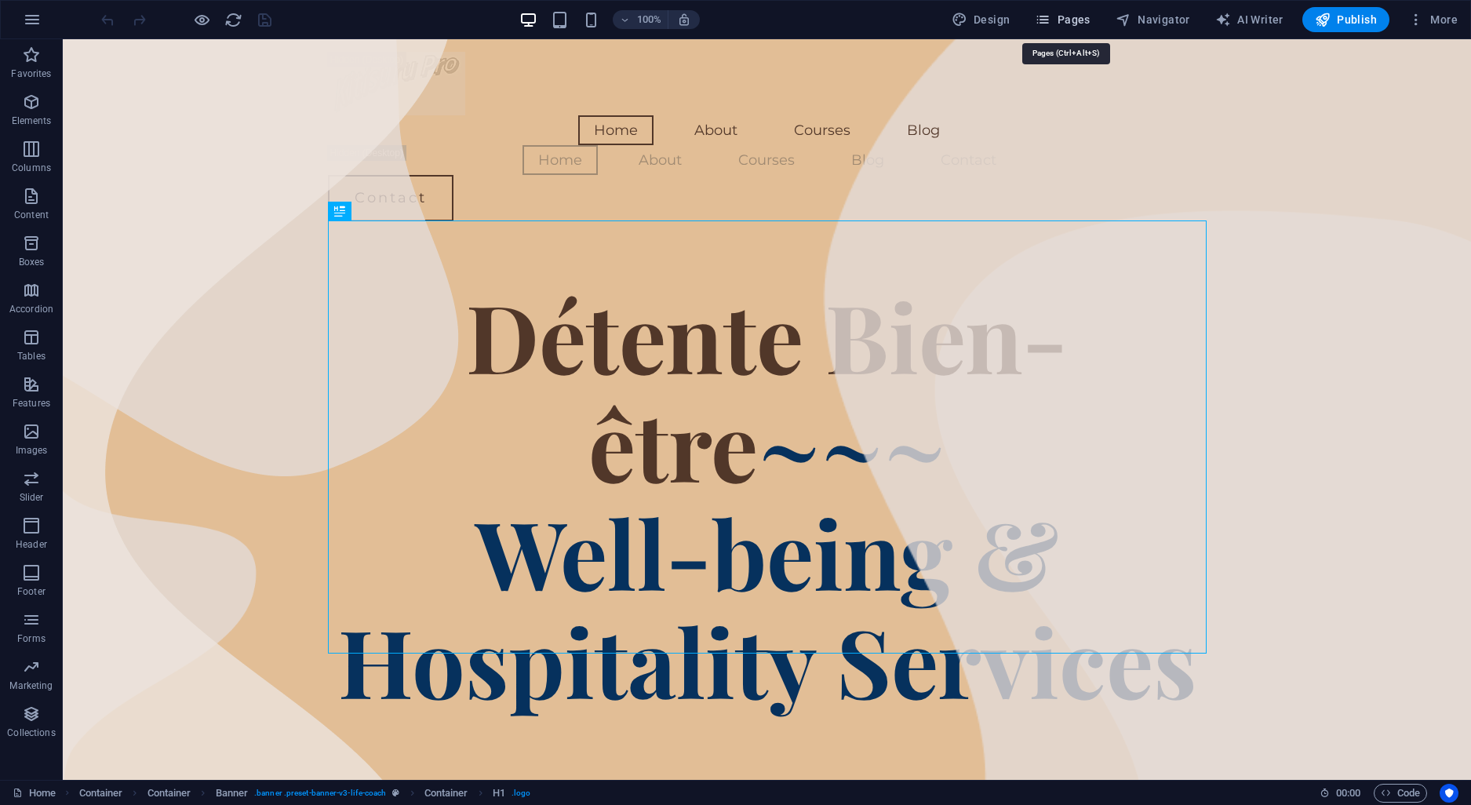
click at [1056, 22] on span "Pages" at bounding box center [1062, 20] width 55 height 16
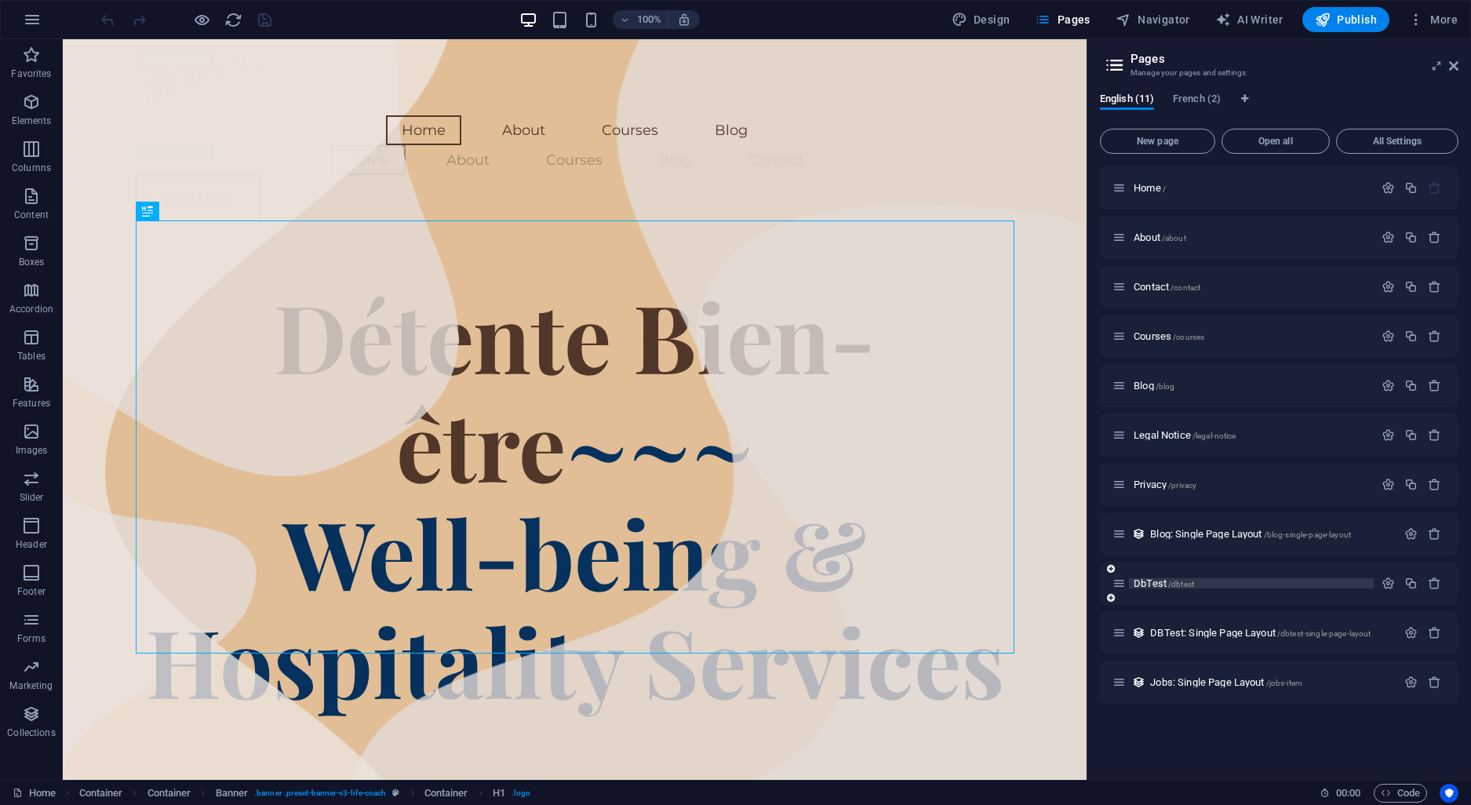
click at [1173, 587] on span "/dbtest" at bounding box center [1181, 584] width 26 height 9
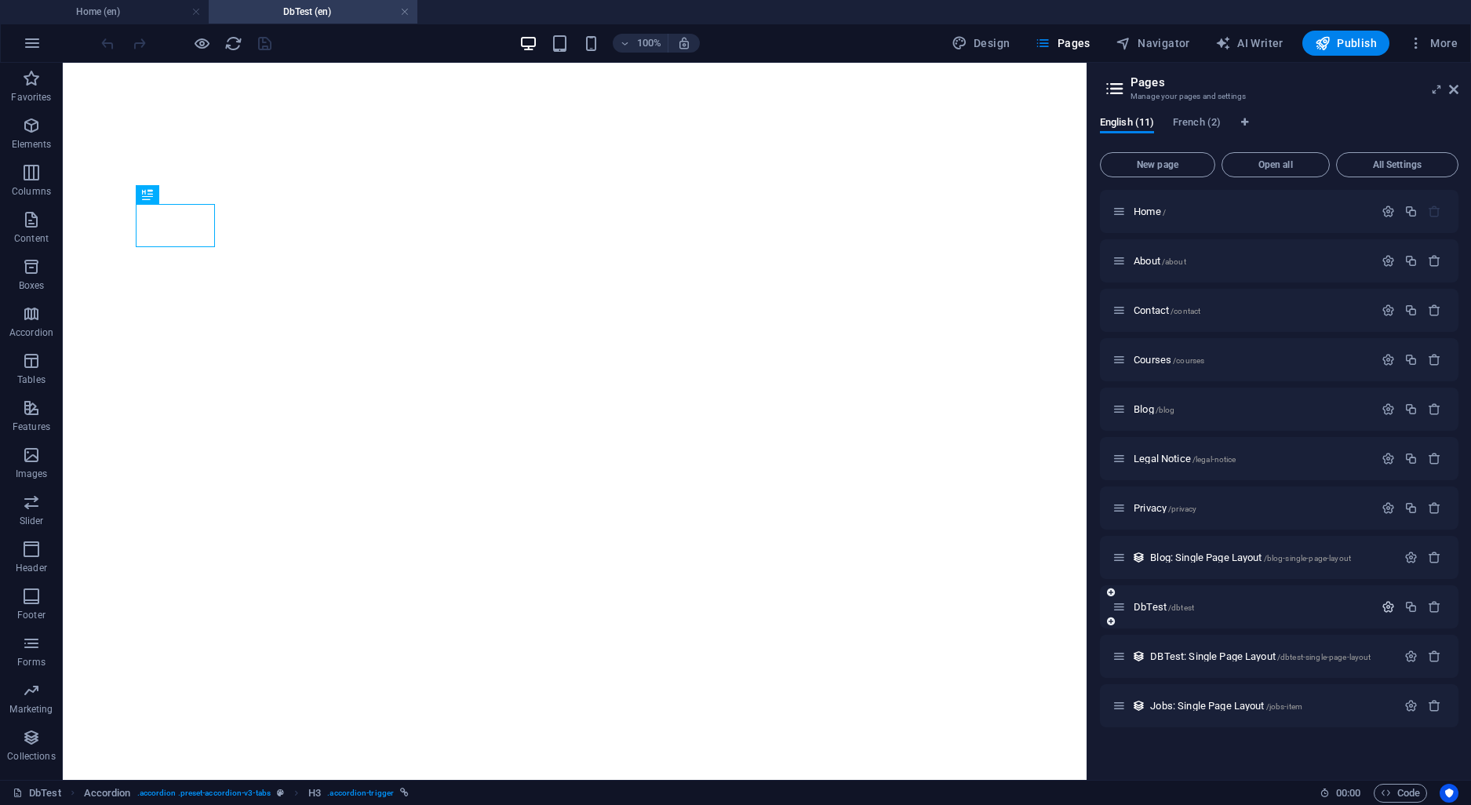
click at [1383, 609] on icon "button" at bounding box center [1387, 606] width 13 height 13
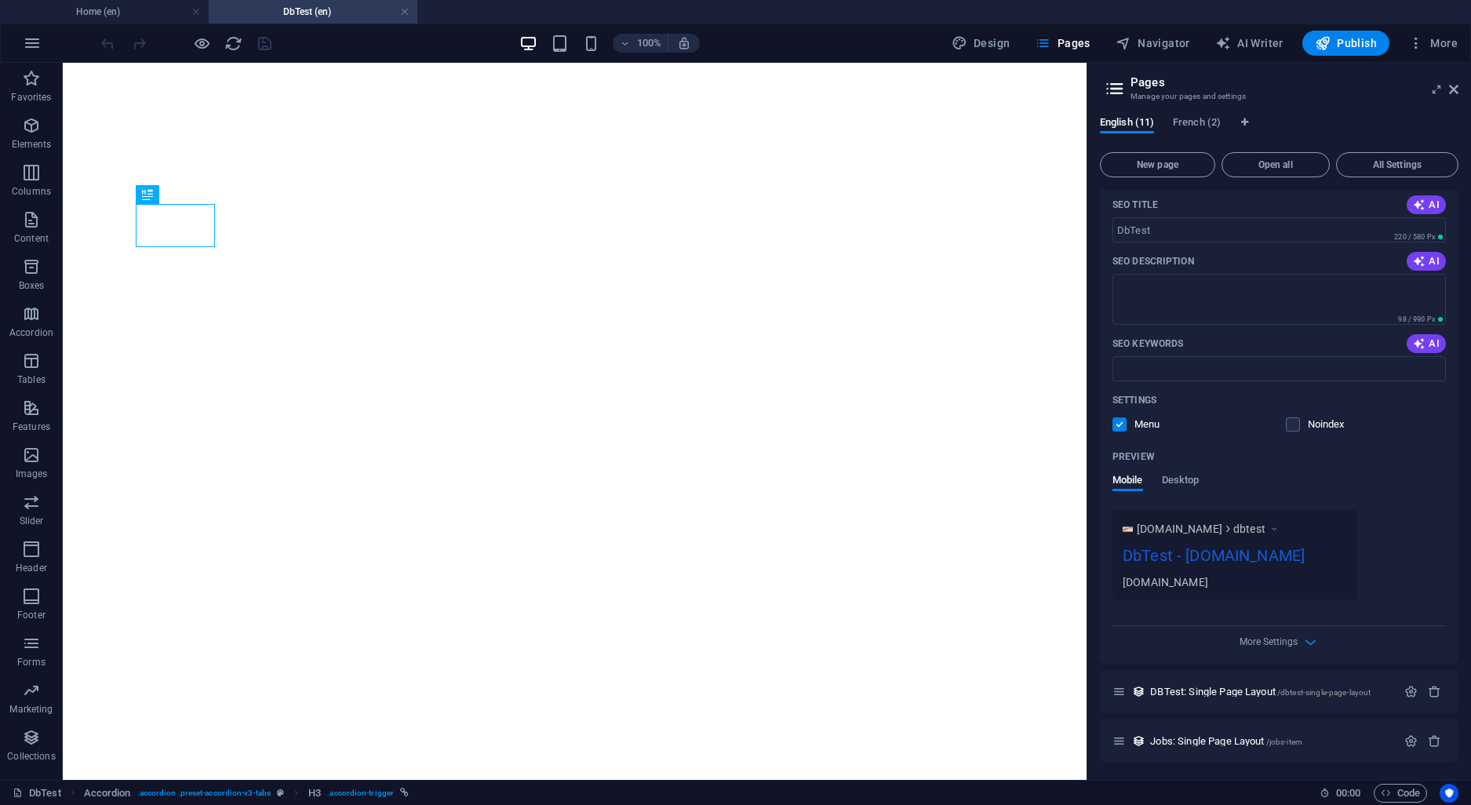
scroll to position [551, 0]
click at [1179, 483] on span "Desktop" at bounding box center [1181, 480] width 38 height 22
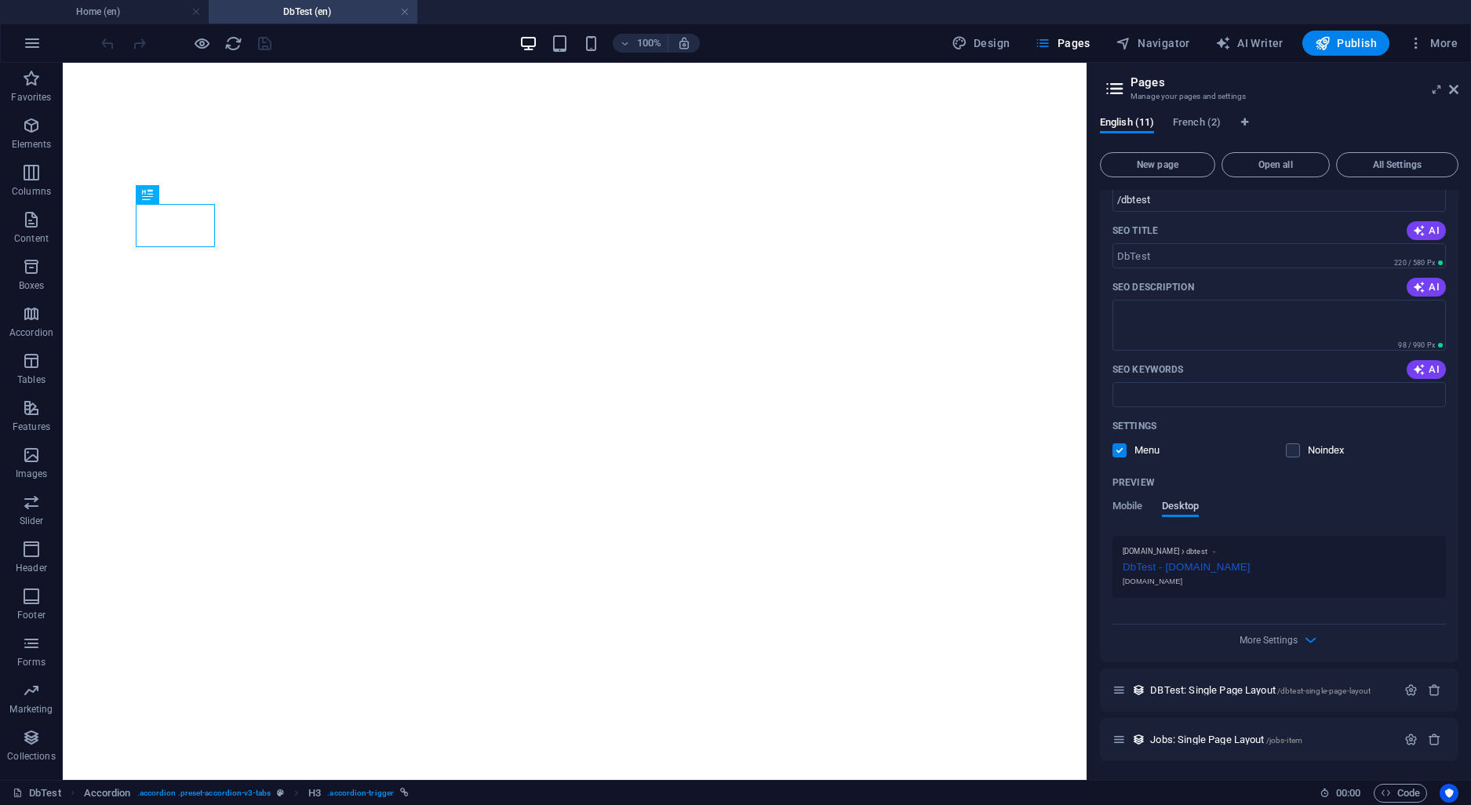
scroll to position [522, 0]
click at [1136, 511] on span "Mobile" at bounding box center [1127, 508] width 31 height 22
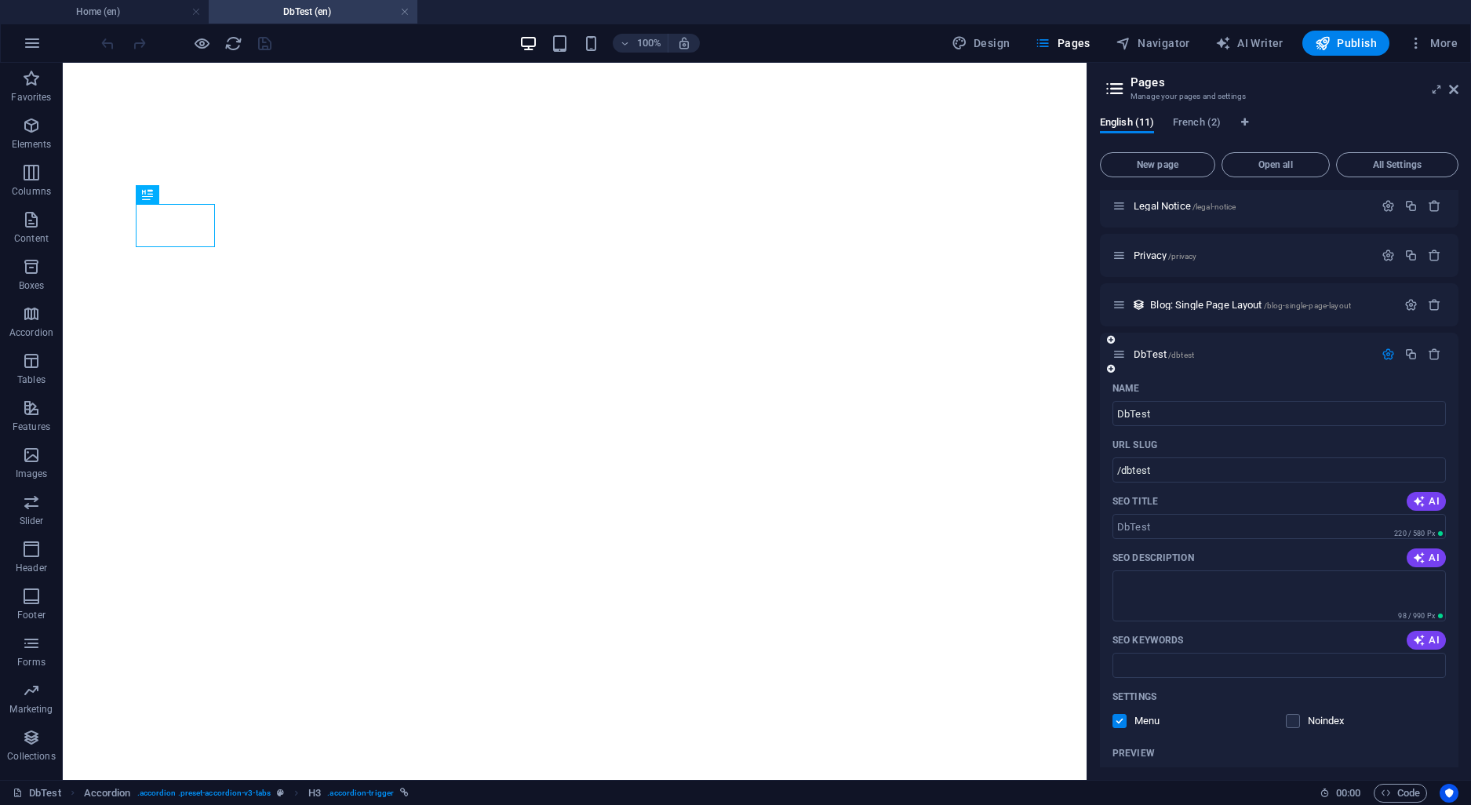
scroll to position [0, 0]
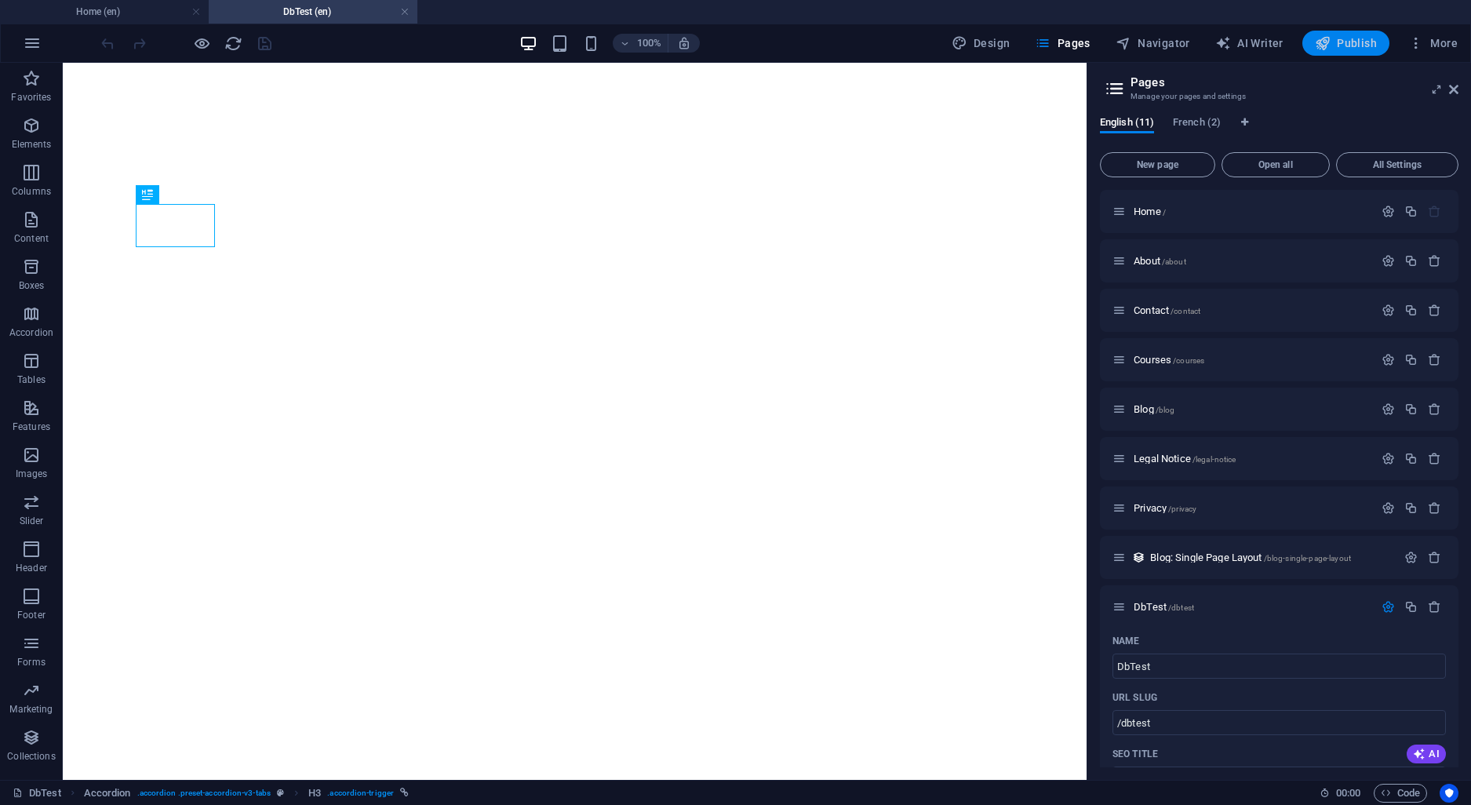
click at [1357, 49] on span "Publish" at bounding box center [1346, 43] width 62 height 16
